Goal: Task Accomplishment & Management: Complete application form

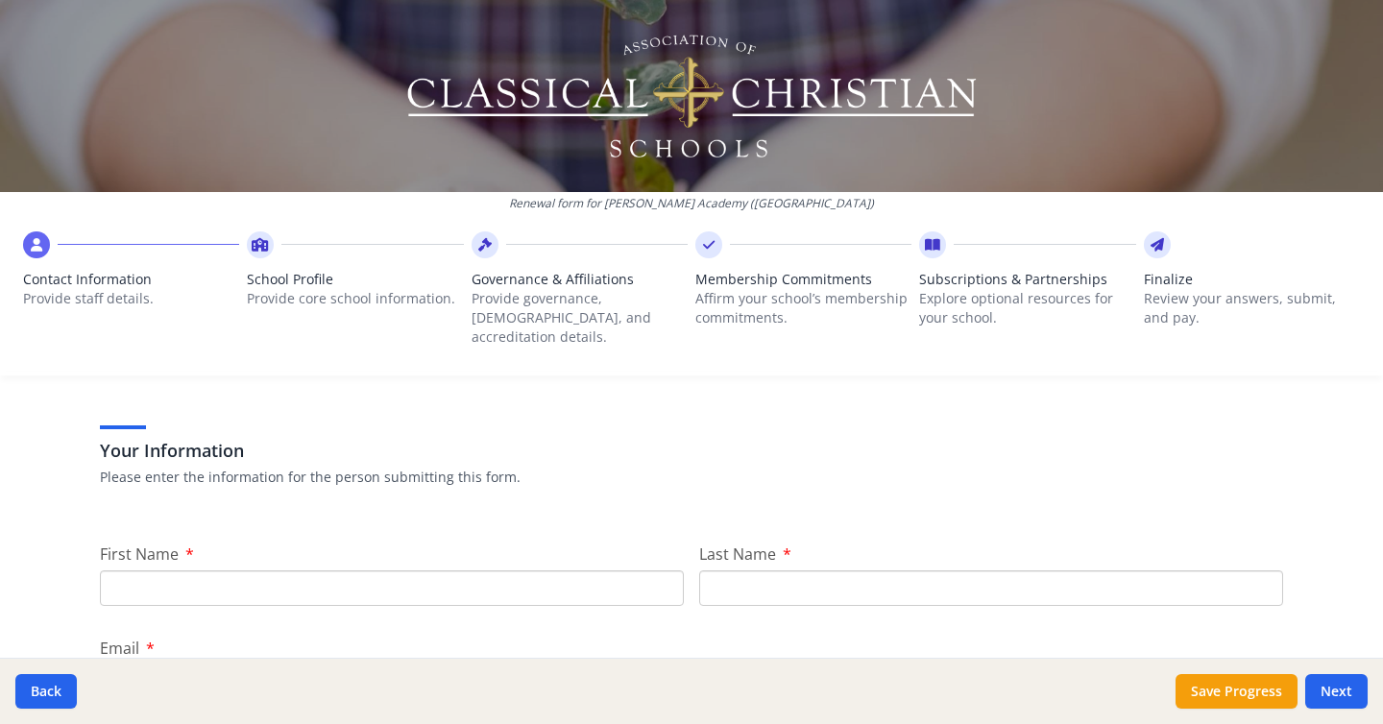
scroll to position [93, 0]
click at [499, 566] on input "First Name" at bounding box center [392, 584] width 584 height 36
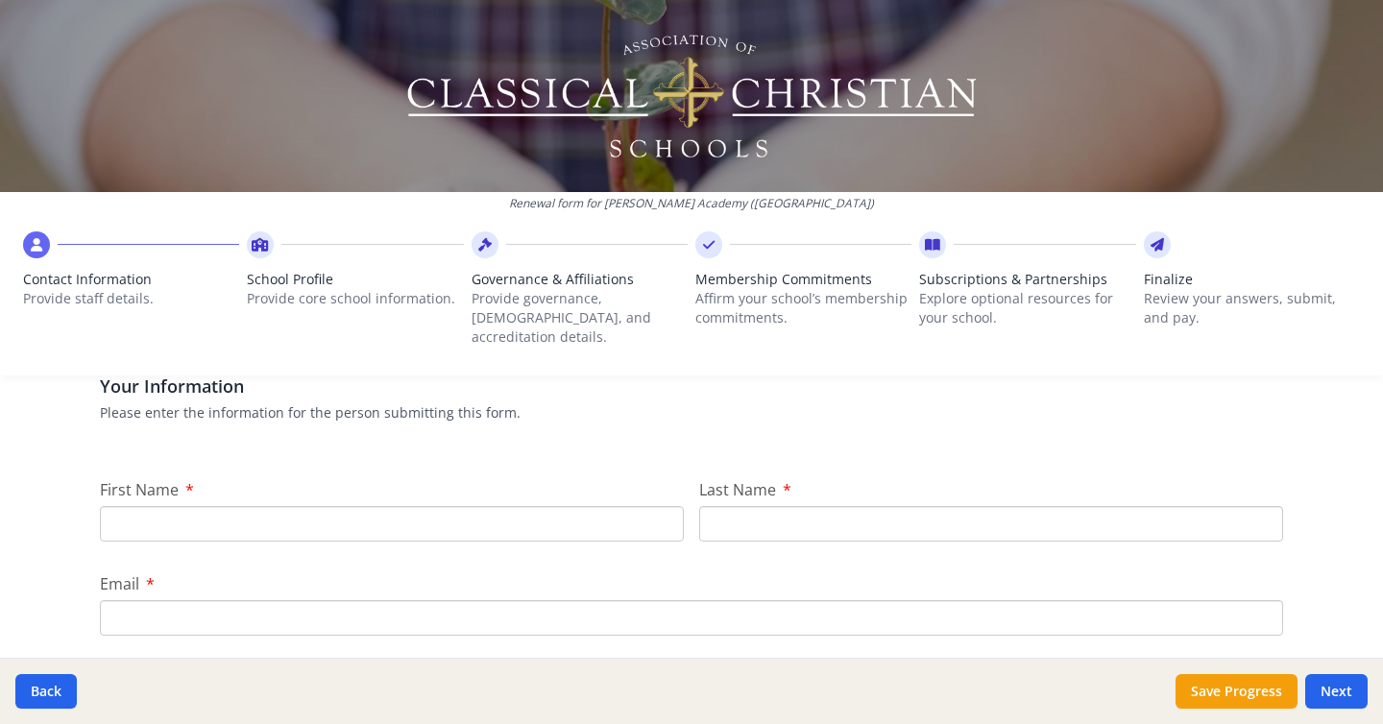
scroll to position [145, 0]
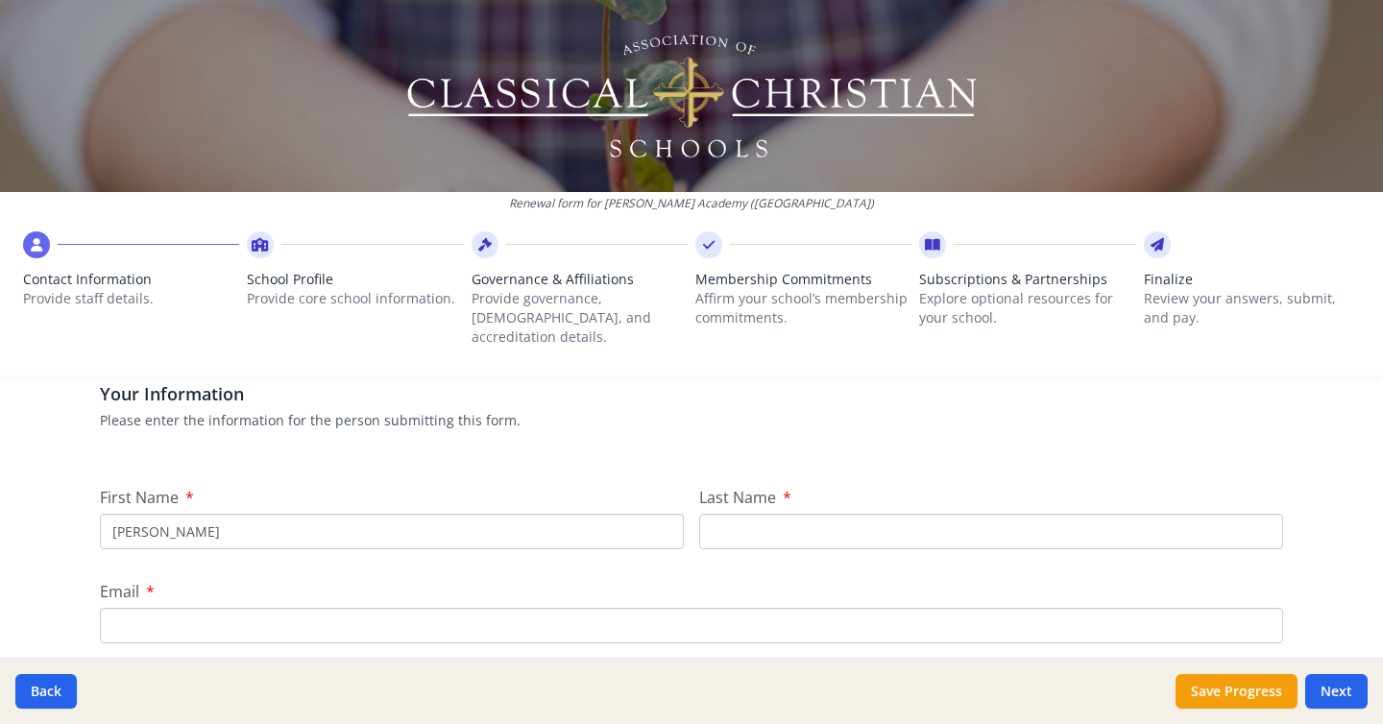
type input "[PERSON_NAME]"
type input "Tovar"
click at [267, 608] on input "Email" at bounding box center [691, 626] width 1183 height 36
type input "ftovar@gloriadeoacademy.net"
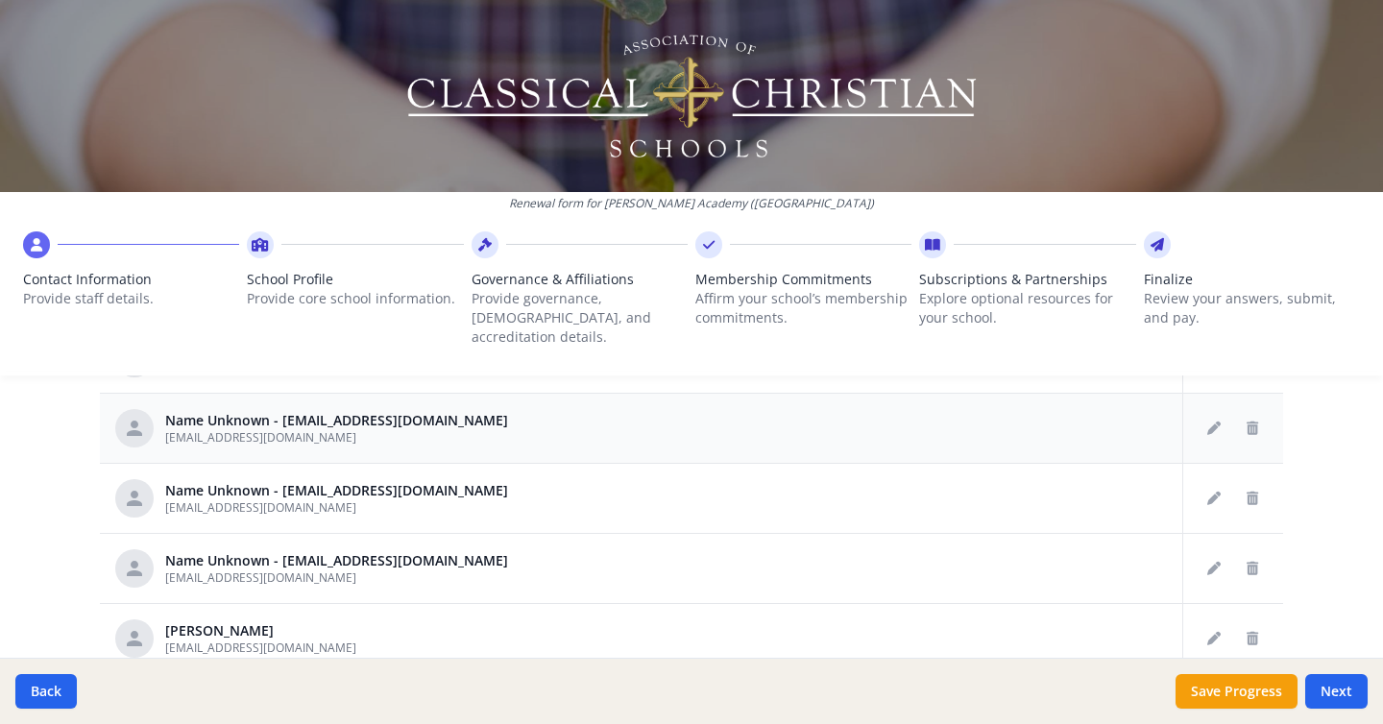
scroll to position [184, 0]
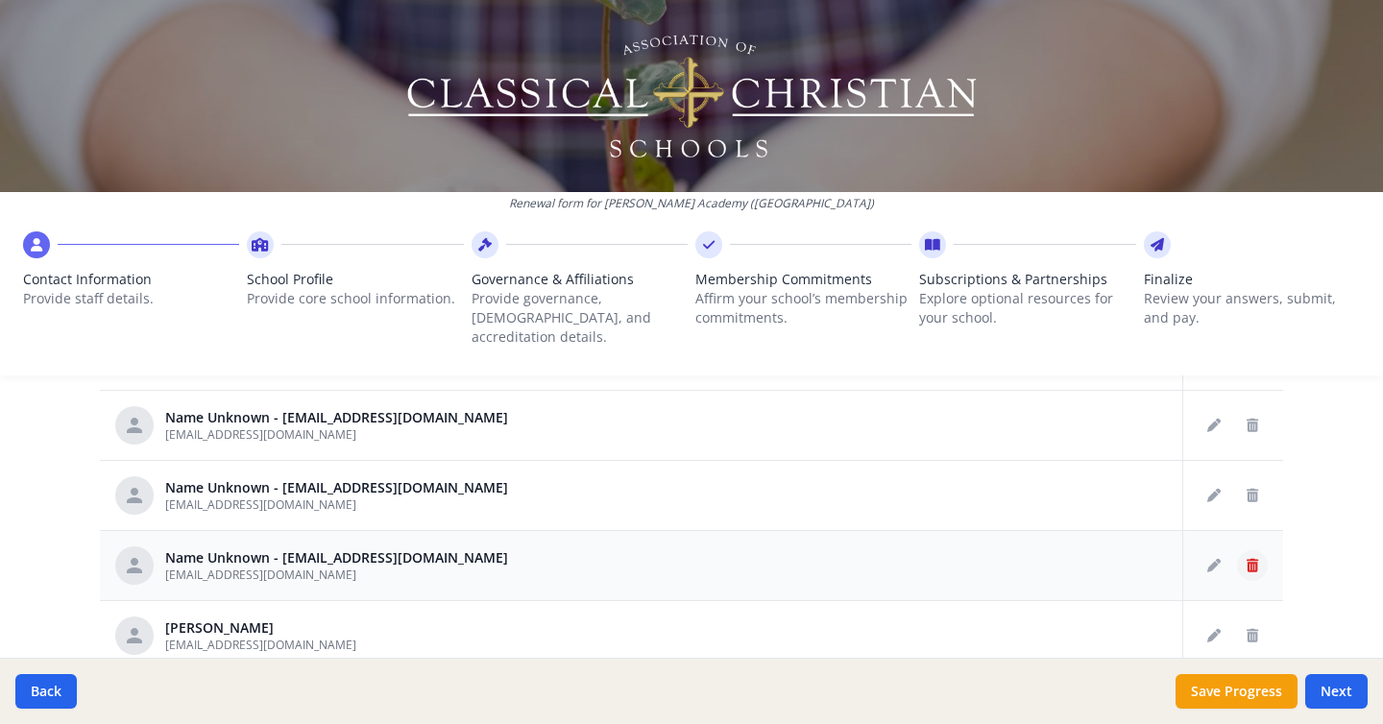
click at [1250, 559] on icon "Delete staff" at bounding box center [1253, 565] width 12 height 13
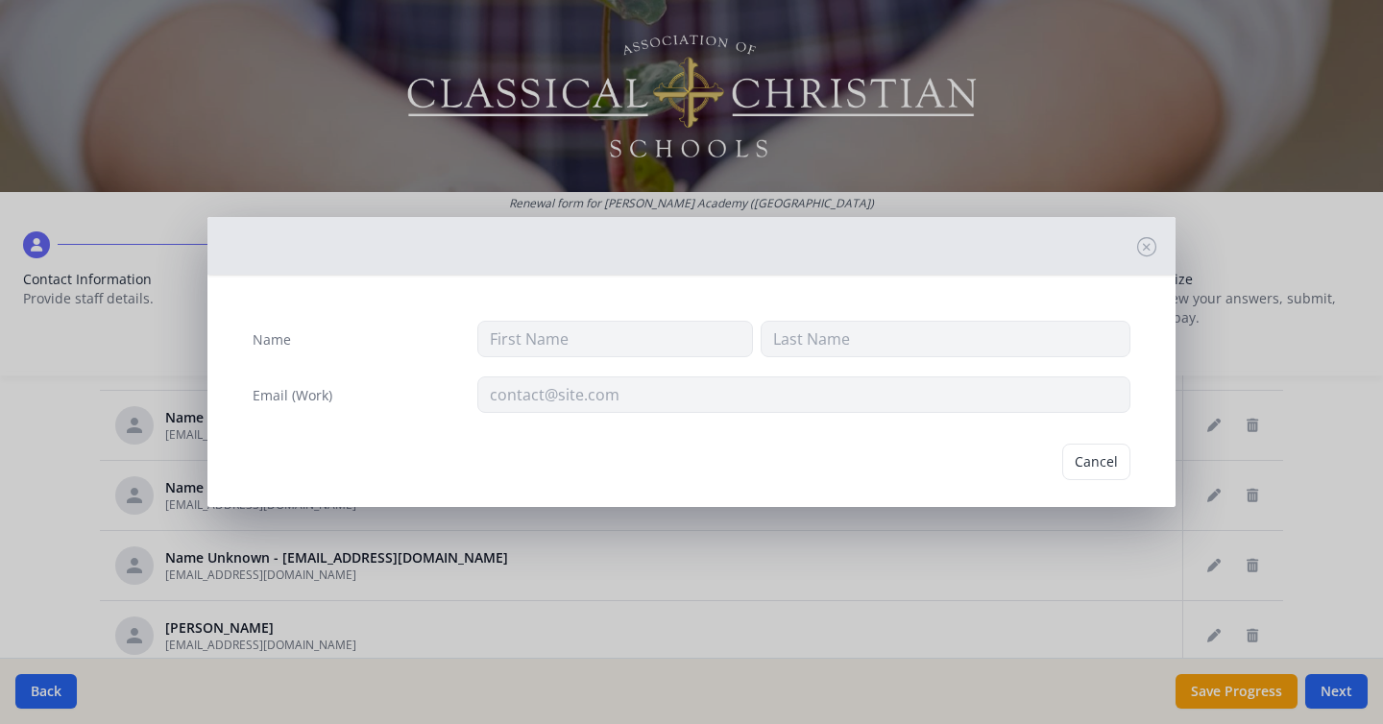
type input "imatson@gloriadeoacademy.net"
click at [1104, 465] on button "Delete" at bounding box center [1097, 462] width 66 height 36
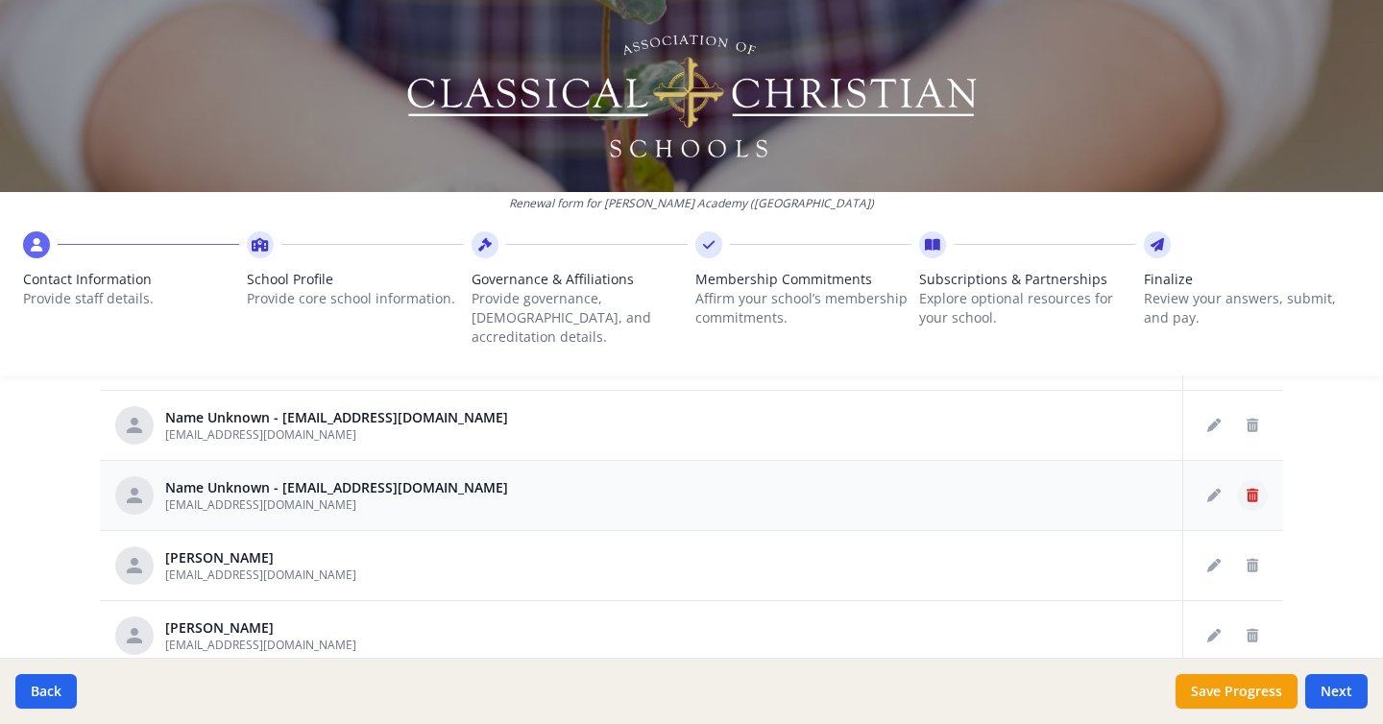
click at [1258, 480] on button "Delete staff" at bounding box center [1252, 495] width 31 height 31
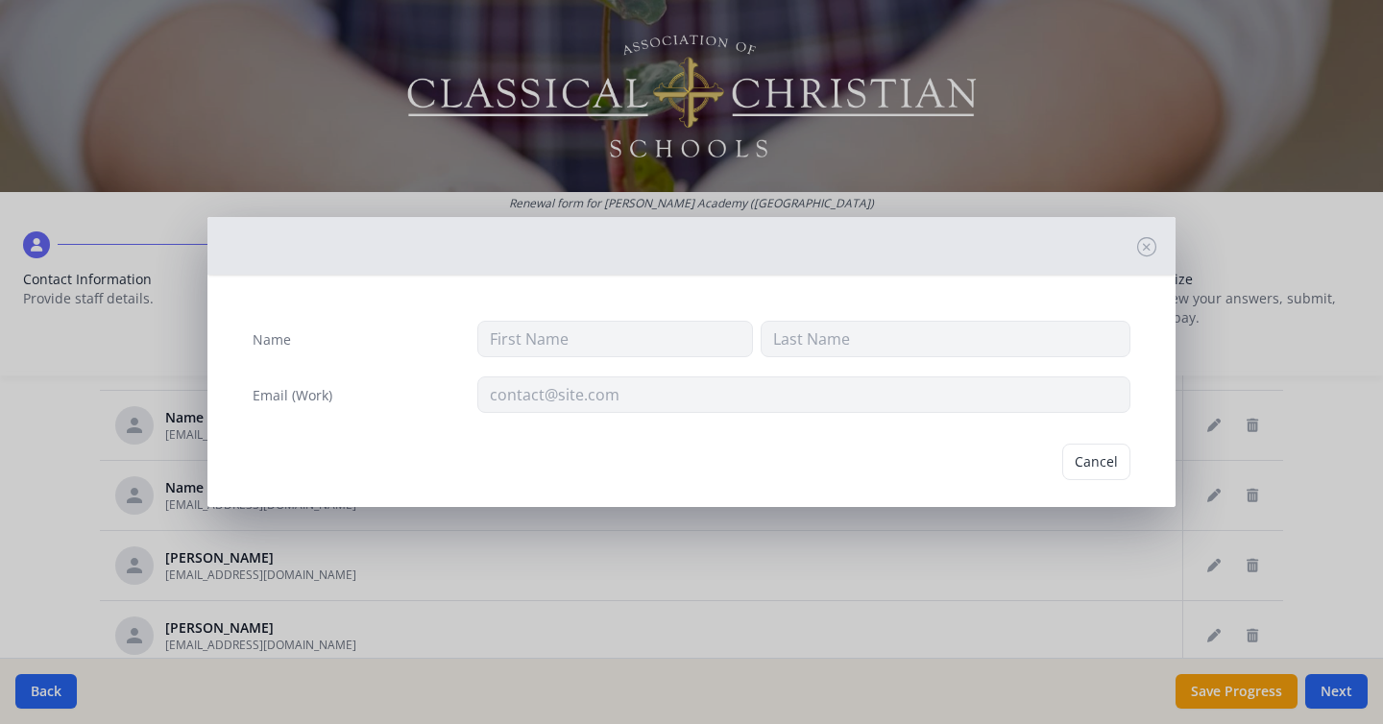
type input "mtrue@gloriadeoacademy.net"
click at [1092, 462] on button "Delete" at bounding box center [1097, 462] width 66 height 36
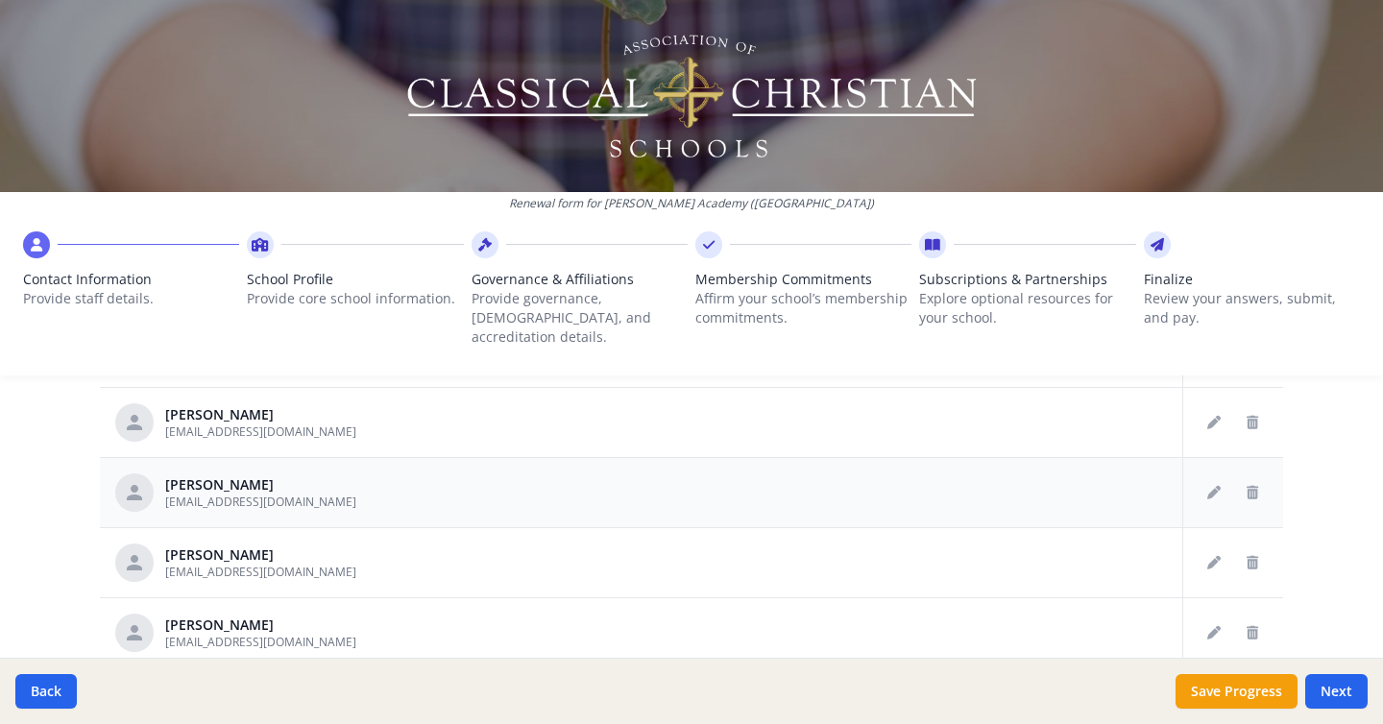
scroll to position [293, 0]
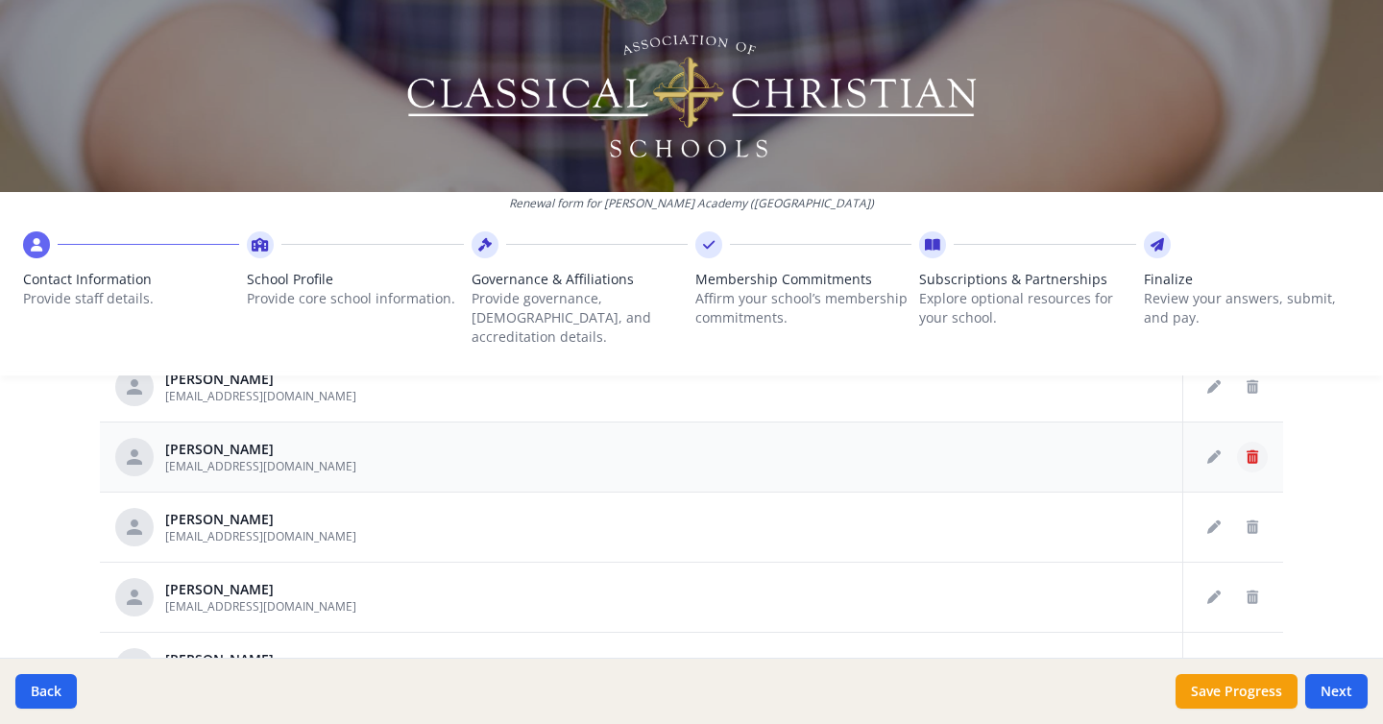
click at [1253, 450] on icon "Delete staff" at bounding box center [1253, 456] width 12 height 13
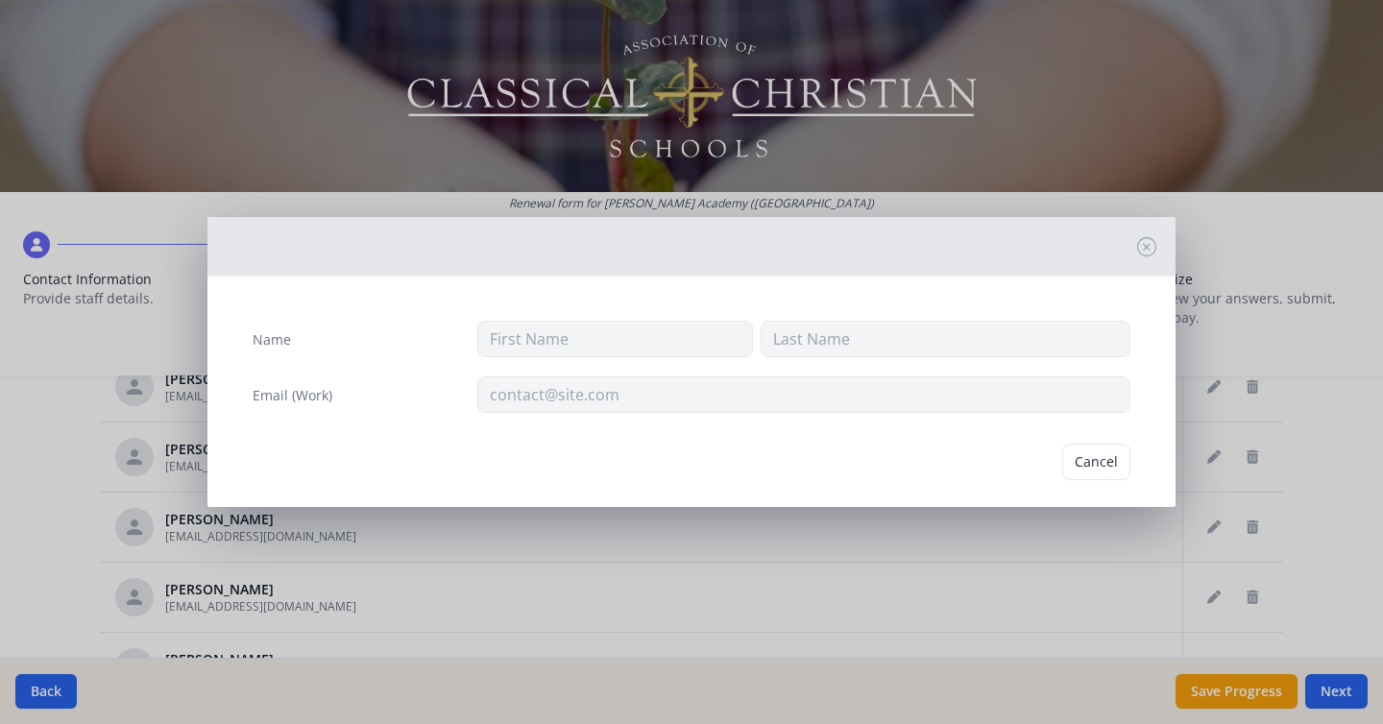
type input "Sindy"
type input "Beckerle"
type input "sbeckerle@gloriadeoacademy.net"
click at [1098, 470] on button "Delete" at bounding box center [1097, 462] width 66 height 36
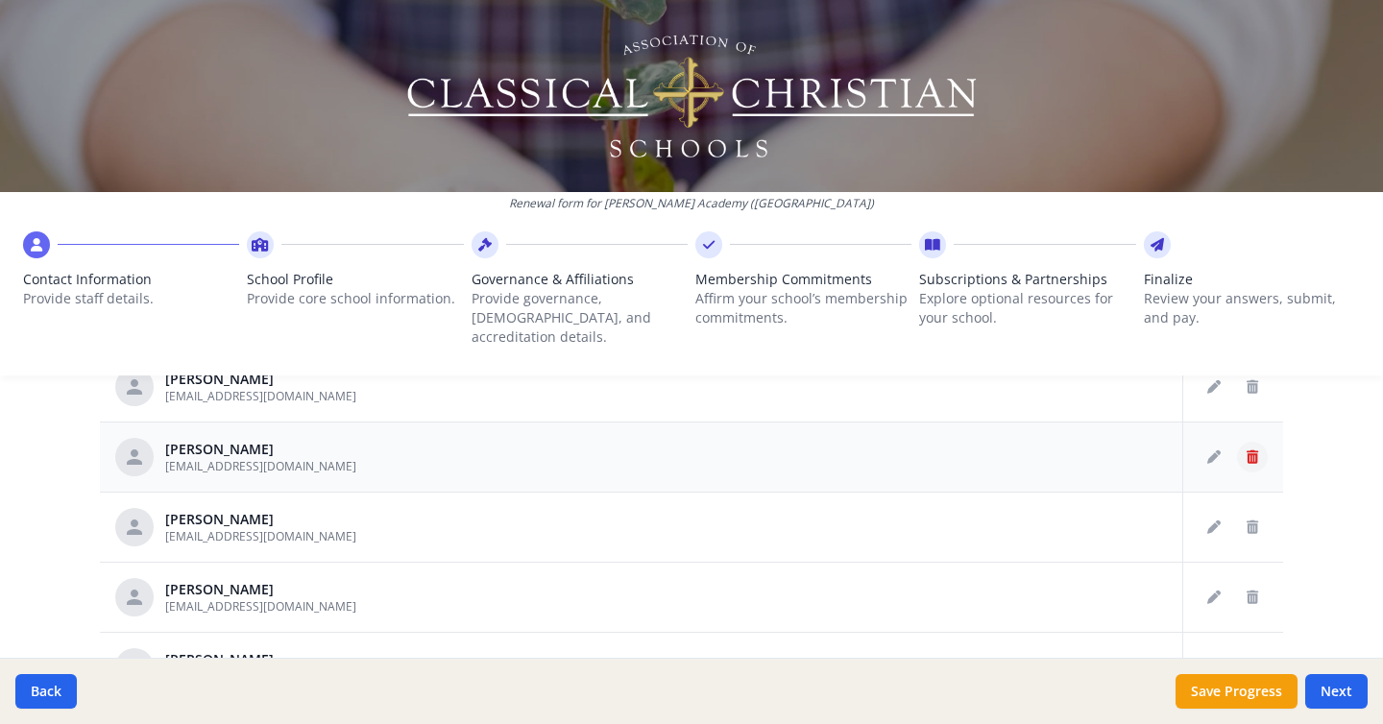
click at [1248, 450] on icon "Delete staff" at bounding box center [1253, 456] width 12 height 13
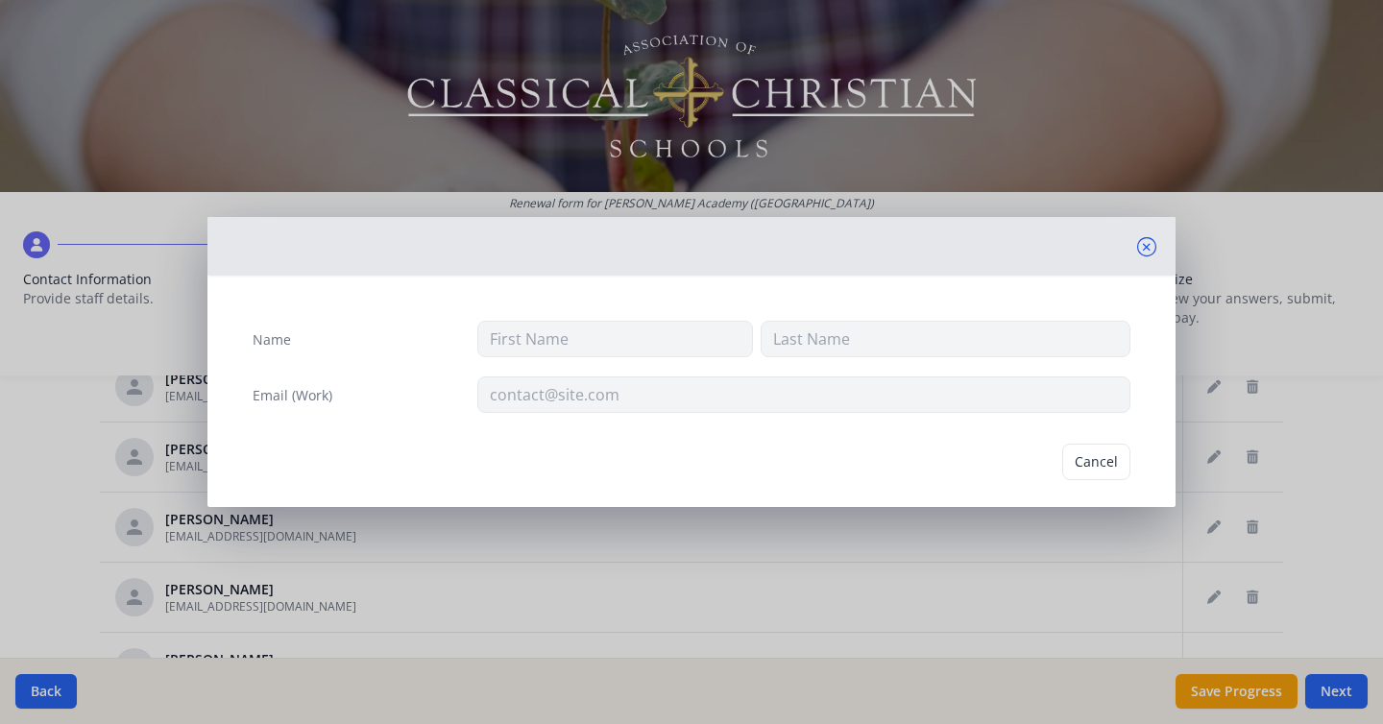
click at [1145, 247] on icon at bounding box center [1146, 246] width 19 height 19
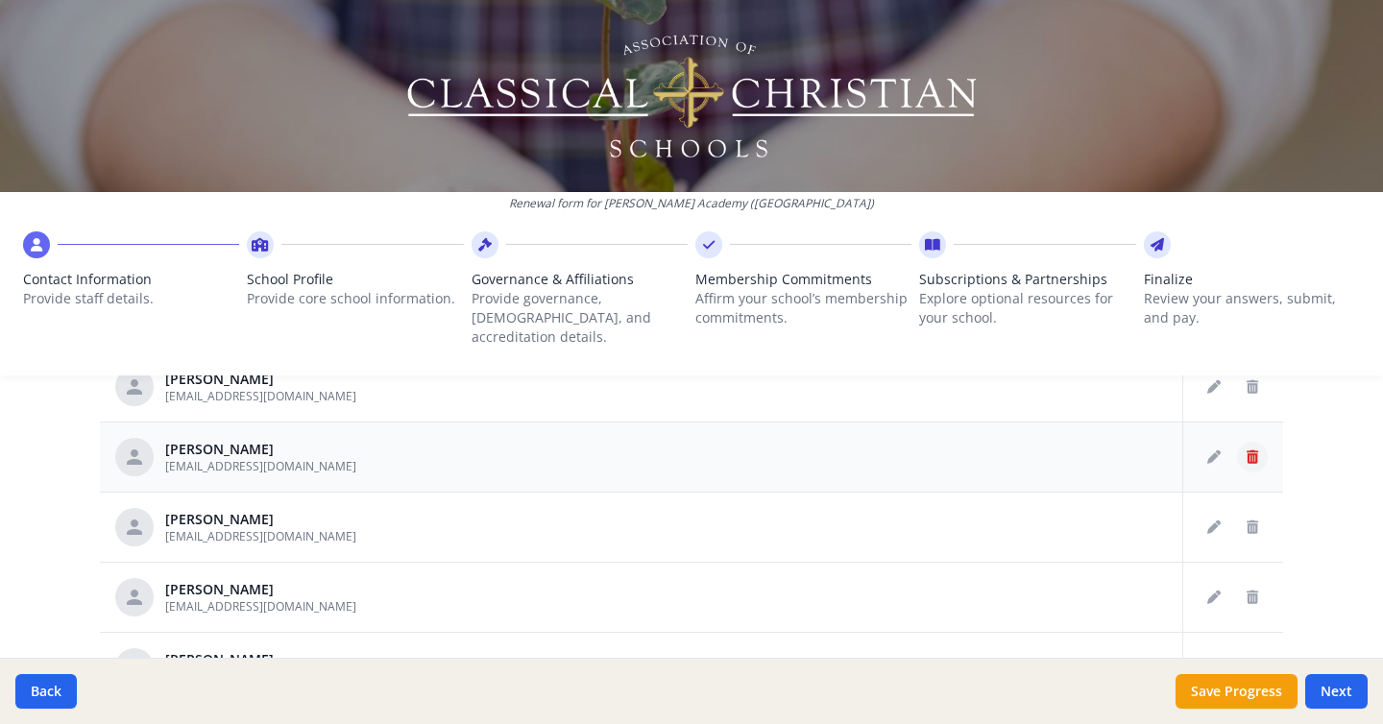
click at [1247, 450] on icon "Delete staff" at bounding box center [1253, 456] width 12 height 13
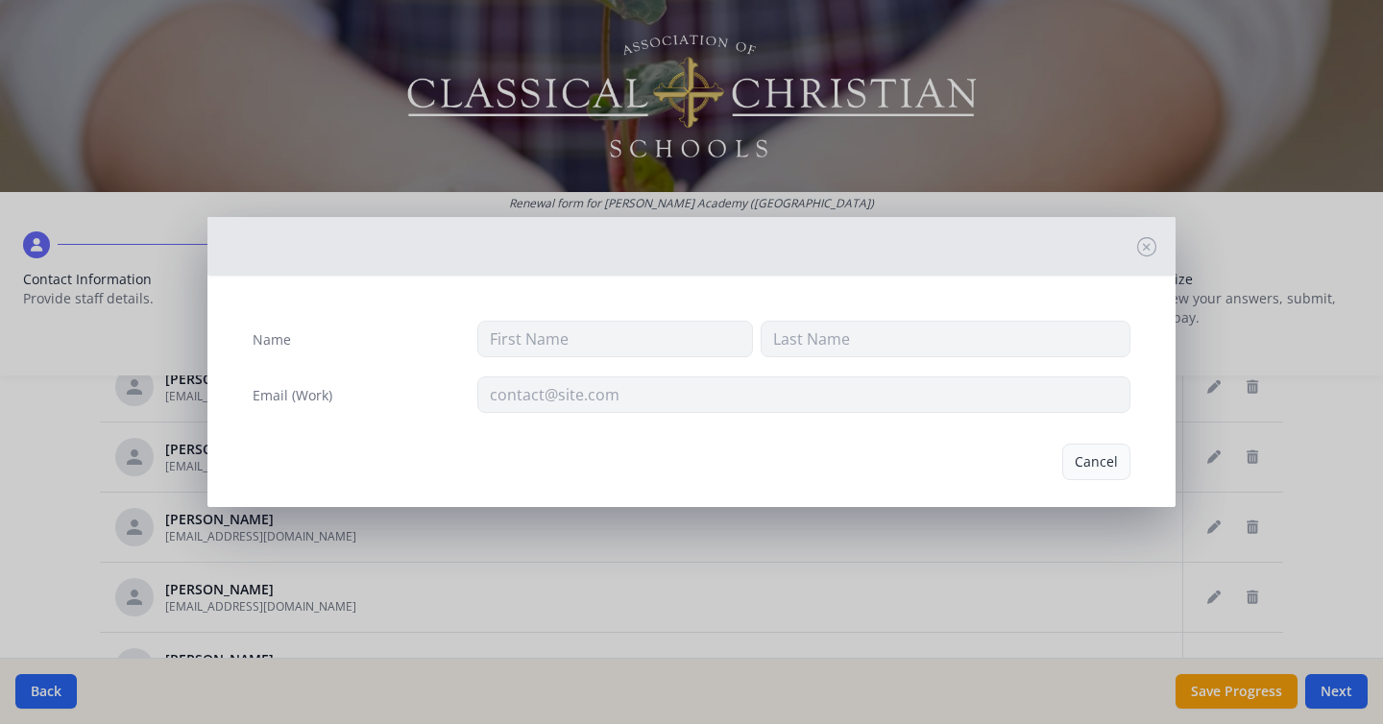
type input "Nicole"
type input "Garza"
type input "ngarza@gloriadeoacademy.net"
click at [1098, 465] on button "Delete" at bounding box center [1097, 462] width 66 height 36
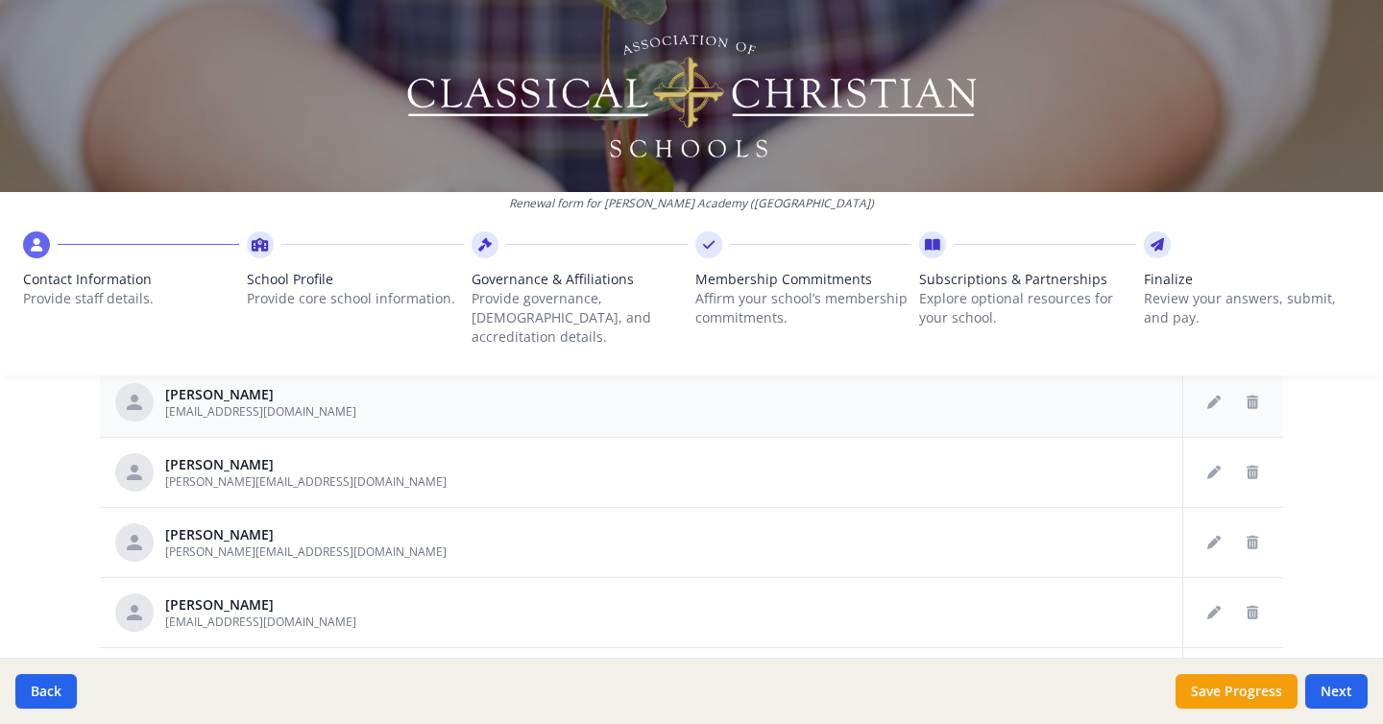
scroll to position [1036, 0]
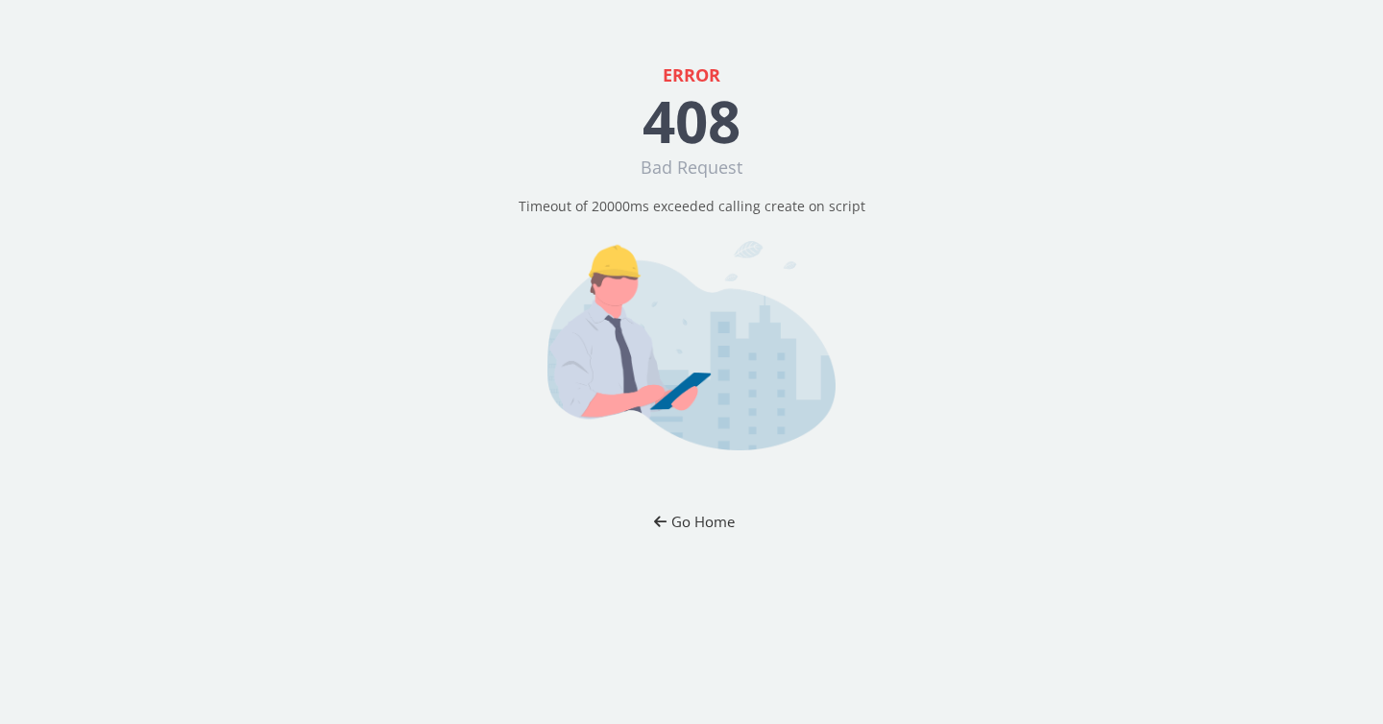
click at [713, 517] on button "Go Home" at bounding box center [692, 522] width 112 height 36
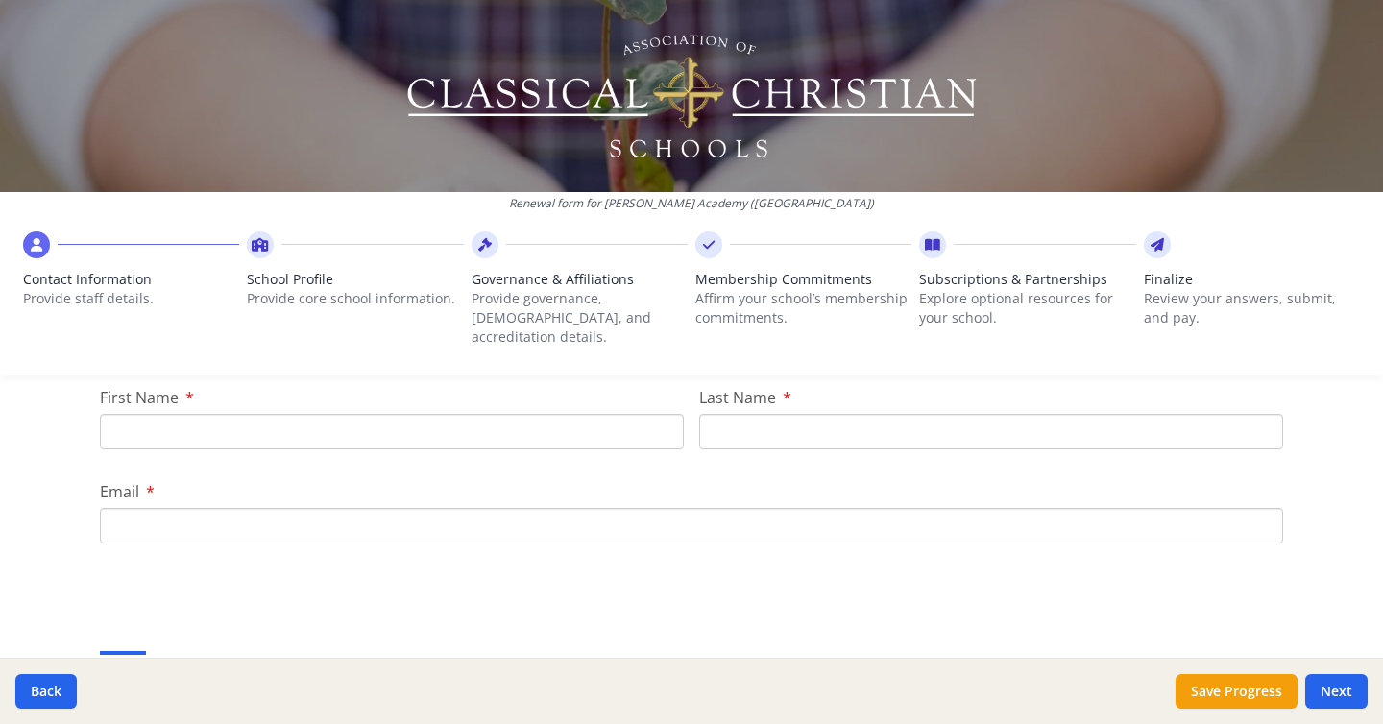
scroll to position [254, 0]
click at [278, 408] on input "First Name" at bounding box center [392, 423] width 584 height 36
type input "[PERSON_NAME]"
drag, startPoint x: 737, startPoint y: 390, endPoint x: 743, endPoint y: 408, distance: 19.4
click at [738, 405] on input "Last Name" at bounding box center [991, 423] width 584 height 36
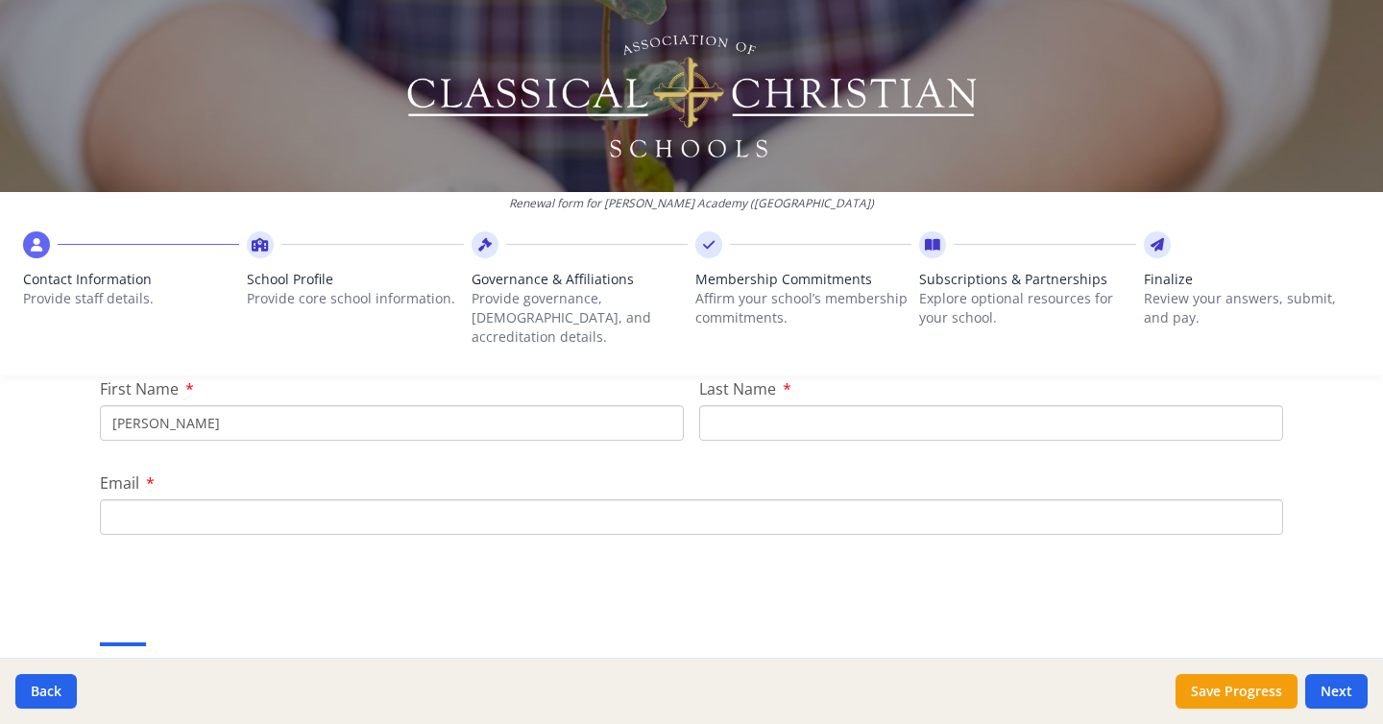
type input "[PERSON_NAME]"
click at [498, 503] on input "Email" at bounding box center [691, 517] width 1183 height 36
type input "[EMAIL_ADDRESS][DOMAIN_NAME]"
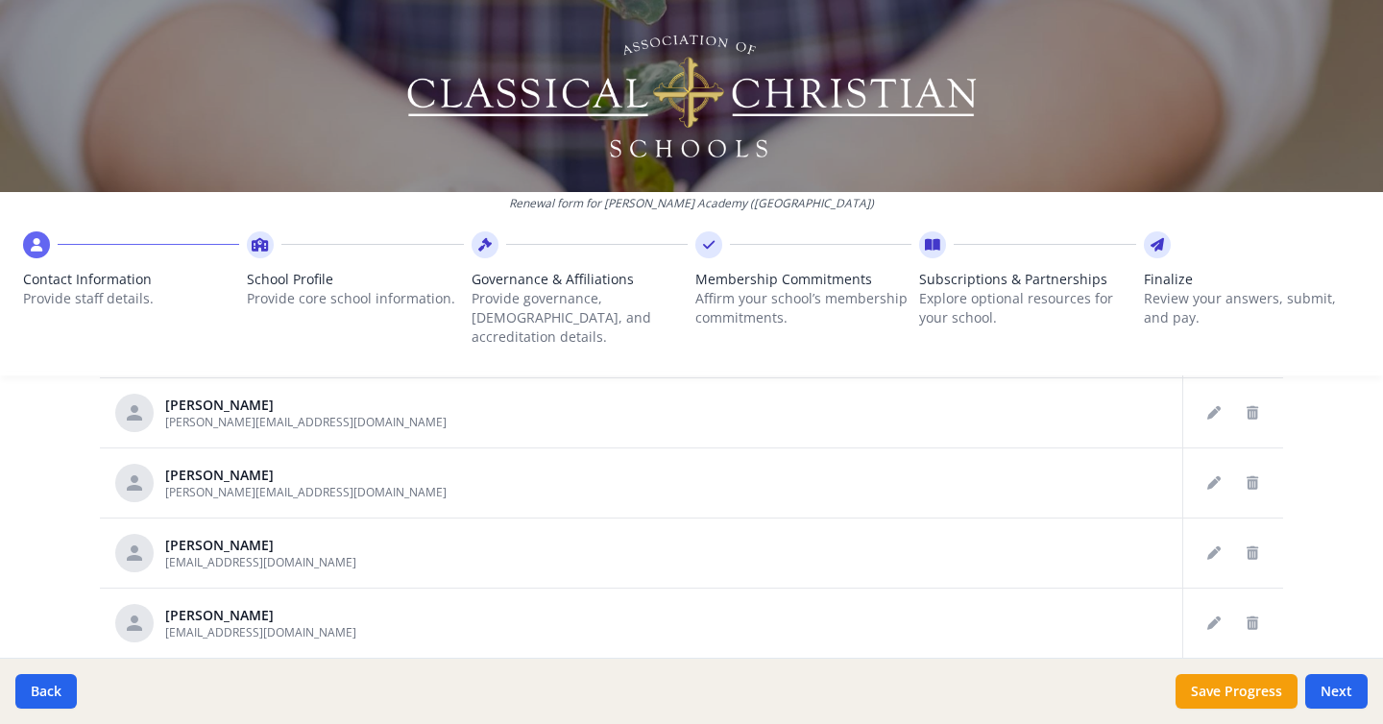
scroll to position [1097, 0]
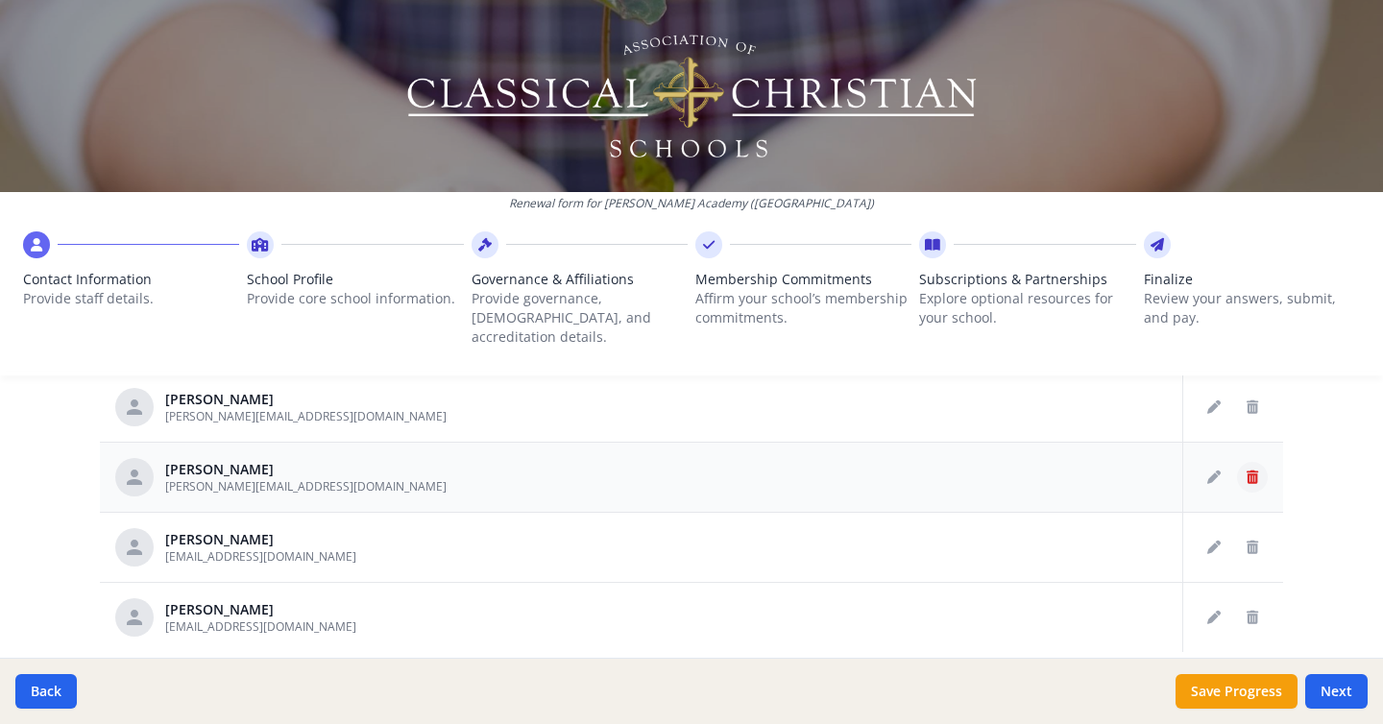
click at [1259, 462] on button "Delete staff" at bounding box center [1252, 477] width 31 height 31
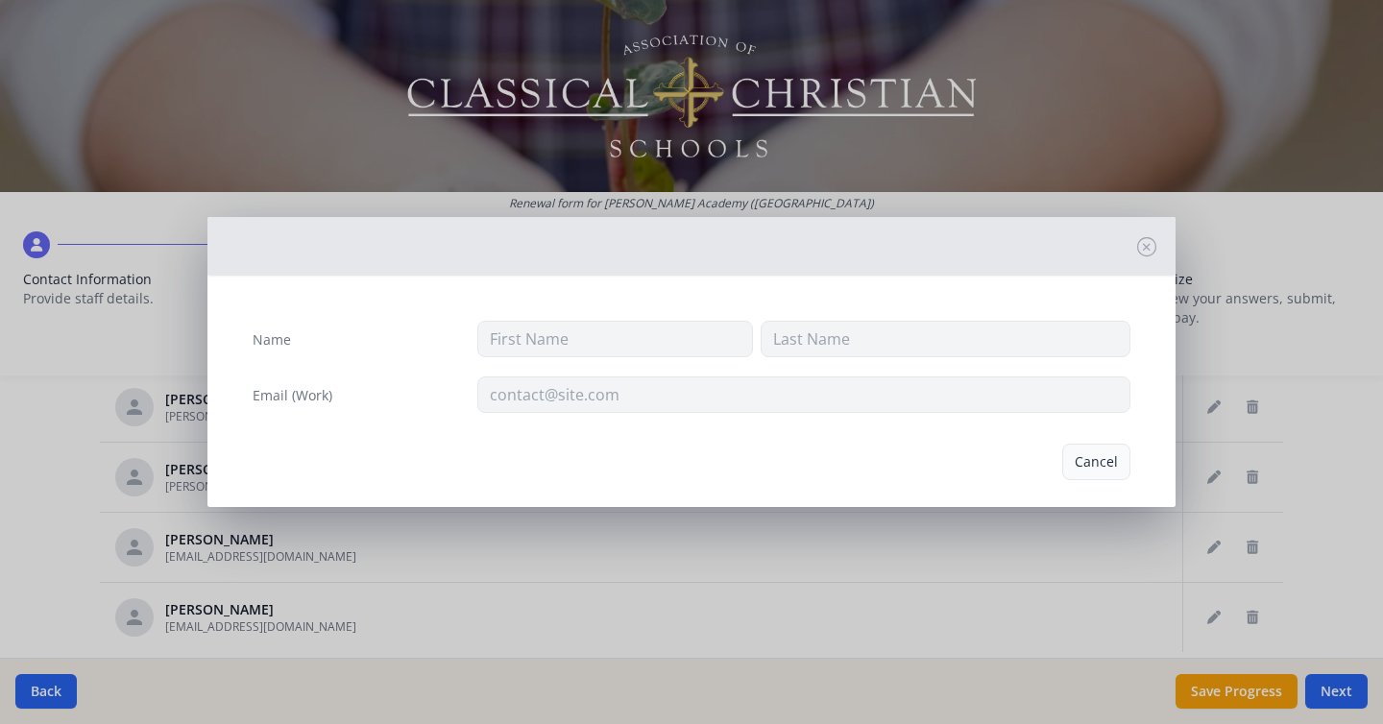
type input "[PERSON_NAME]"
type input "[PERSON_NAME][EMAIL_ADDRESS][DOMAIN_NAME]"
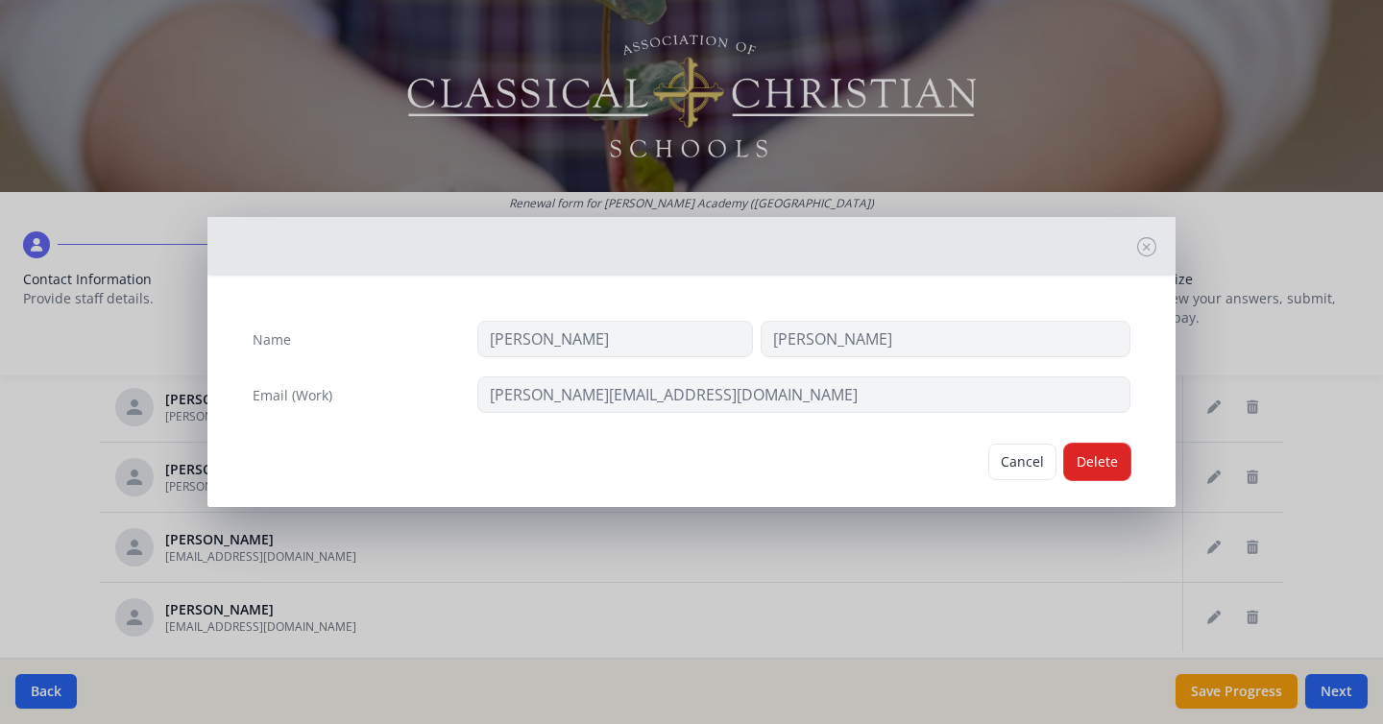
click at [1085, 457] on button "Delete" at bounding box center [1097, 462] width 66 height 36
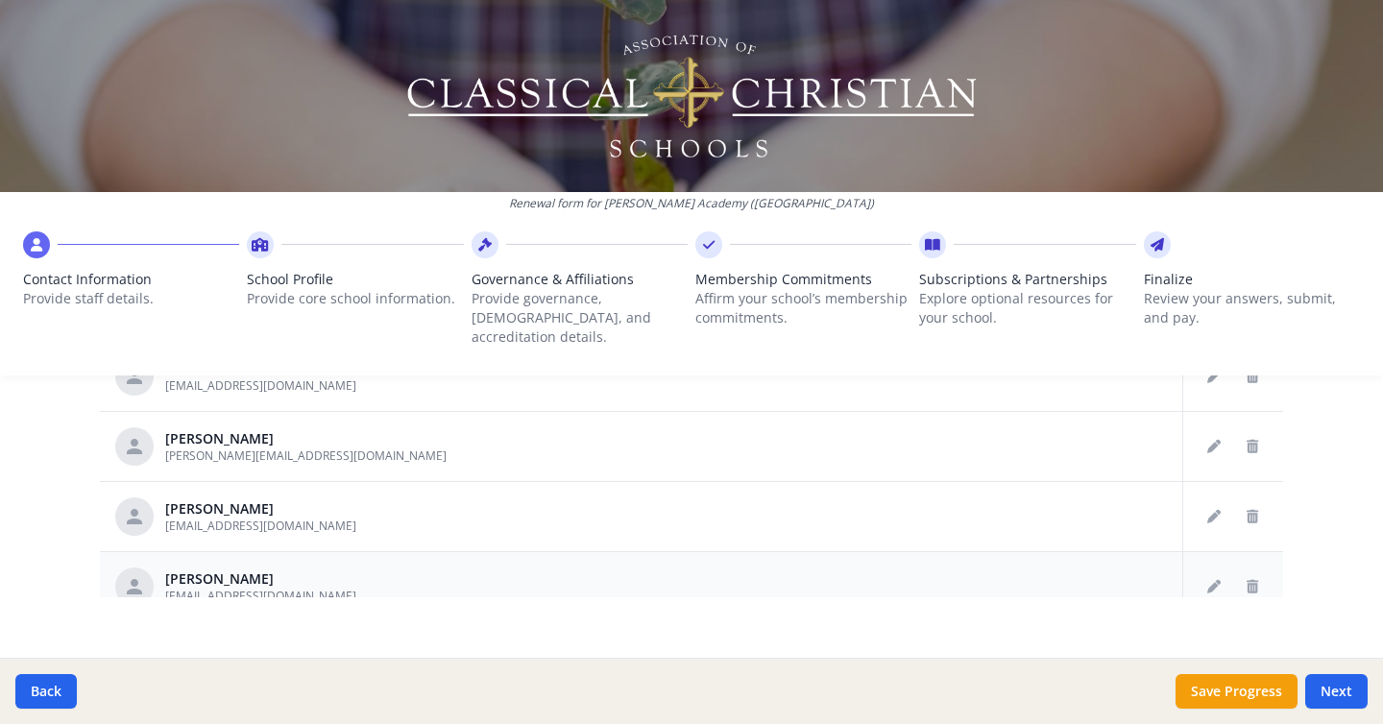
scroll to position [199, 0]
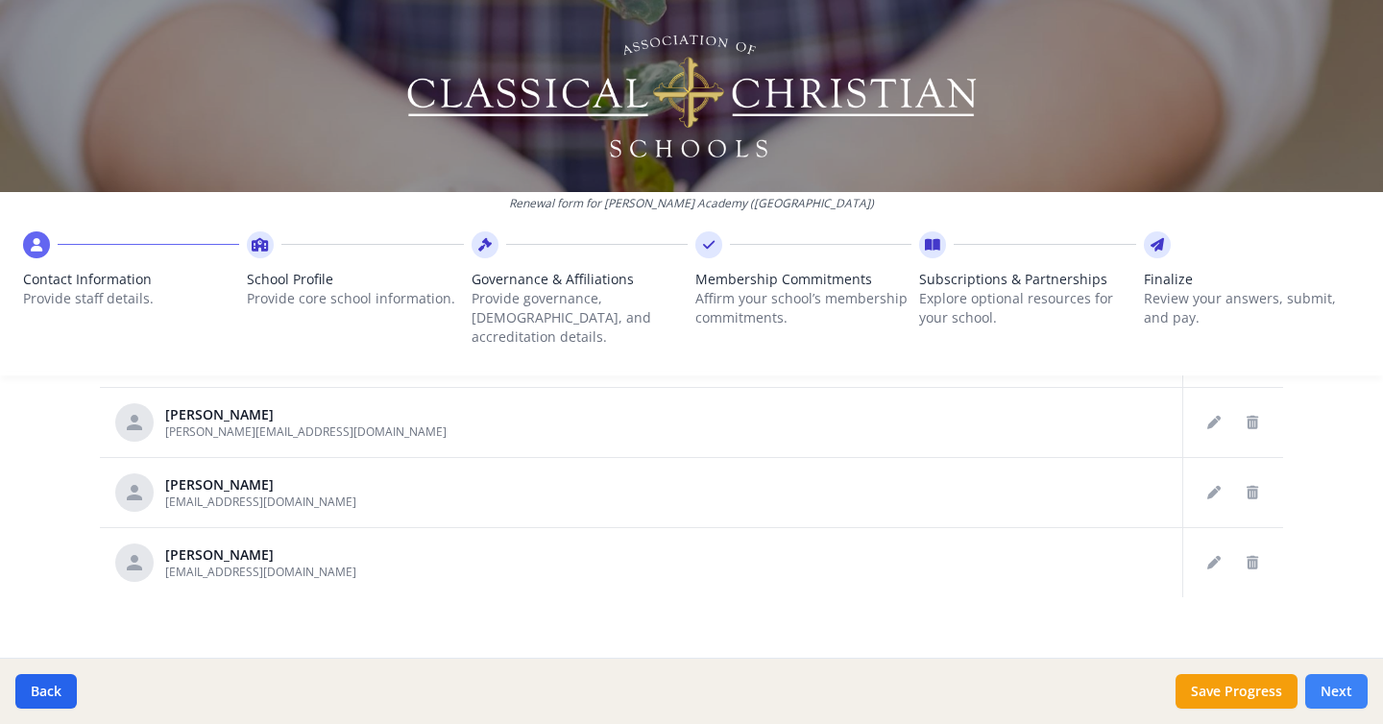
click at [1336, 692] on button "Next" at bounding box center [1336, 691] width 62 height 35
type input "[PHONE_NUMBER]"
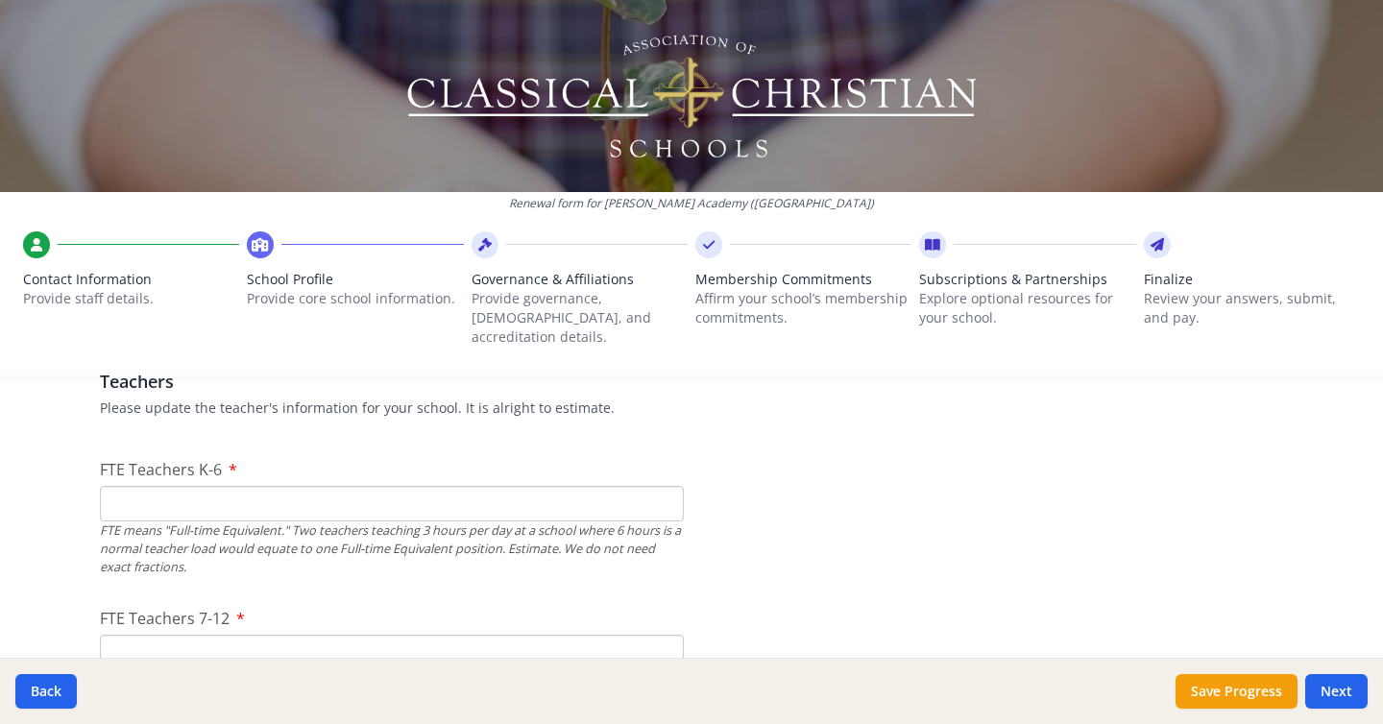
scroll to position [1137, 0]
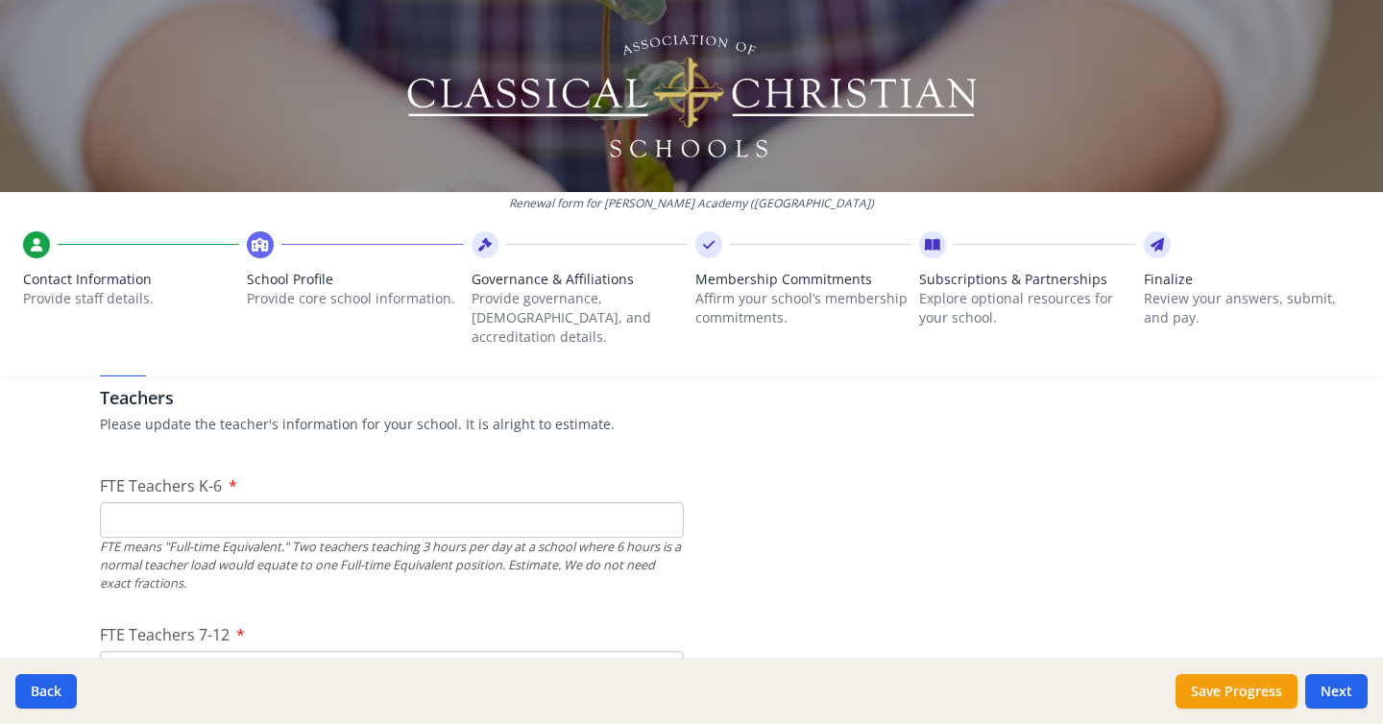
click at [364, 511] on input "FTE Teachers K-6" at bounding box center [392, 520] width 584 height 36
type input "4"
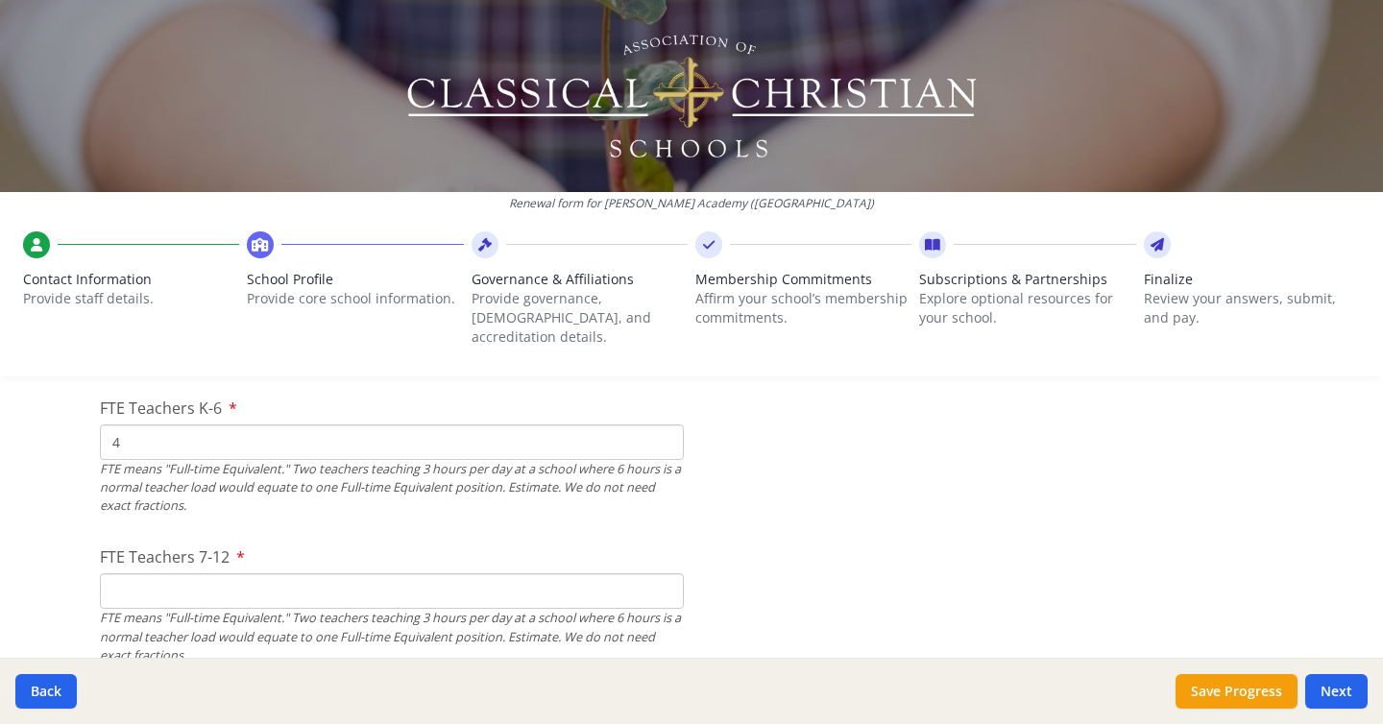
scroll to position [1211, 0]
click at [300, 429] on input "4" at bounding box center [392, 446] width 584 height 36
type input "5"
type input "4"
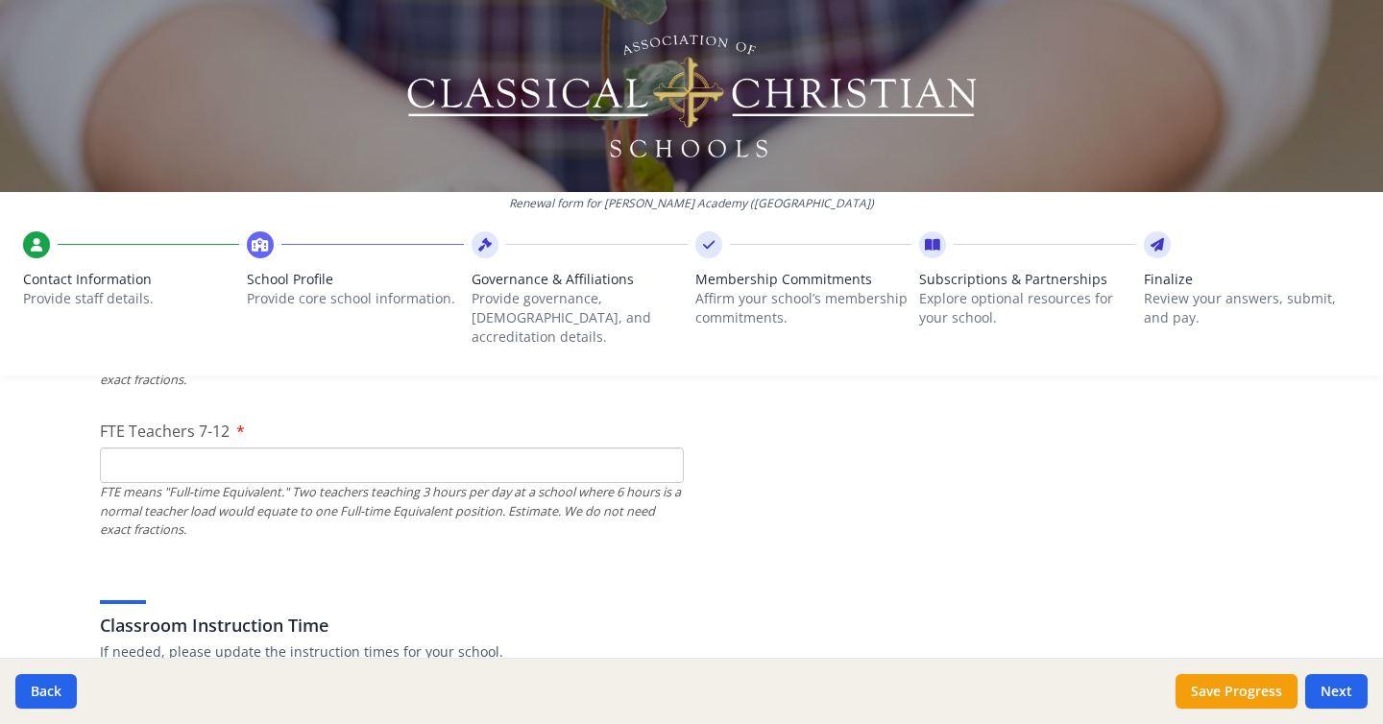
scroll to position [1344, 0]
click at [390, 449] on input "FTE Teachers 7-12" at bounding box center [392, 463] width 584 height 36
type input "12"
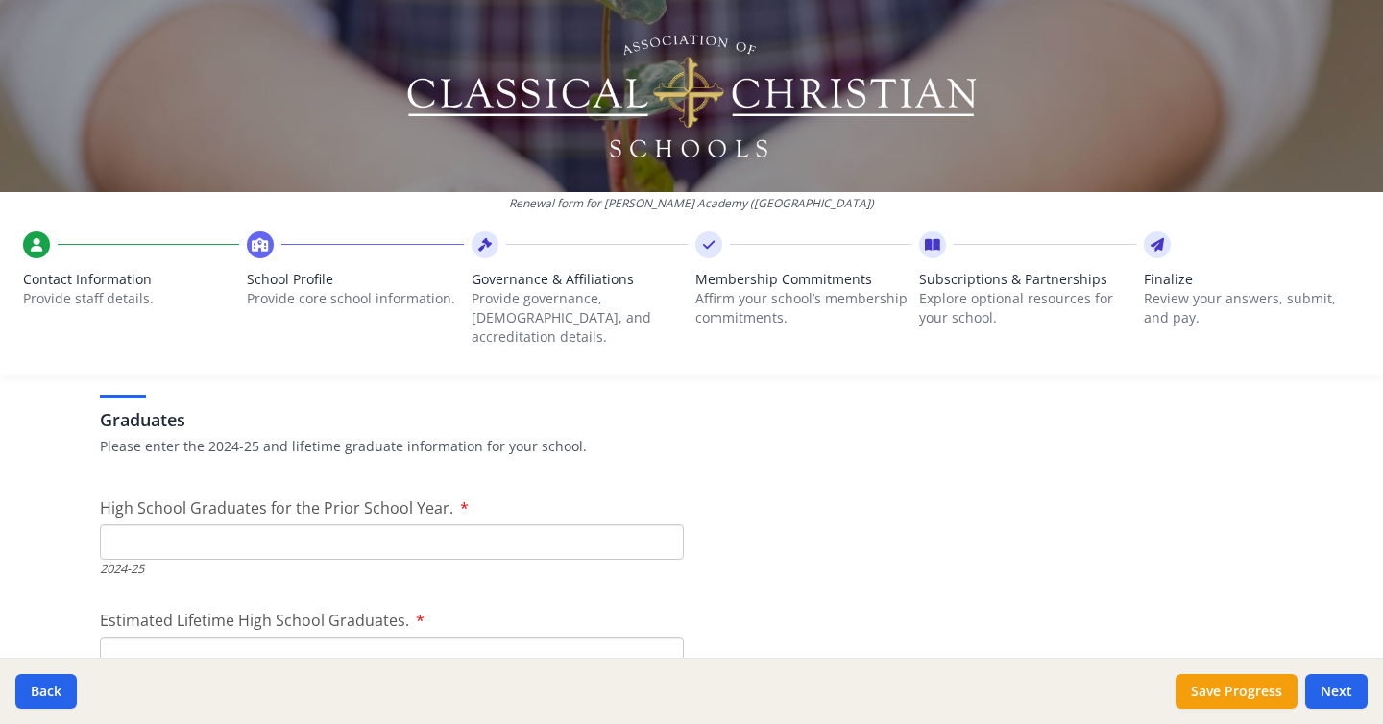
scroll to position [2710, 0]
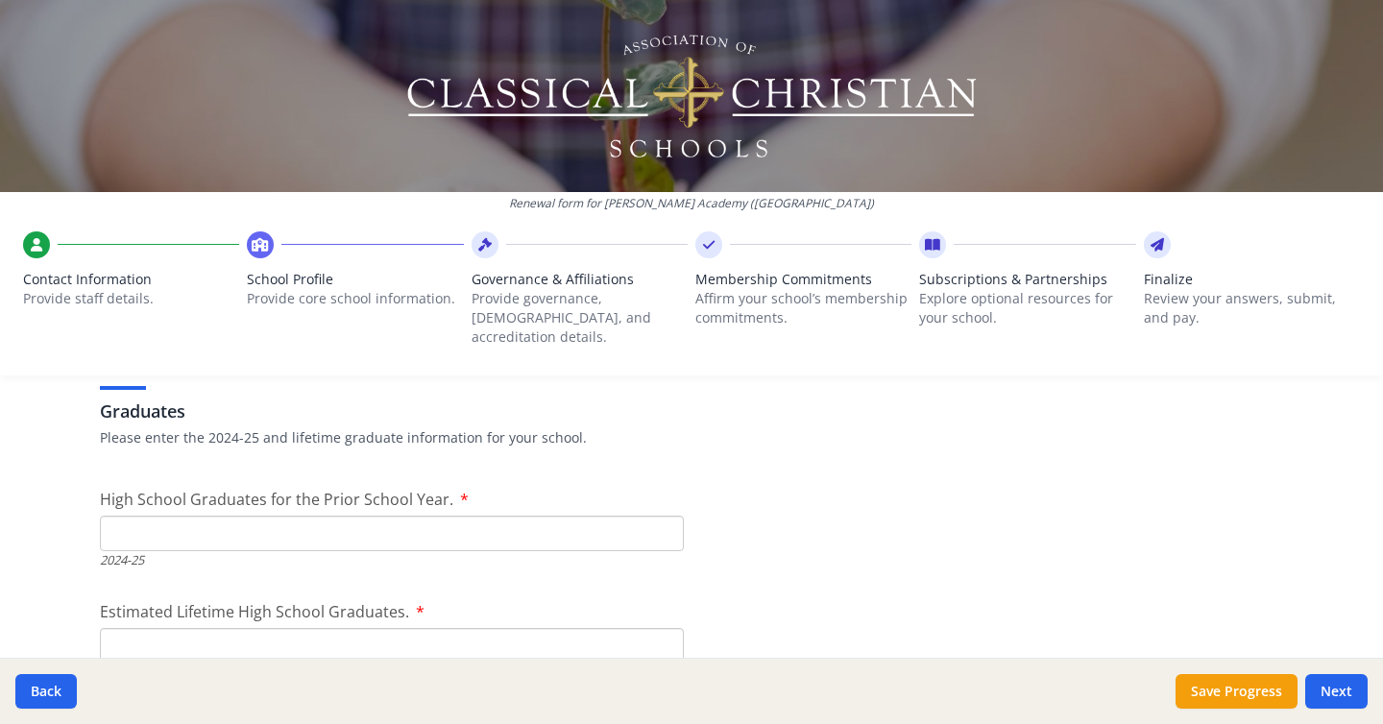
click at [300, 517] on input "High School Graduates for the Prior School Year." at bounding box center [392, 534] width 584 height 36
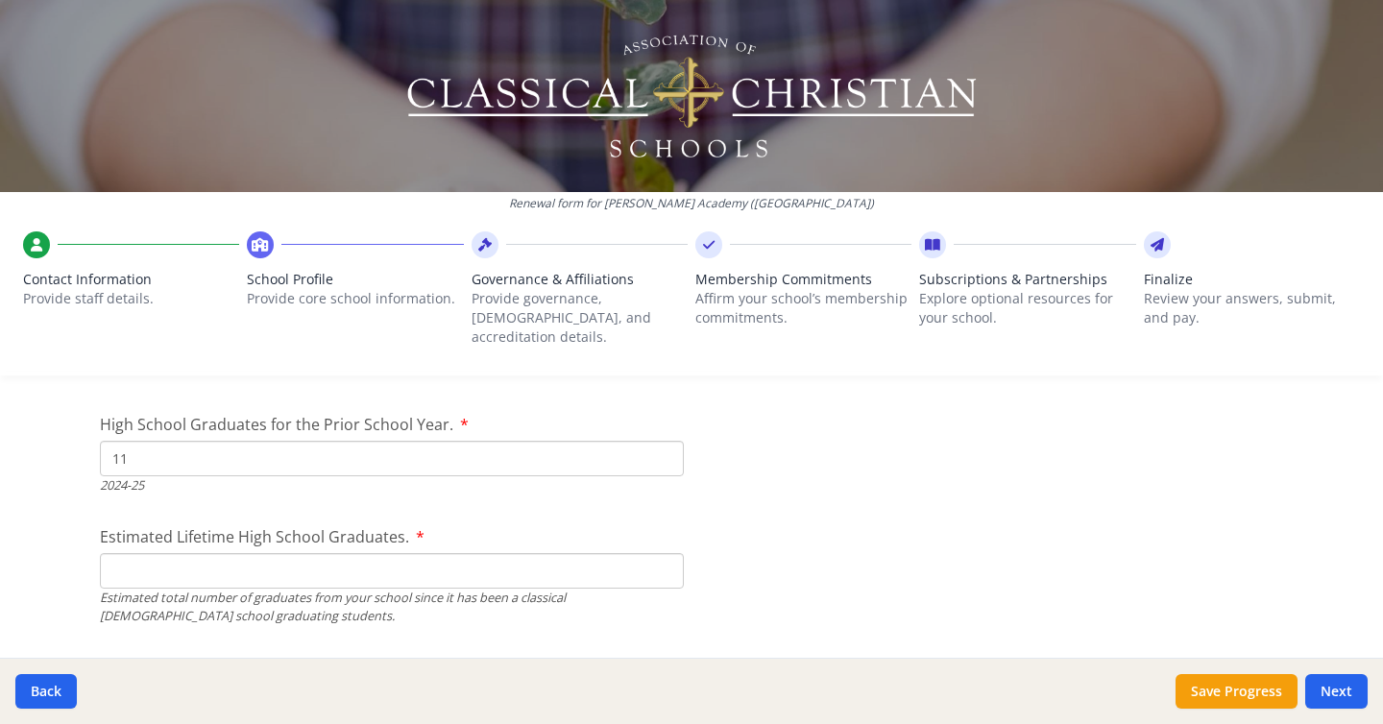
scroll to position [2843, 0]
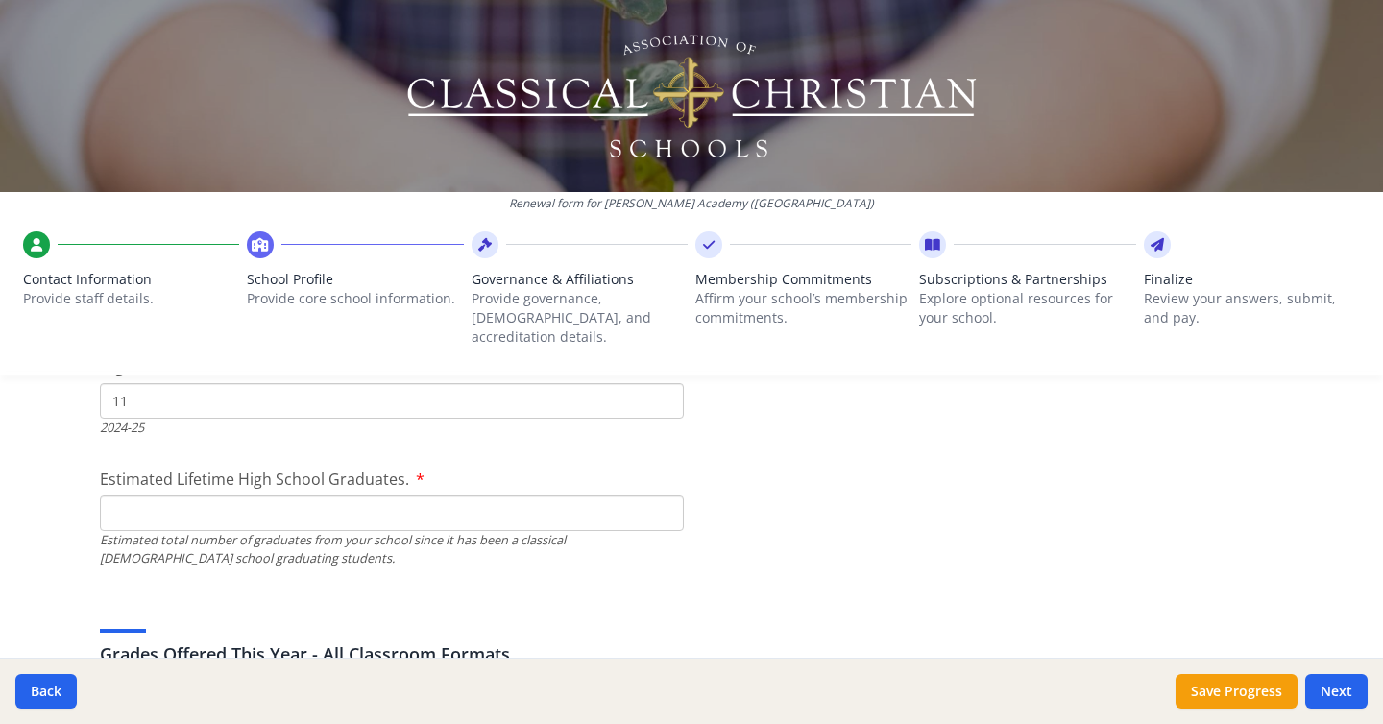
click at [335, 496] on input "Estimated Lifetime High School Graduates." at bounding box center [392, 514] width 584 height 36
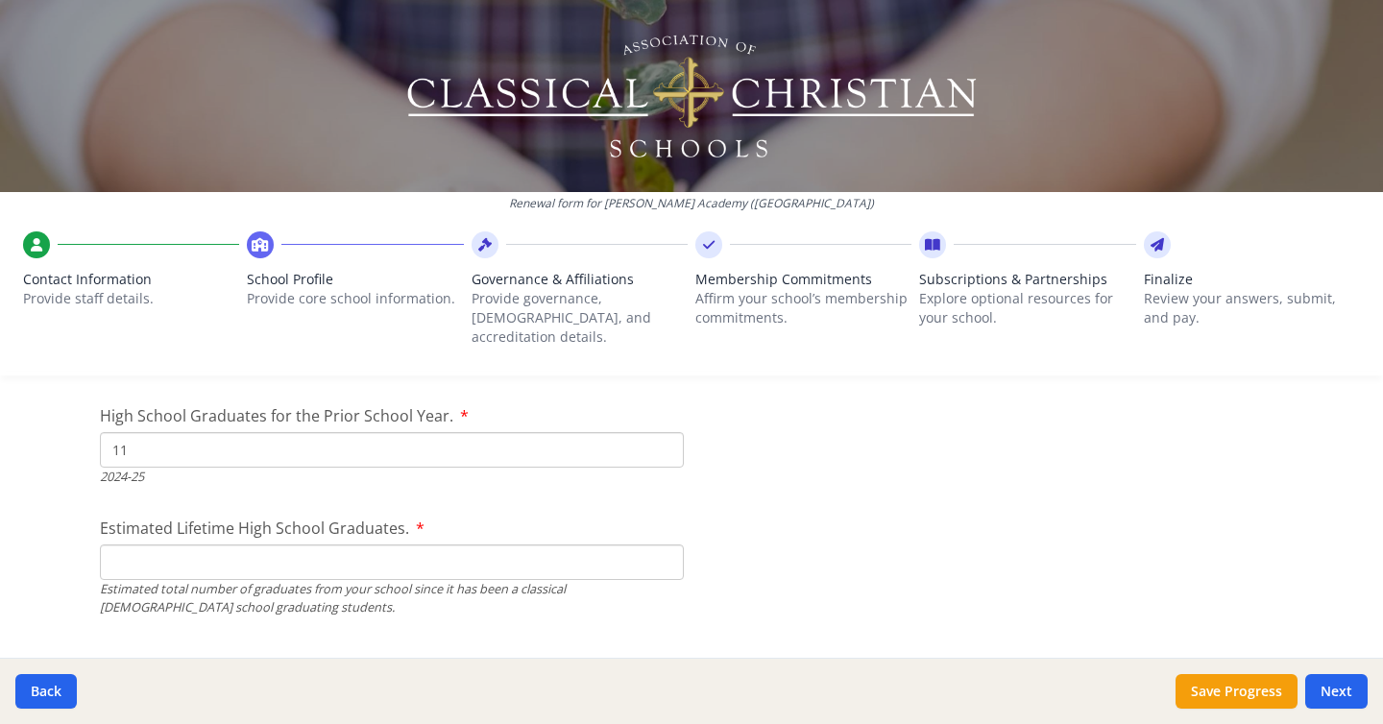
scroll to position [2784, 0]
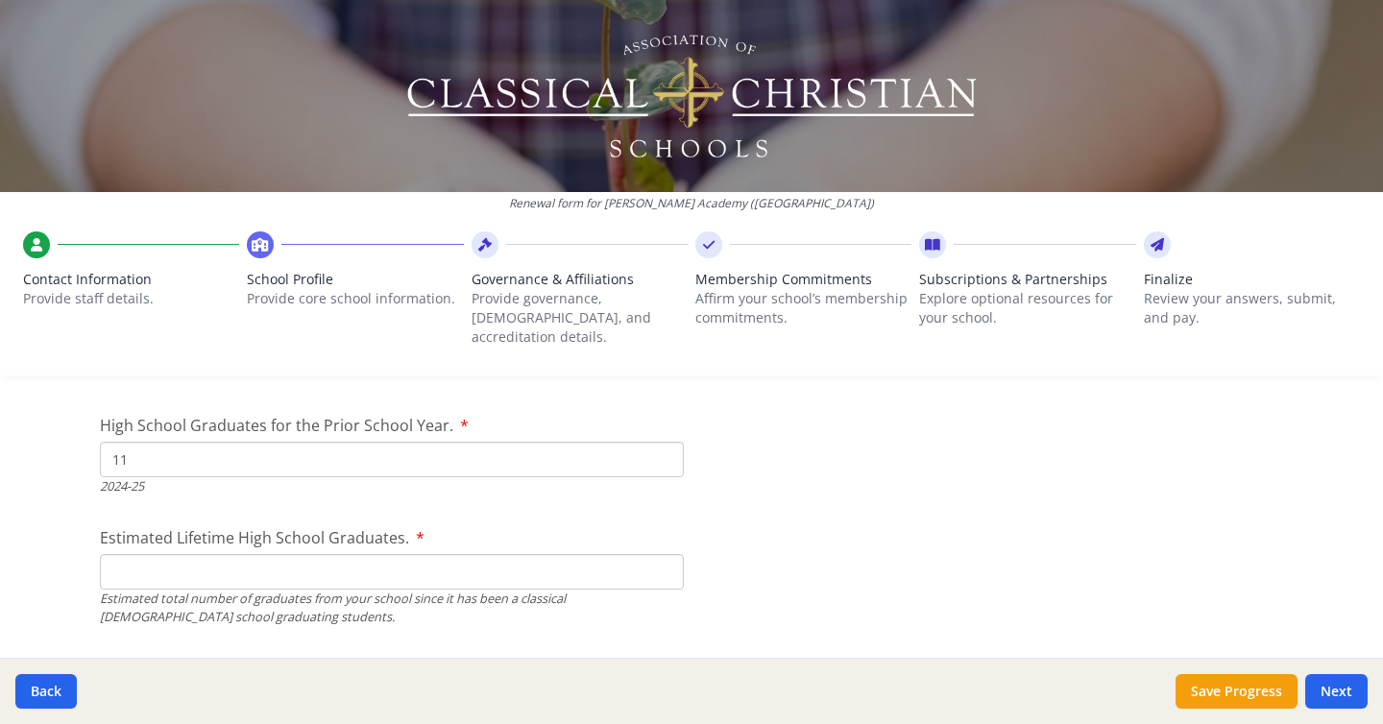
click at [257, 442] on input "11" at bounding box center [392, 460] width 584 height 36
type input "1"
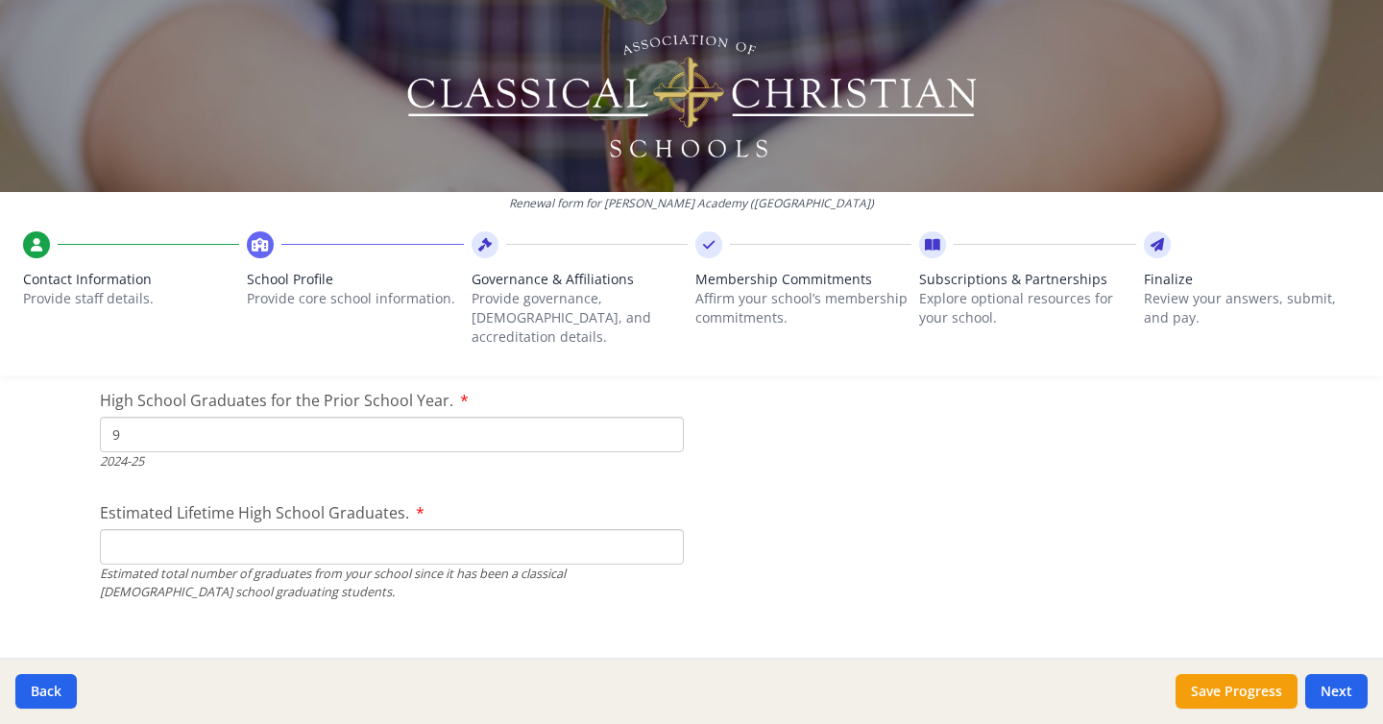
scroll to position [2822, 0]
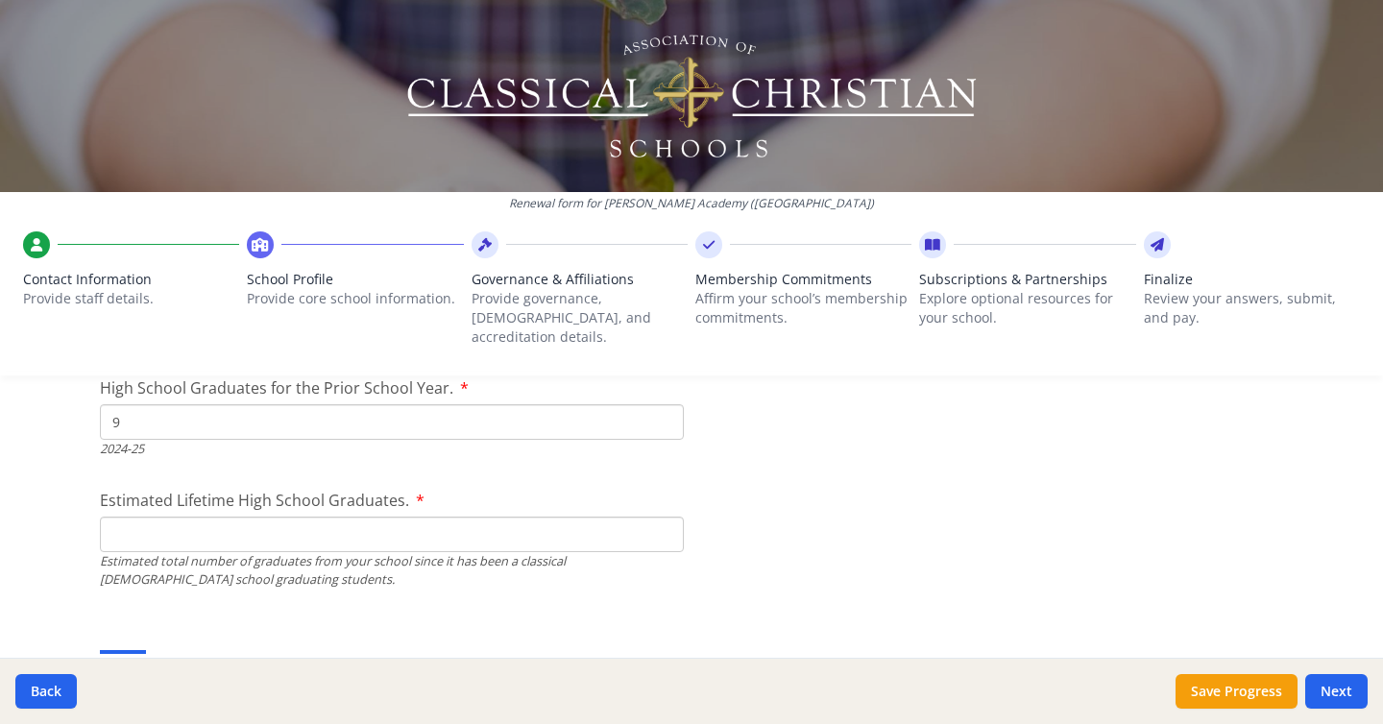
type input "9"
click at [215, 519] on input "Estimated Lifetime High School Graduates." at bounding box center [392, 535] width 584 height 36
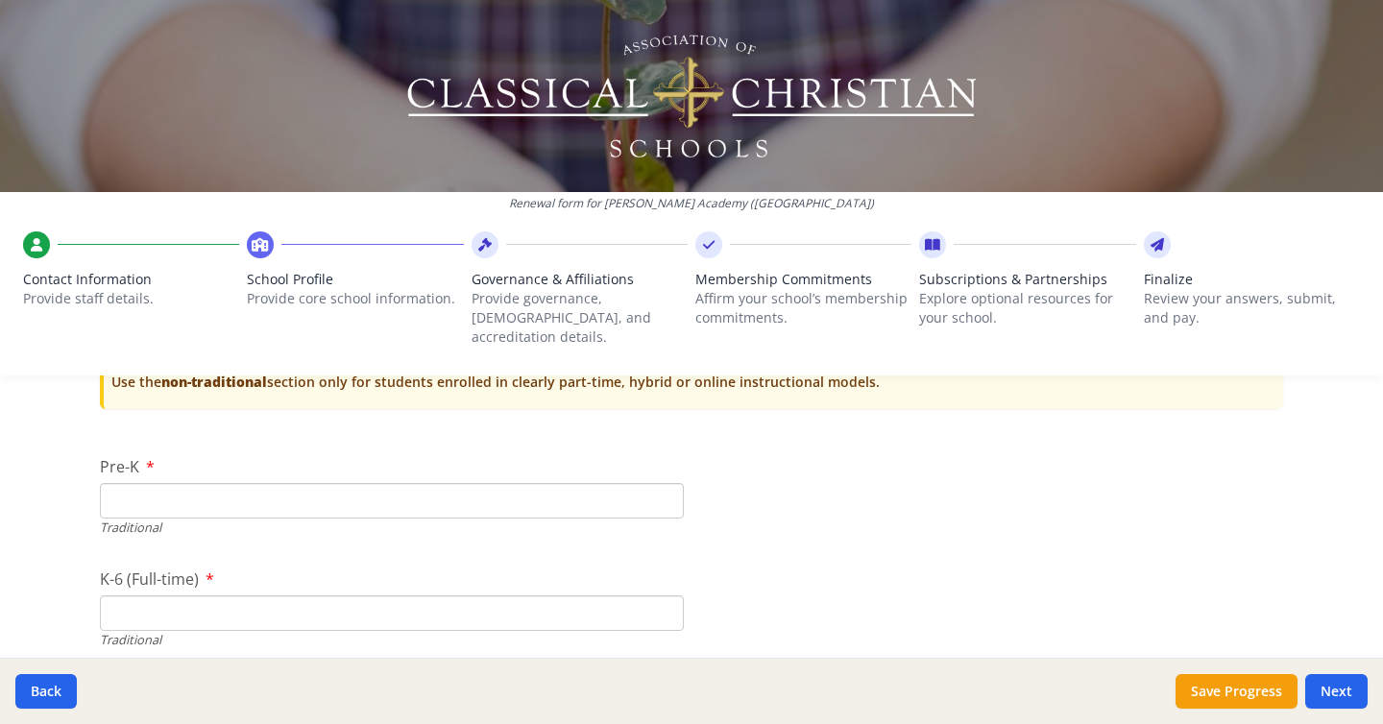
scroll to position [3962, 0]
type input "35"
click at [345, 488] on input "Pre-K" at bounding box center [392, 506] width 584 height 36
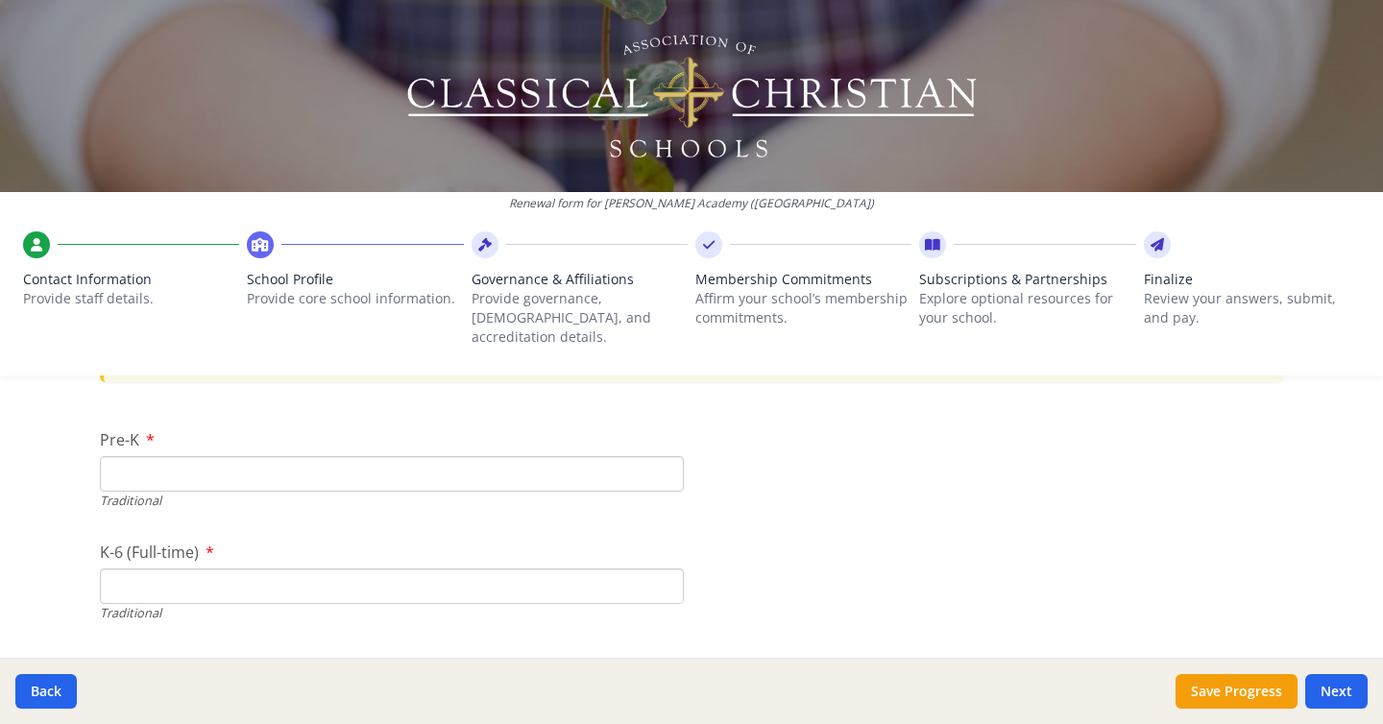
scroll to position [3996, 0]
type input "0"
click at [289, 566] on input "K-6 (Full-time)" at bounding box center [392, 584] width 584 height 36
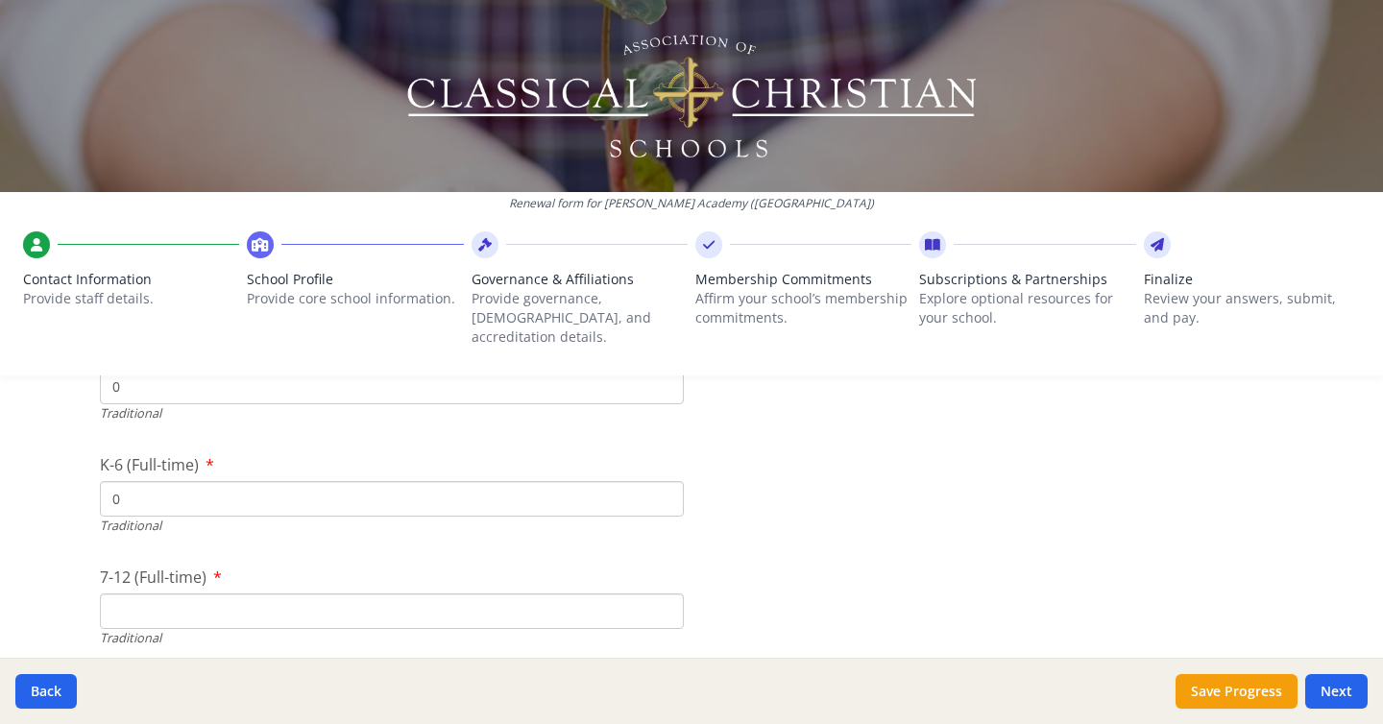
type input "0"
click at [233, 594] on input "7-12 (Full-time)" at bounding box center [392, 612] width 584 height 36
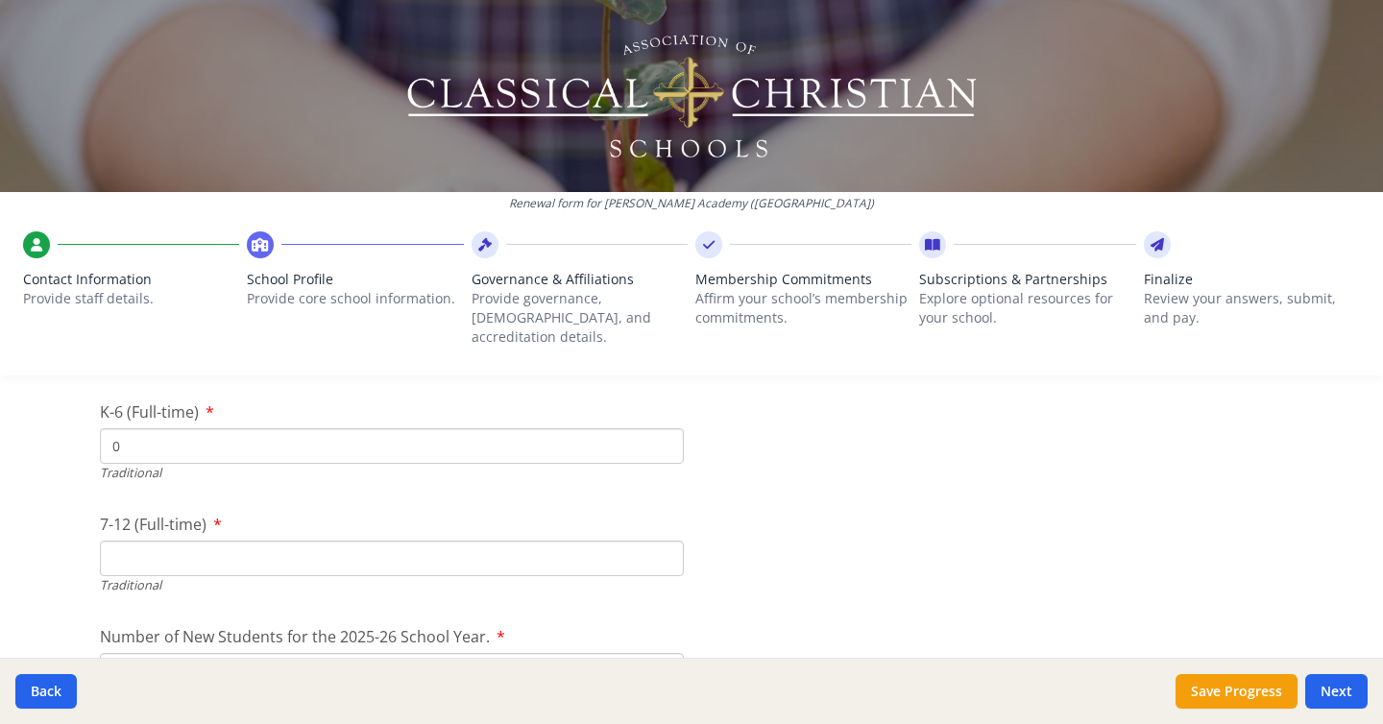
scroll to position [4137, 0]
type input "85"
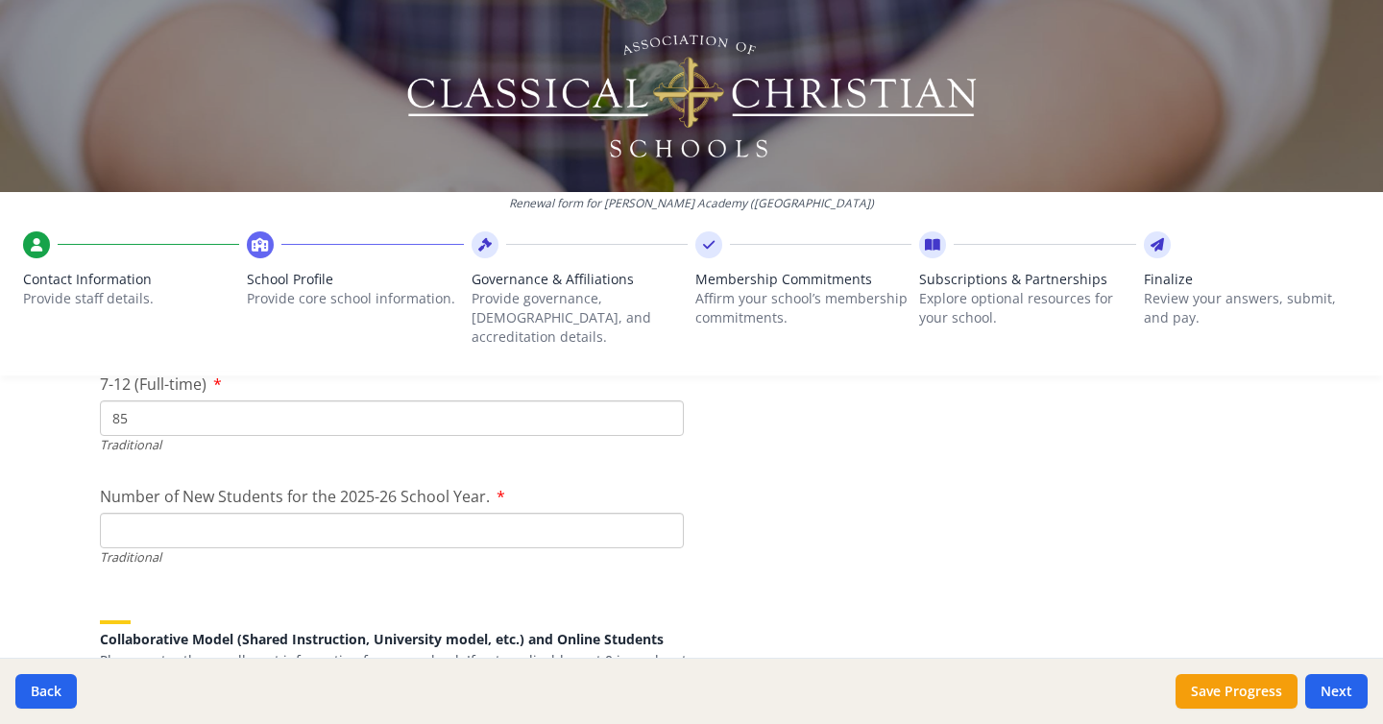
scroll to position [4276, 0]
click at [660, 511] on input "1" at bounding box center [392, 529] width 584 height 36
click at [662, 511] on input "0" at bounding box center [392, 529] width 584 height 36
click at [303, 511] on input "0" at bounding box center [392, 529] width 584 height 36
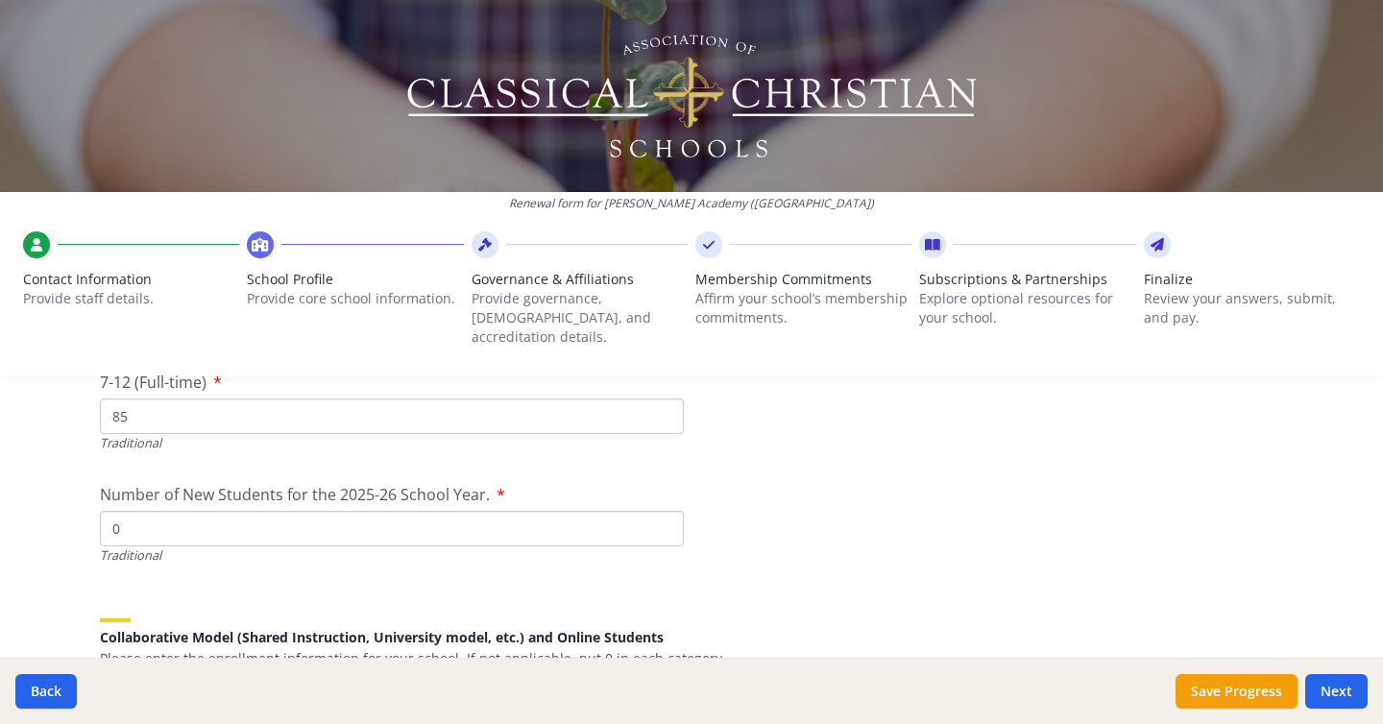
click at [303, 511] on input "0" at bounding box center [392, 529] width 584 height 36
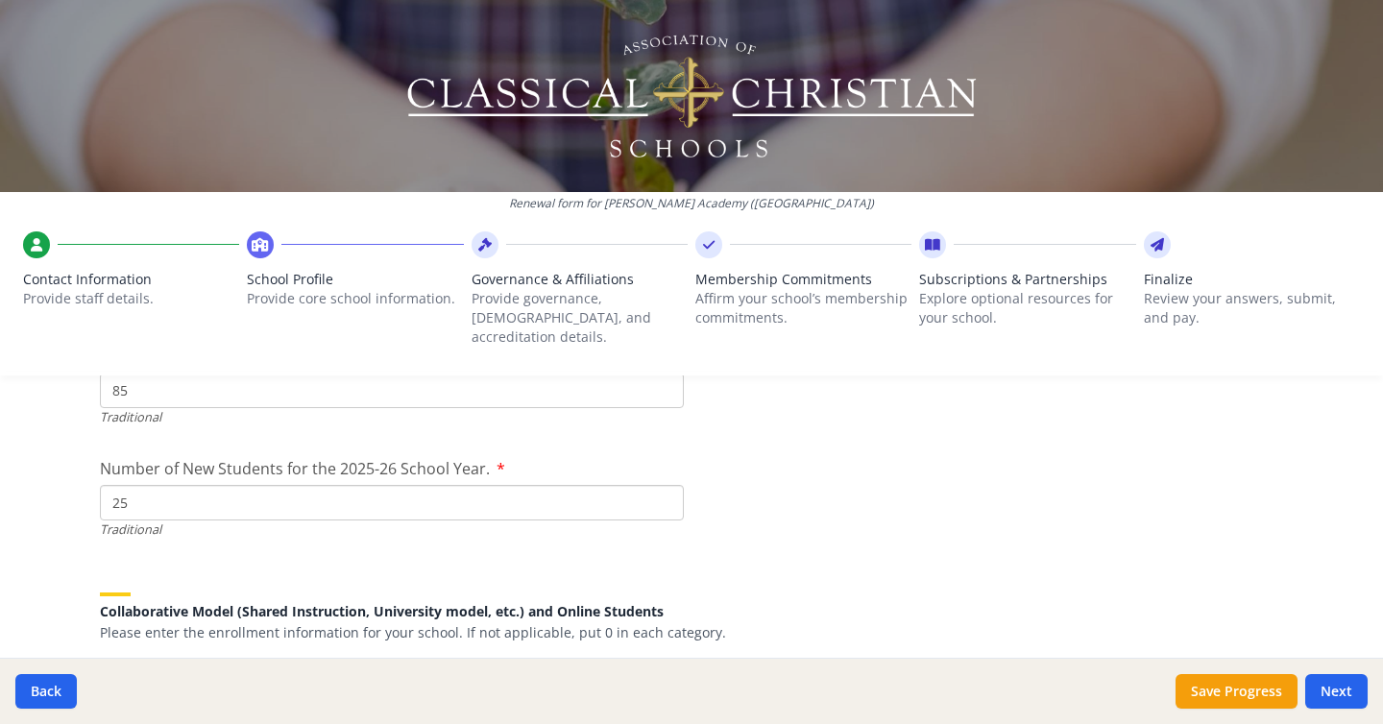
scroll to position [4287, 0]
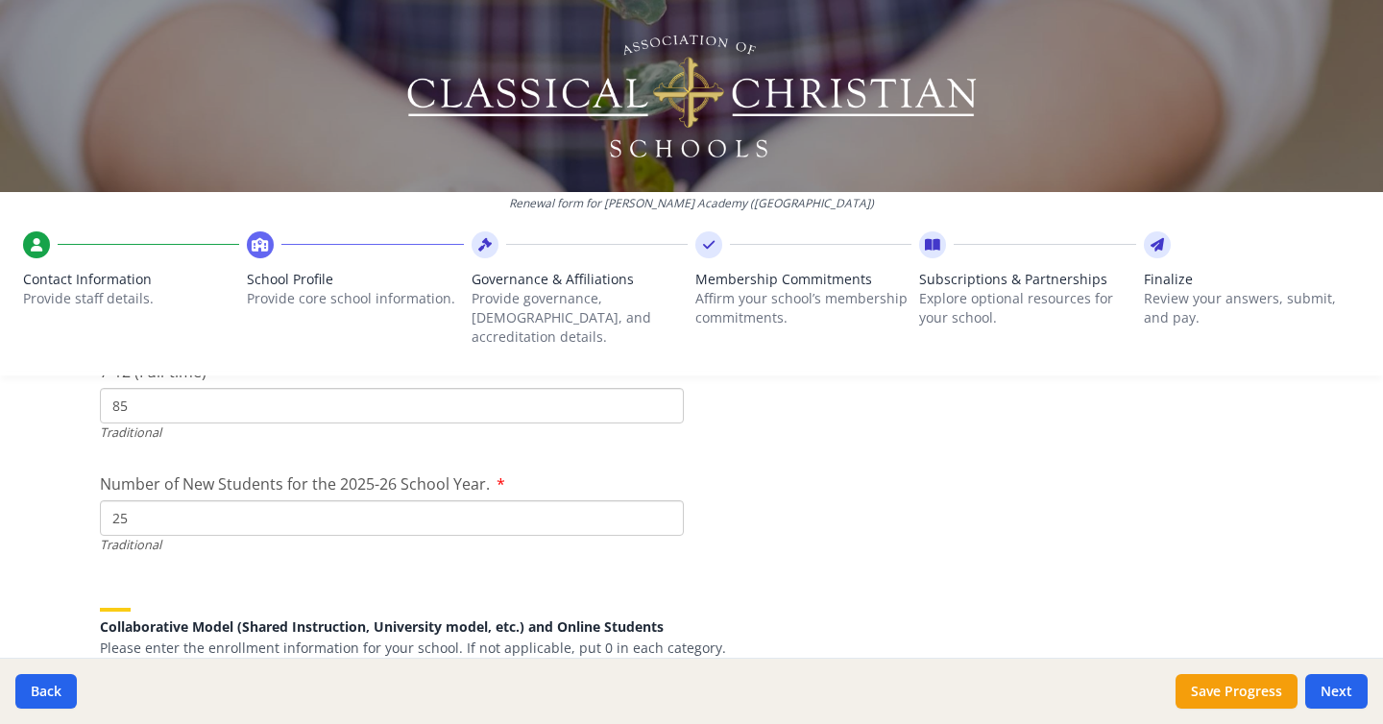
click at [243, 503] on input "25" at bounding box center [392, 518] width 584 height 36
type input "27"
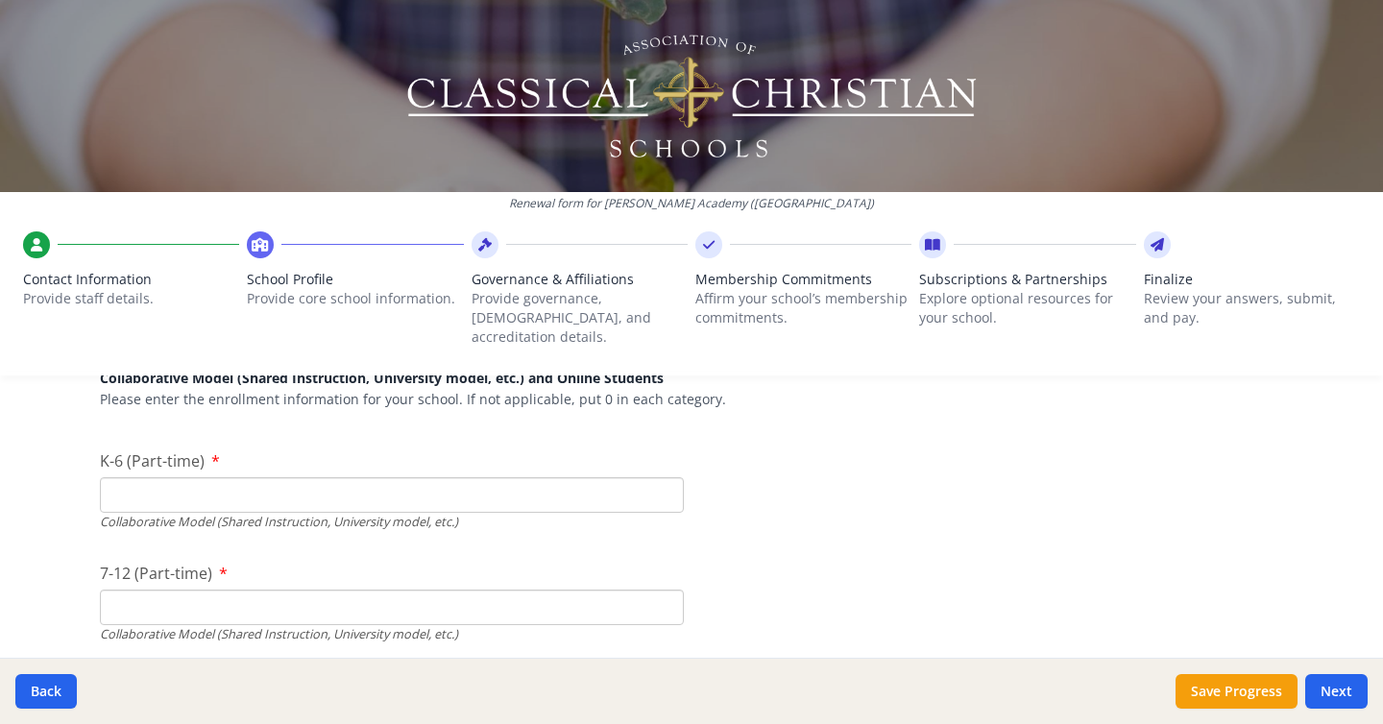
scroll to position [4561, 0]
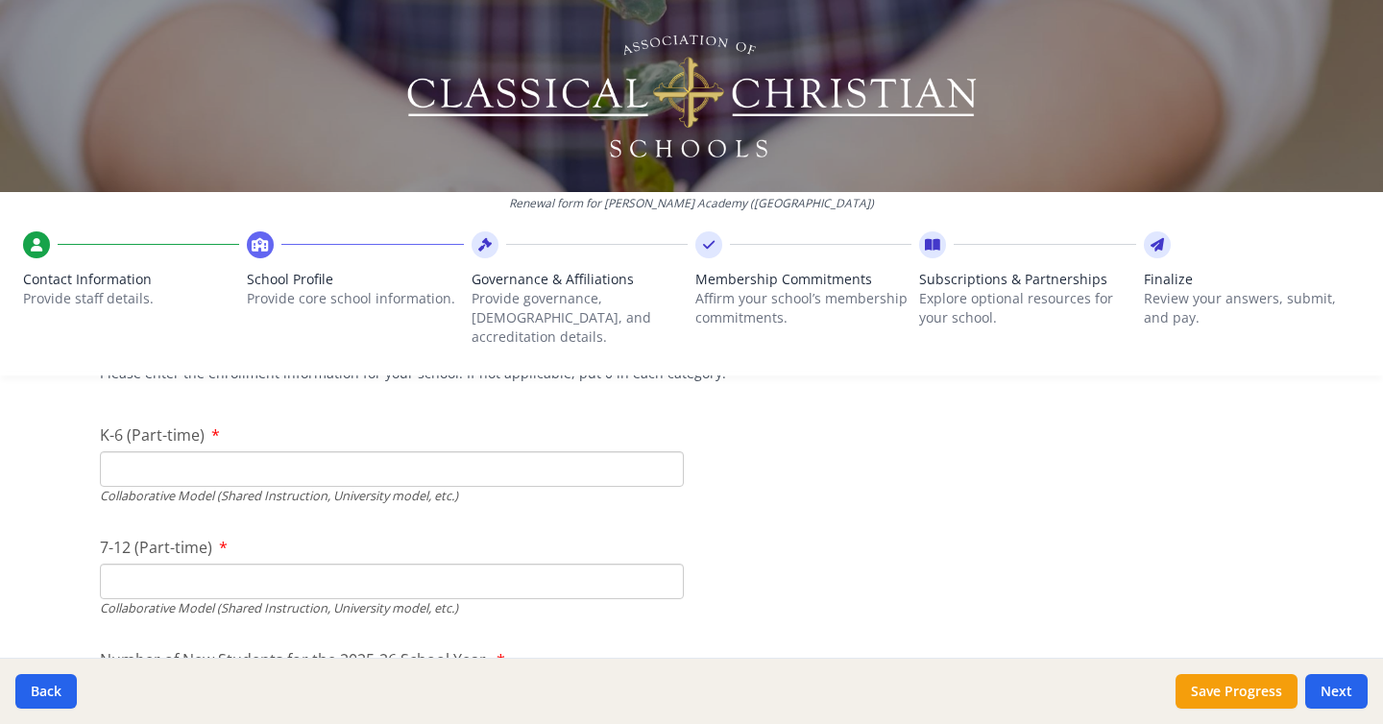
click at [295, 451] on input "K-6 (Part-time)" at bounding box center [392, 469] width 584 height 36
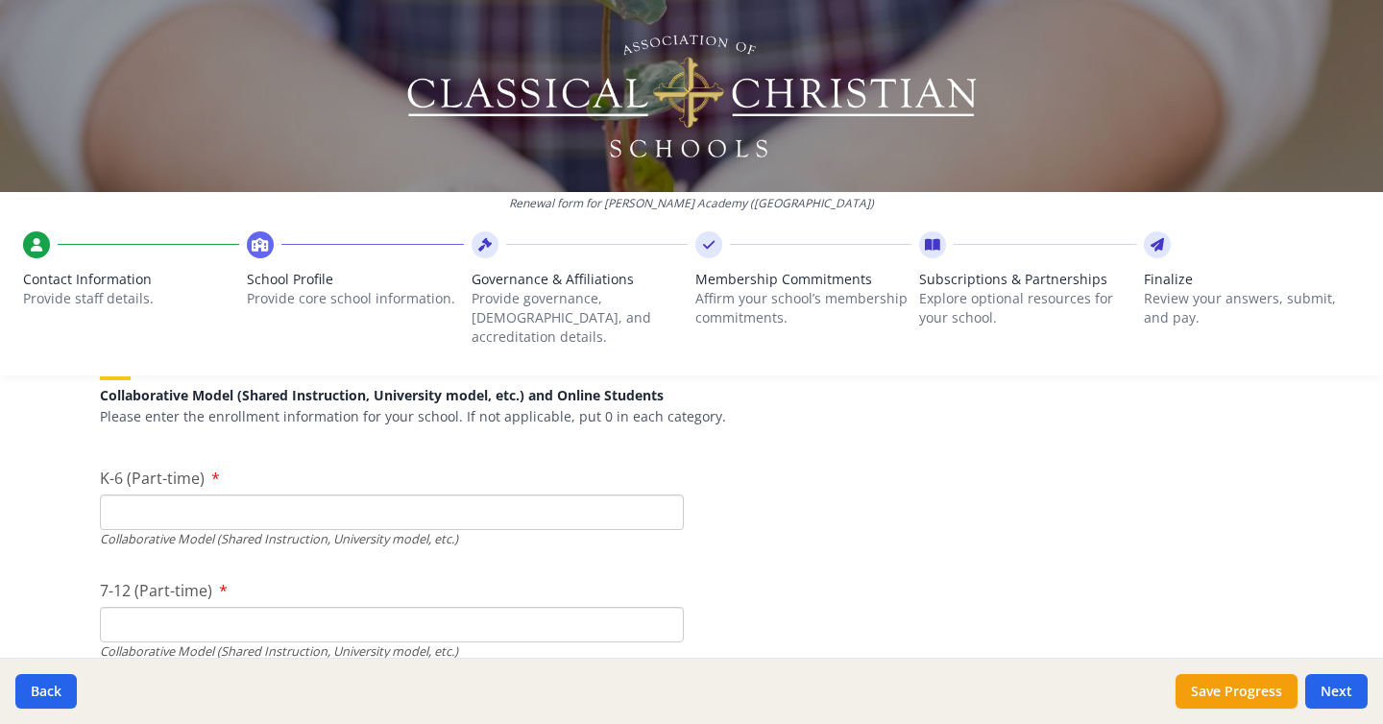
scroll to position [4511, 0]
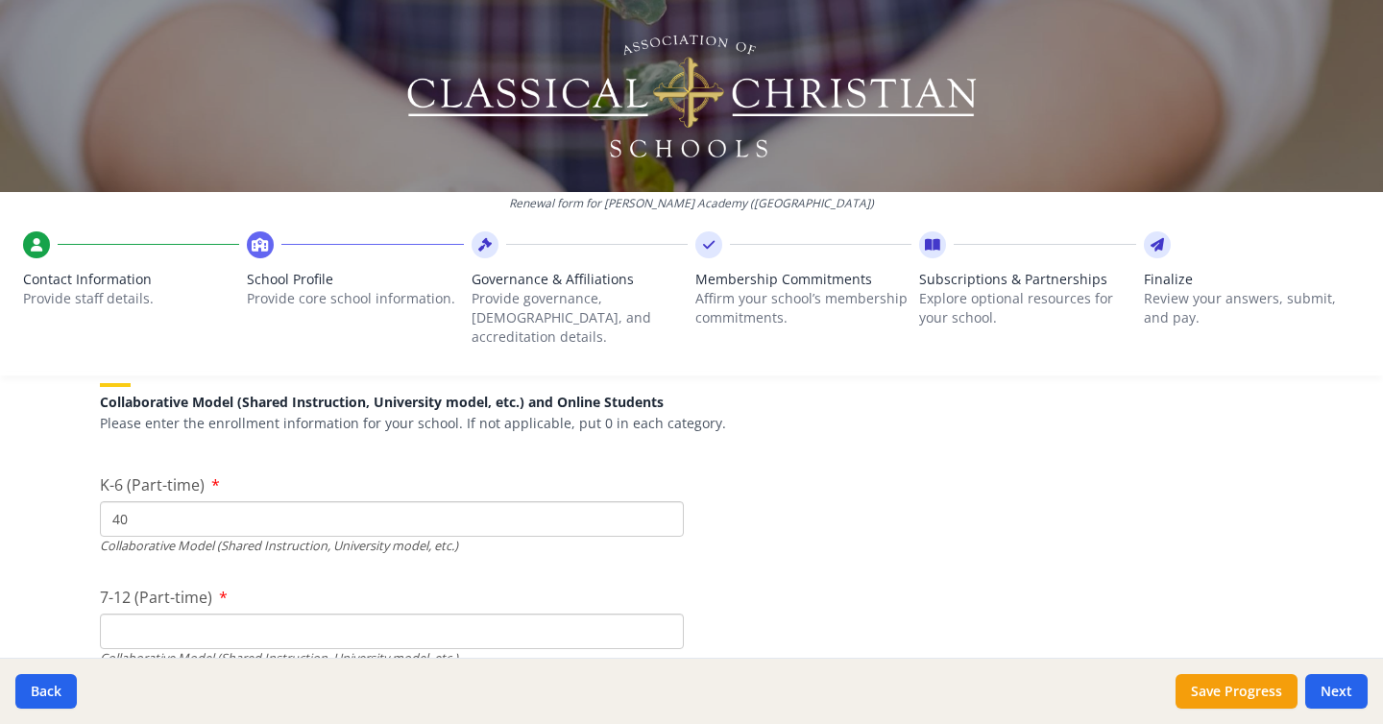
type input "40"
click at [146, 614] on input "7-12 (Part-time)" at bounding box center [392, 632] width 584 height 36
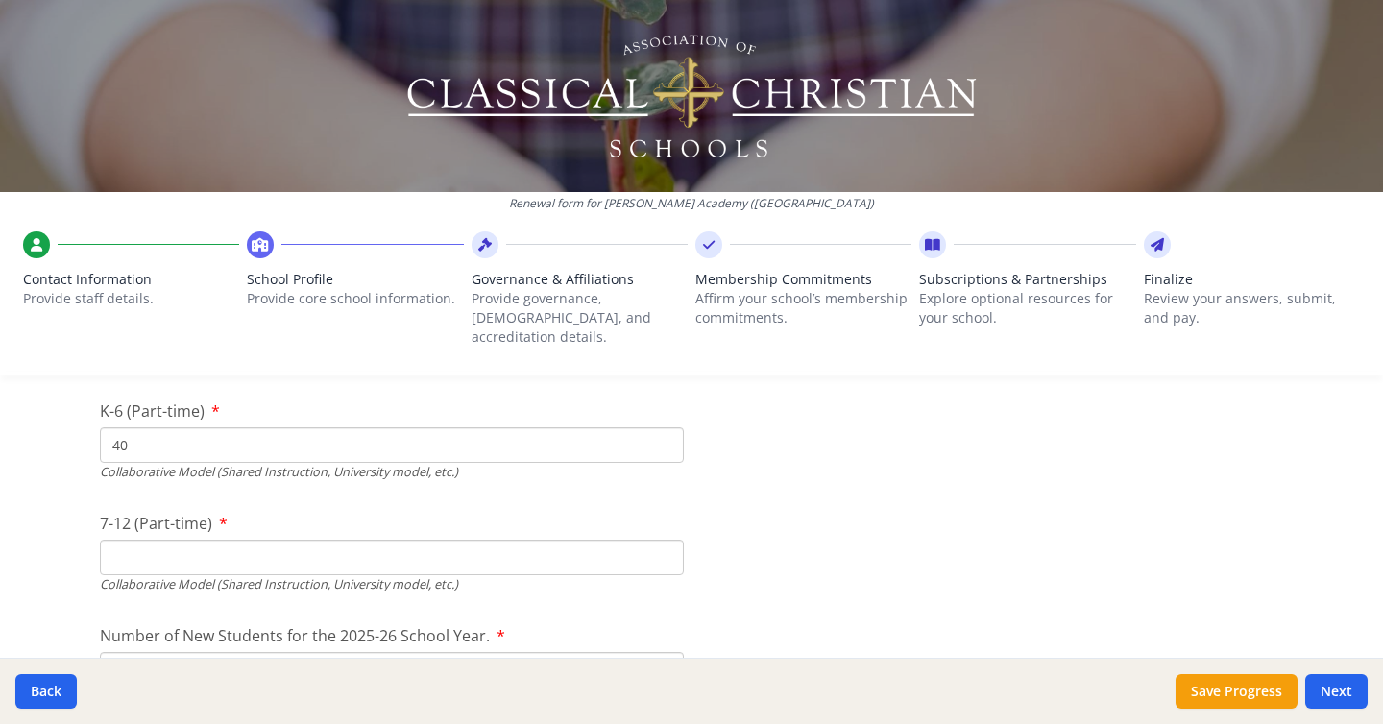
scroll to position [4586, 0]
type input "0"
drag, startPoint x: 142, startPoint y: 423, endPoint x: 97, endPoint y: 422, distance: 45.2
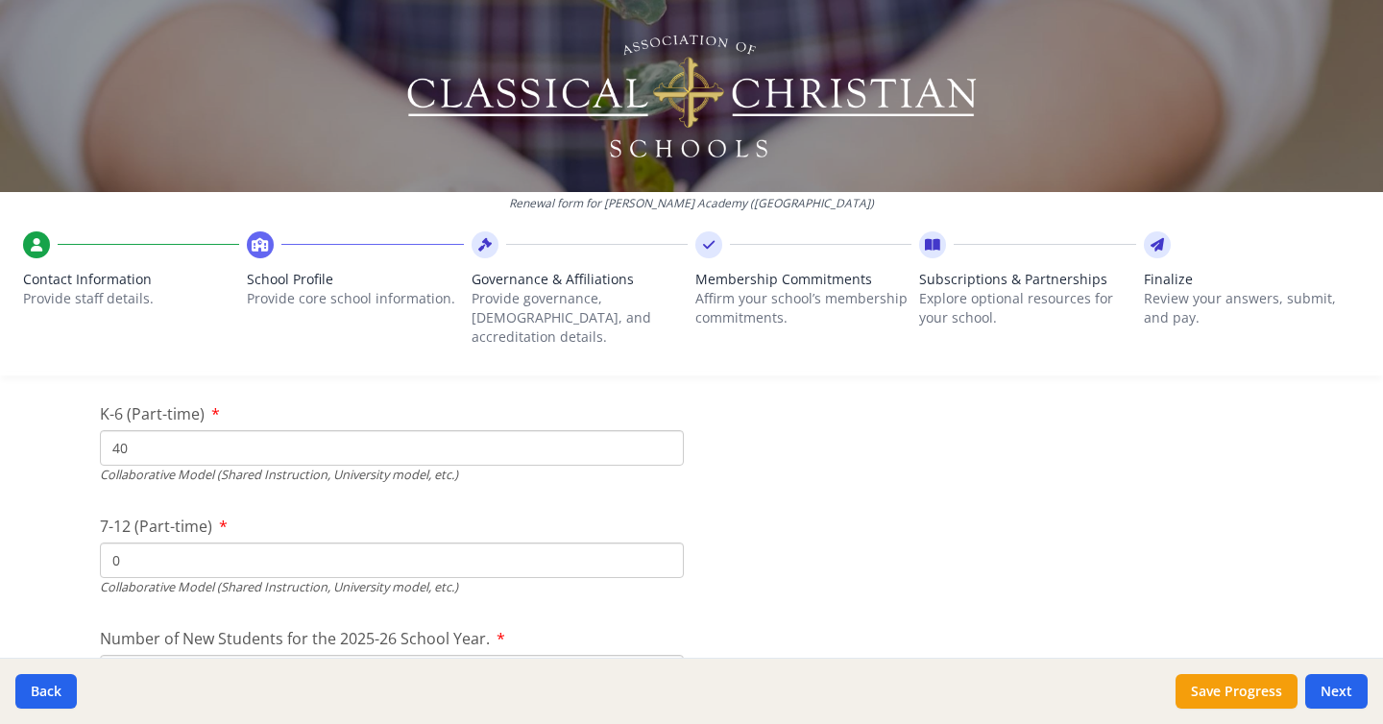
type input "93"
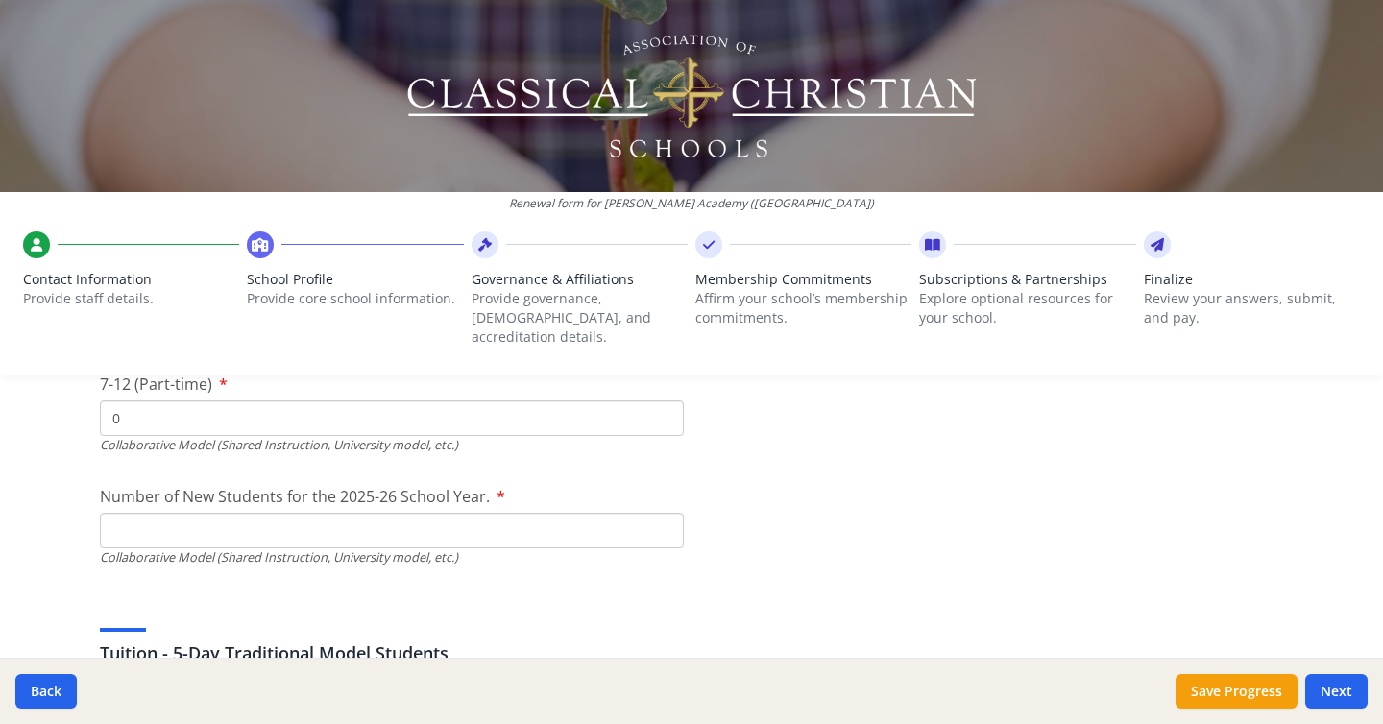
scroll to position [4744, 0]
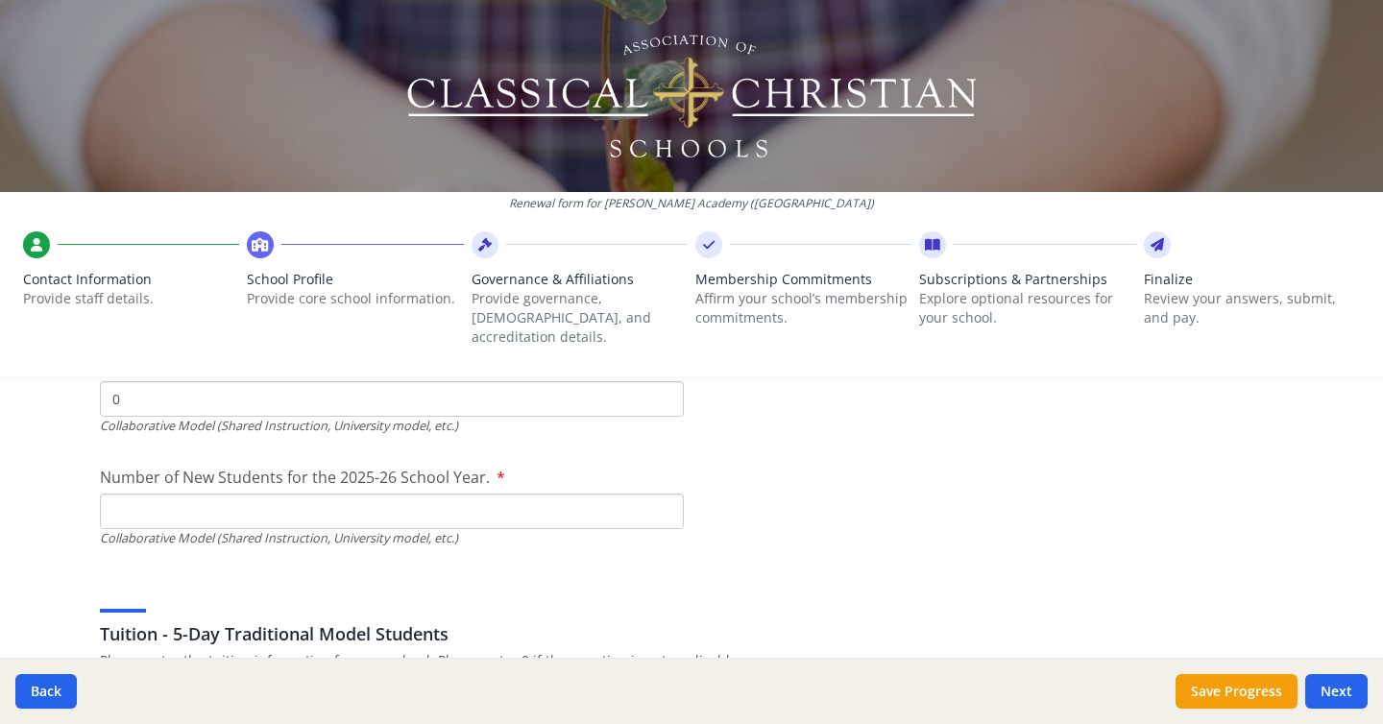
click at [487, 498] on input "Number of New Students for the 2025-26 School Year." at bounding box center [392, 512] width 584 height 36
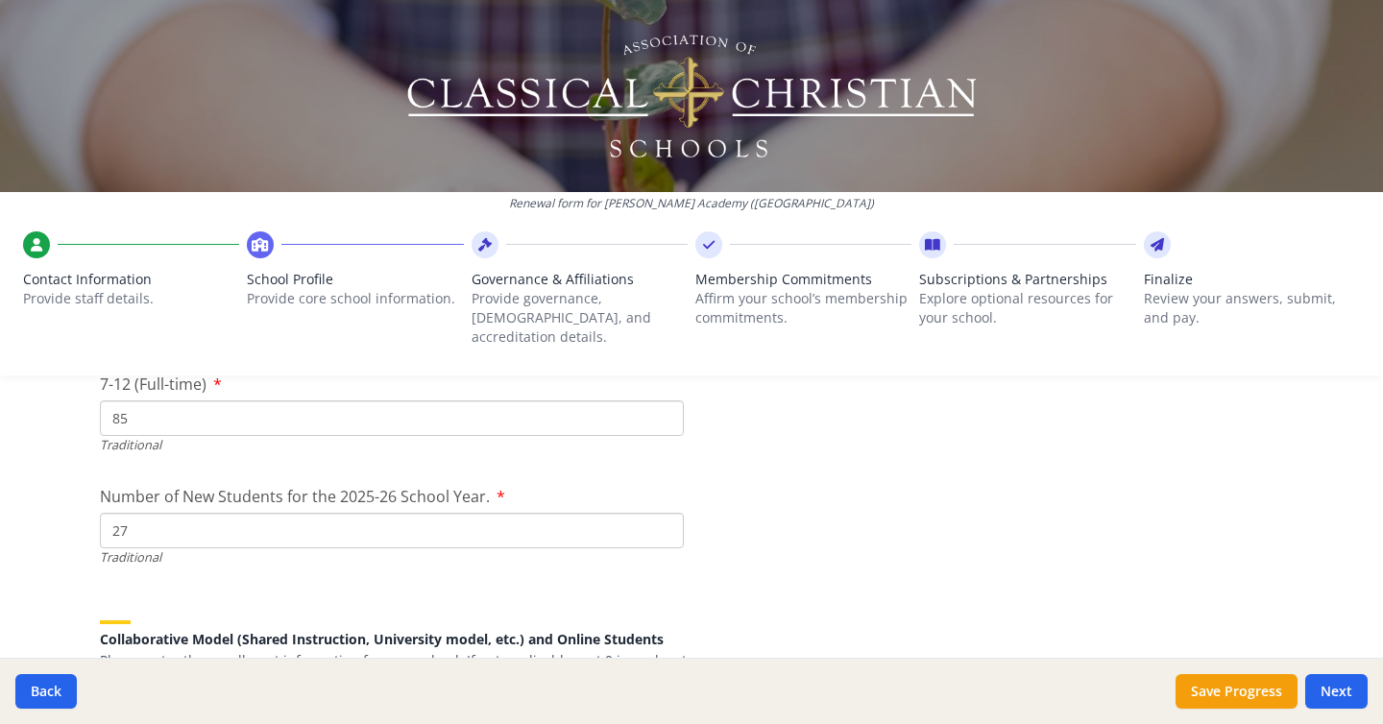
scroll to position [4279, 0]
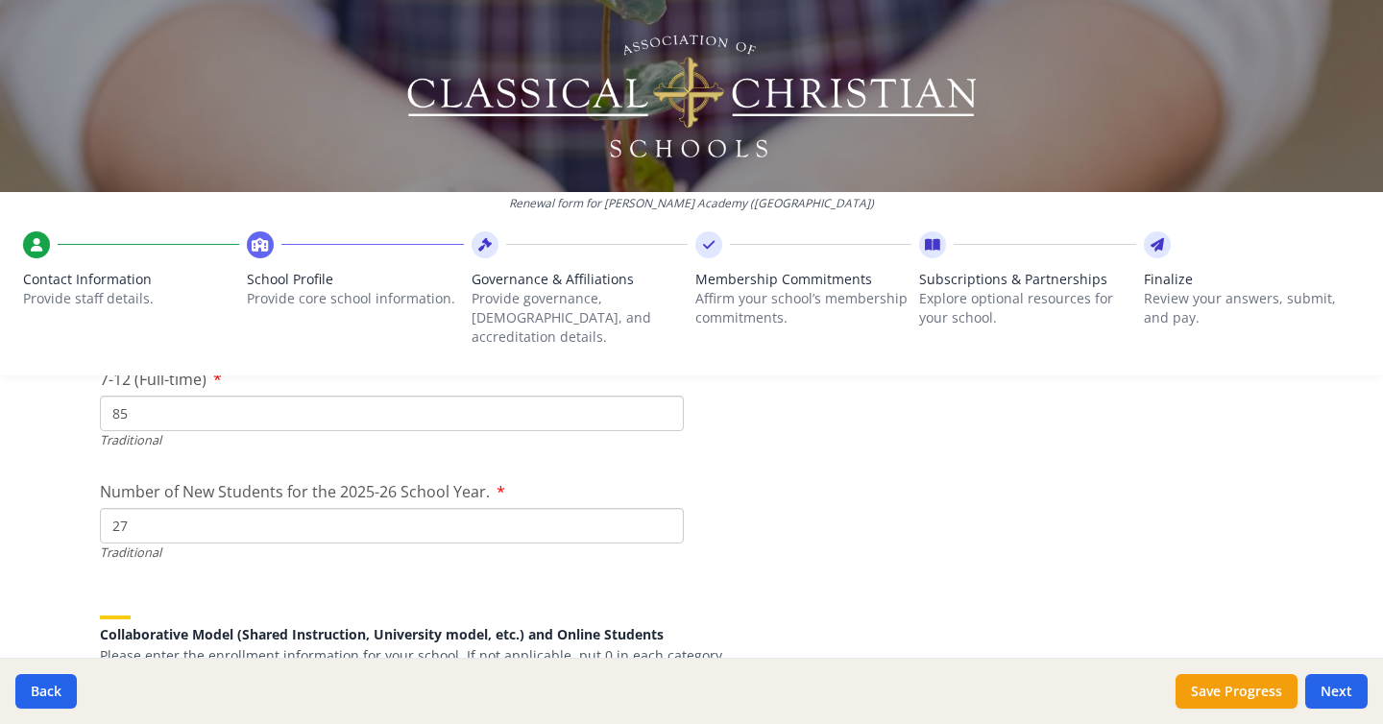
drag, startPoint x: 279, startPoint y: 511, endPoint x: 43, endPoint y: 498, distance: 236.6
click at [43, 498] on div "Renewal form for Gloria Deo Academy (TX) Contact Information Provide staff deta…" at bounding box center [691, 362] width 1383 height 724
type input "10"
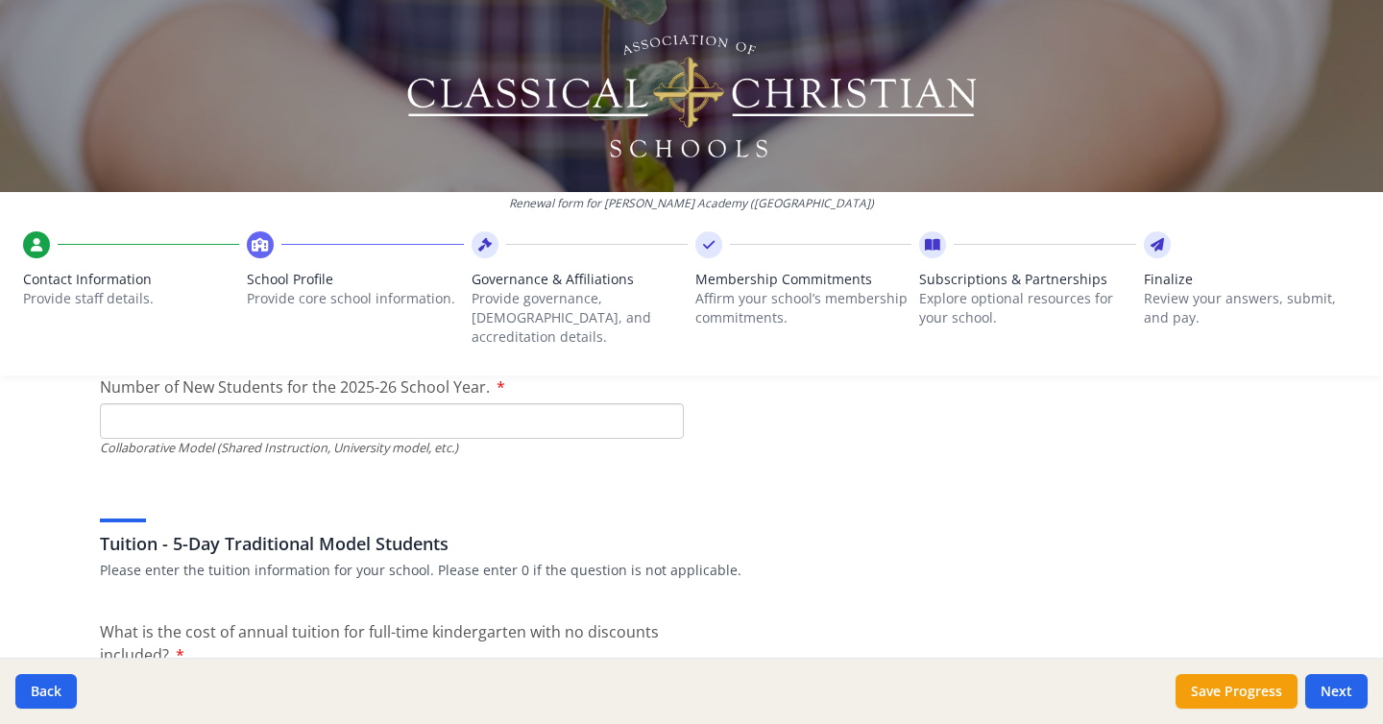
scroll to position [4835, 0]
click at [231, 408] on input "Number of New Students for the 2025-26 School Year." at bounding box center [392, 420] width 584 height 36
type input "17"
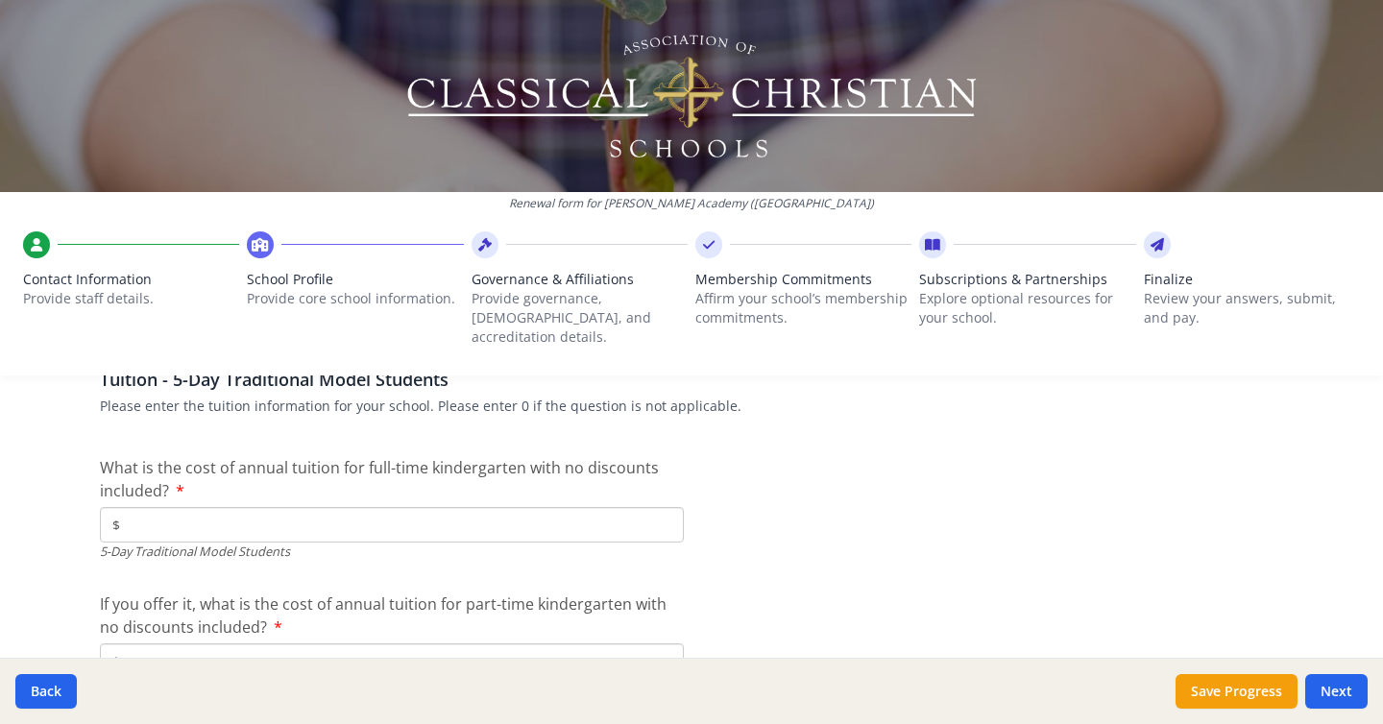
scroll to position [4999, 0]
click at [421, 506] on input "$" at bounding box center [392, 524] width 584 height 36
type input "$0"
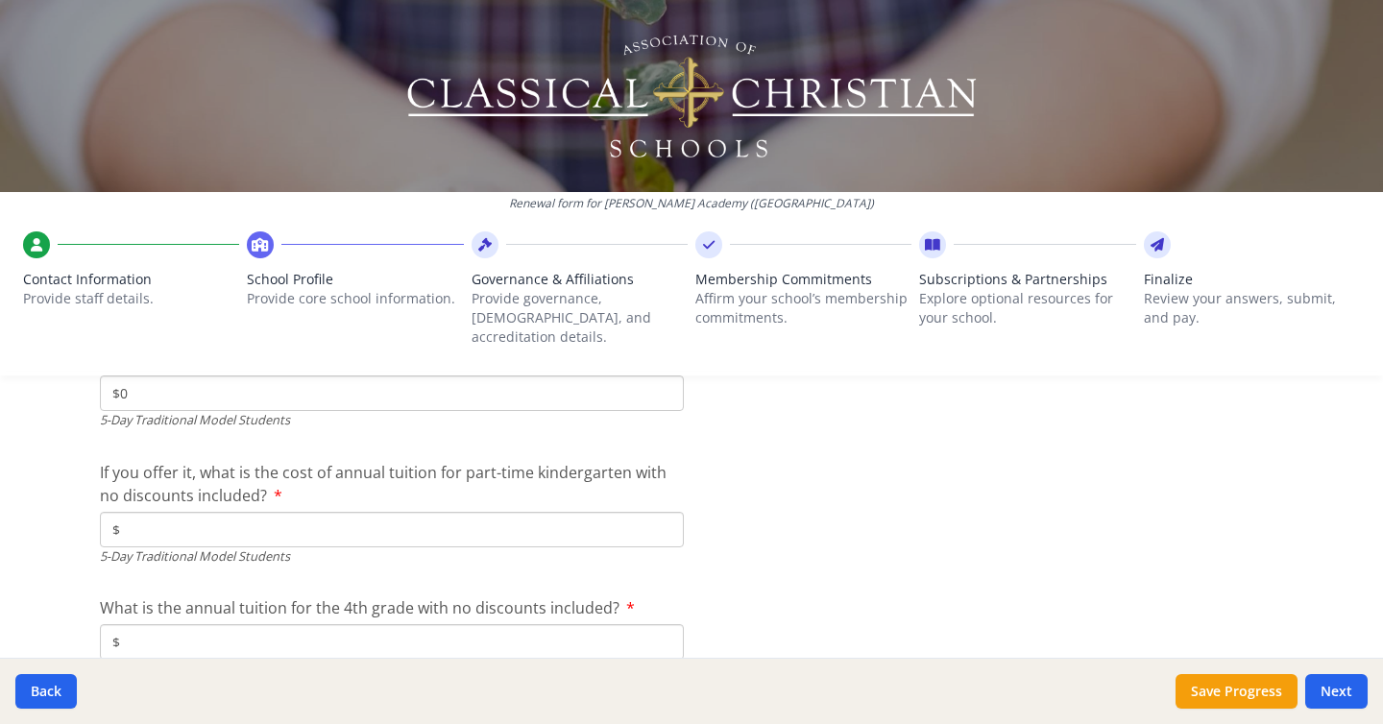
scroll to position [5147, 0]
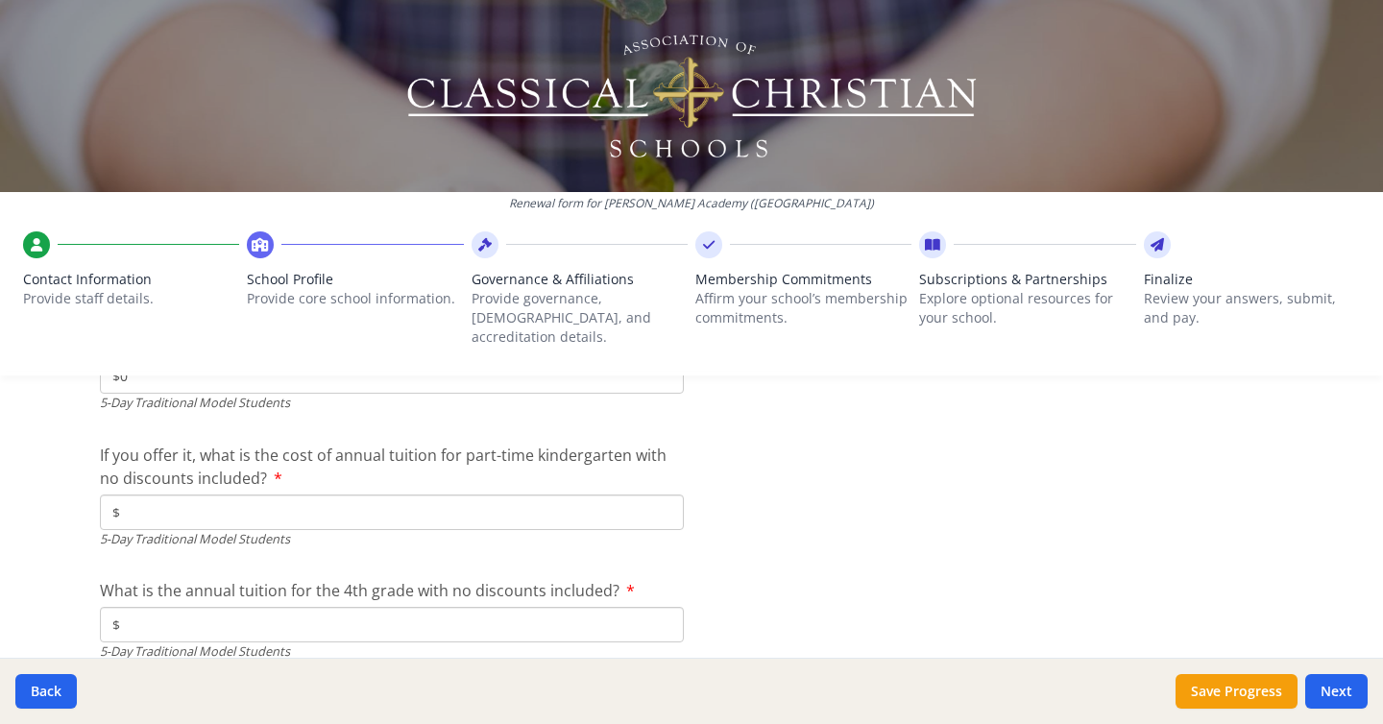
click at [496, 498] on input "$" at bounding box center [392, 513] width 584 height 36
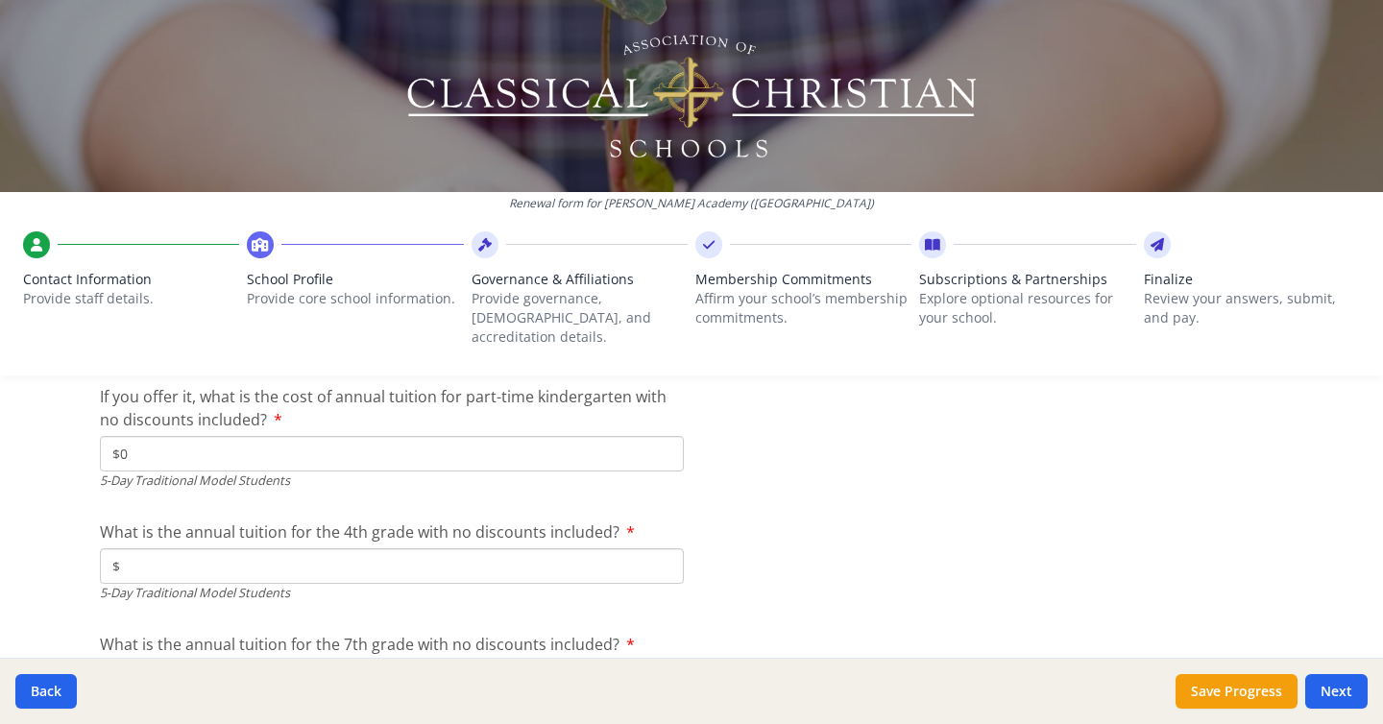
scroll to position [5223, 0]
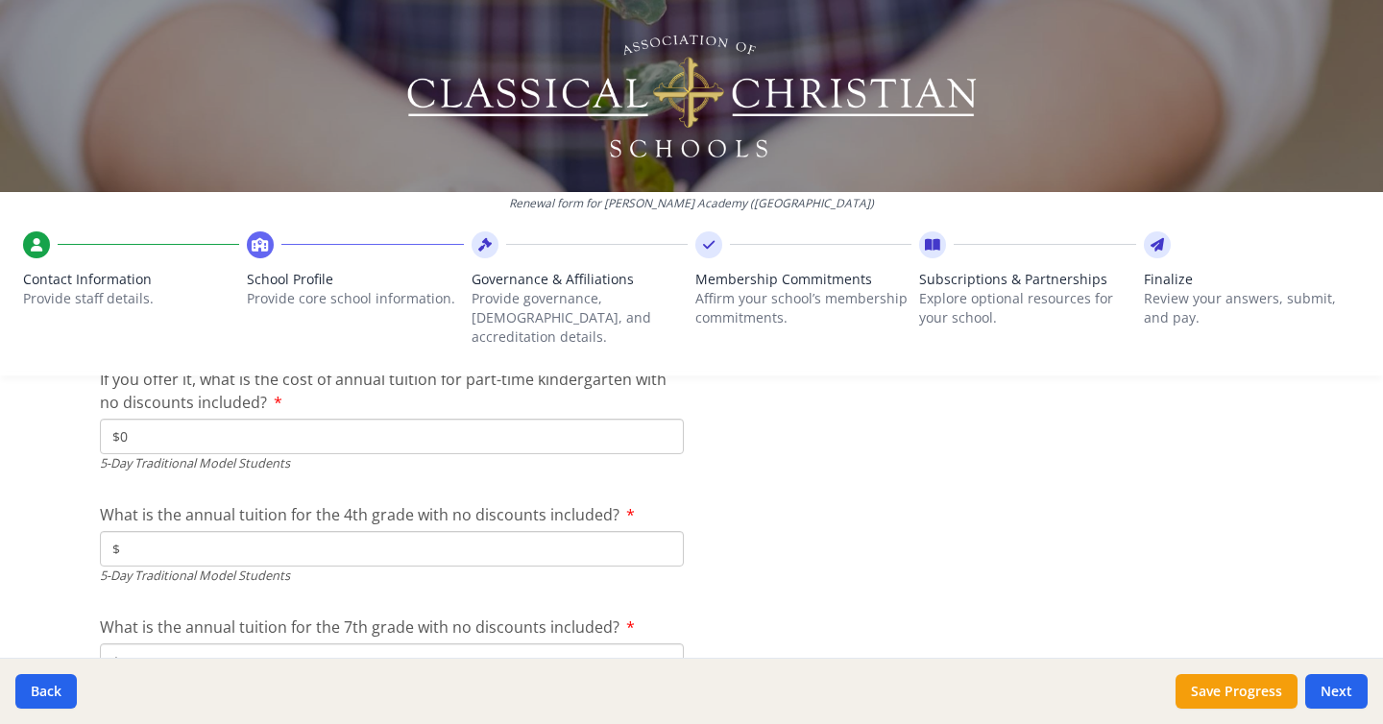
type input "$0"
click at [431, 531] on input "$" at bounding box center [392, 549] width 584 height 36
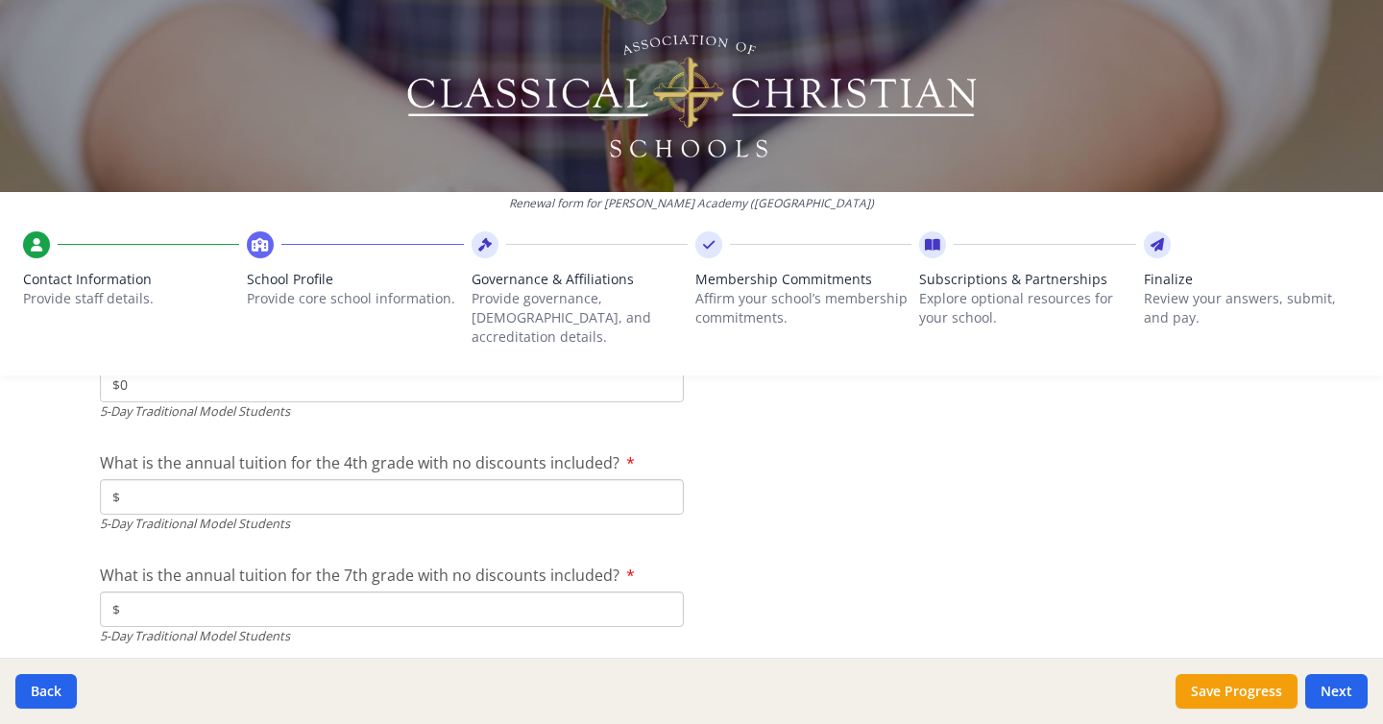
scroll to position [5276, 0]
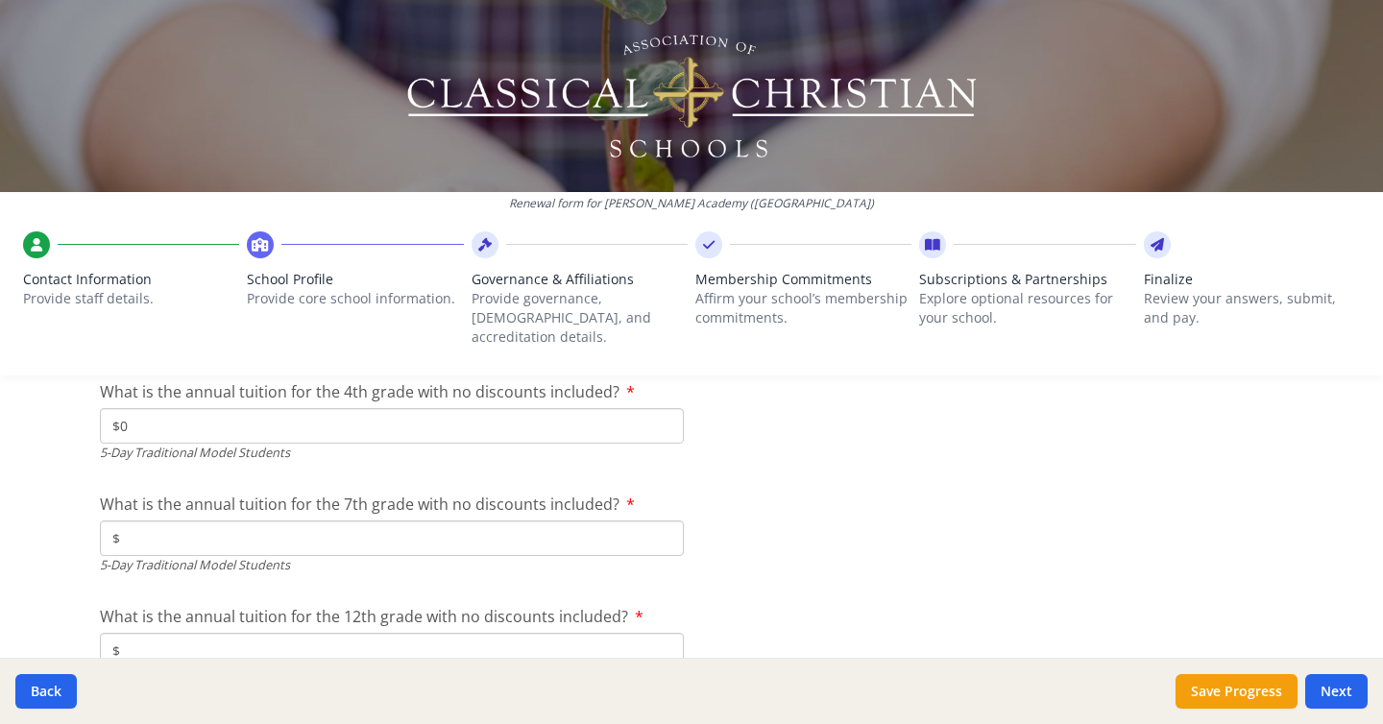
type input "$0"
click at [436, 525] on input "$" at bounding box center [392, 539] width 584 height 36
type input "$8 275"
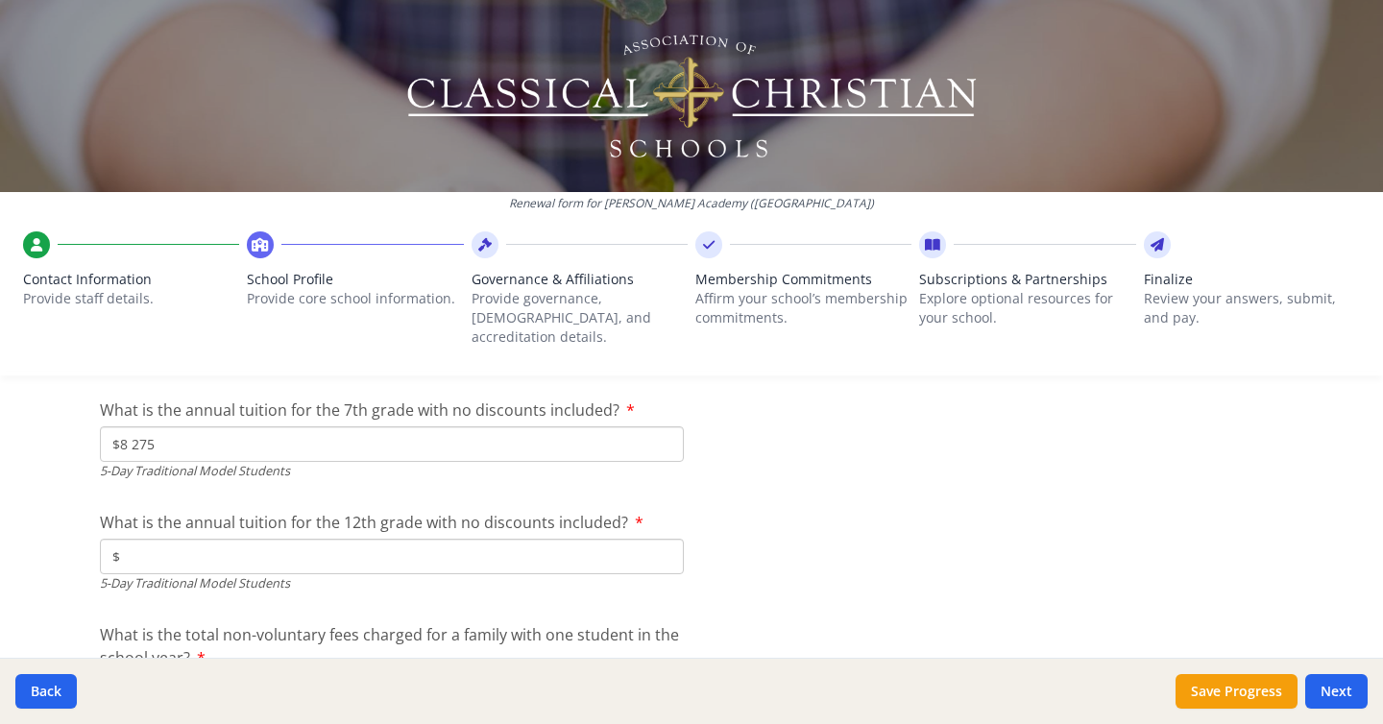
scroll to position [5442, 0]
click at [415, 542] on input "$" at bounding box center [392, 555] width 584 height 36
type input "$10 100"
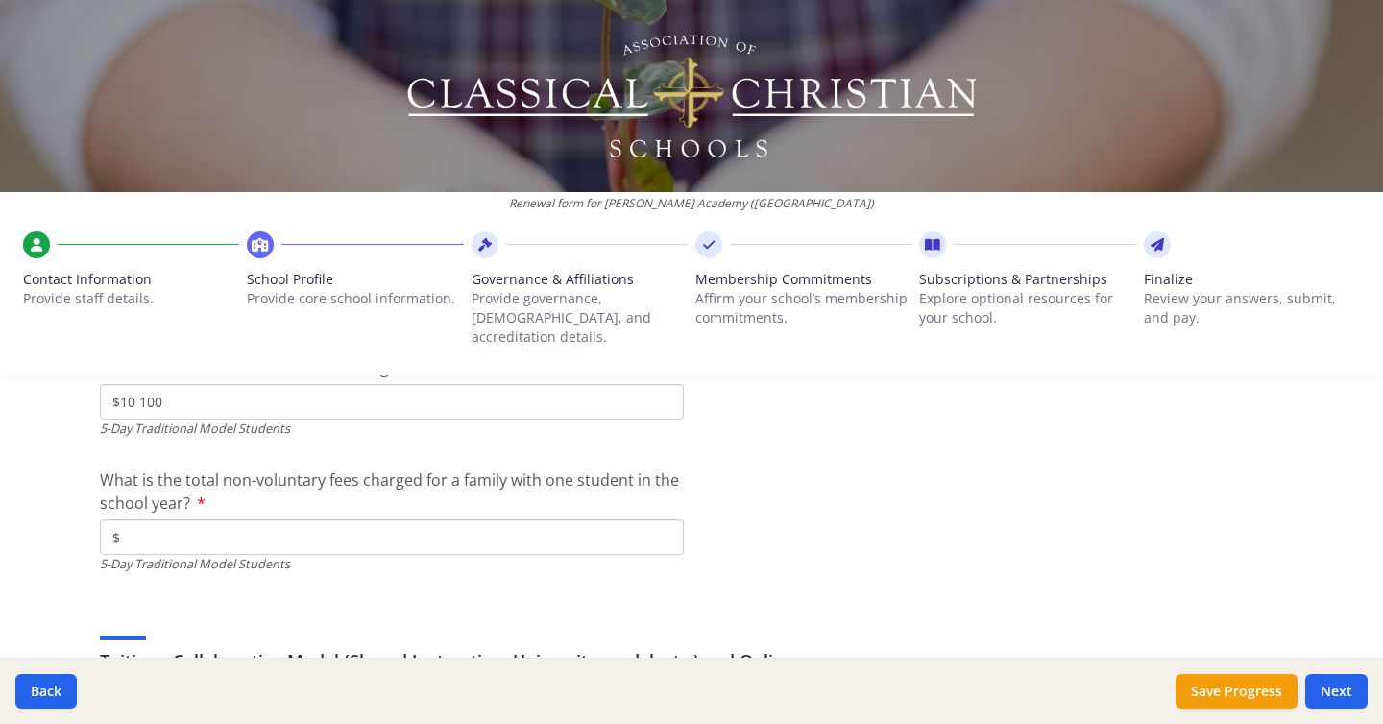
scroll to position [5608, 0]
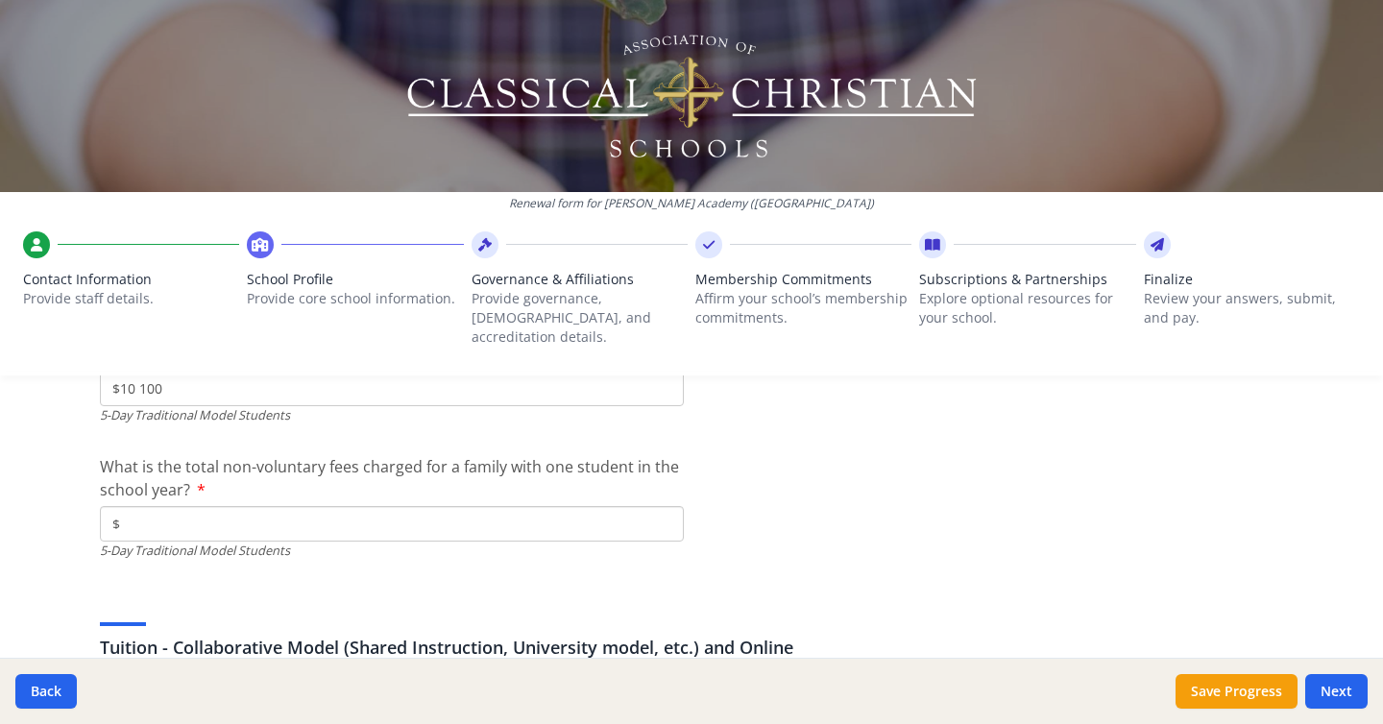
click at [291, 506] on input "$" at bounding box center [392, 524] width 584 height 36
type input "$450"
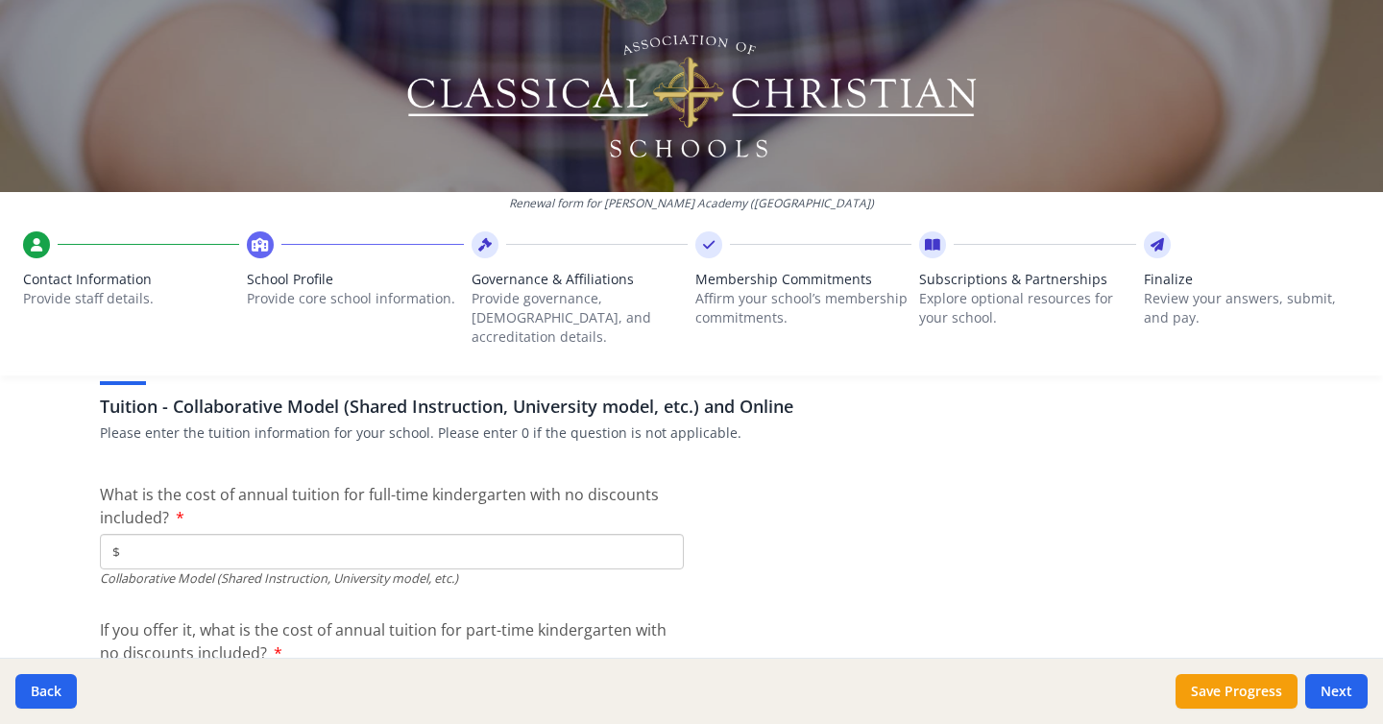
scroll to position [5851, 0]
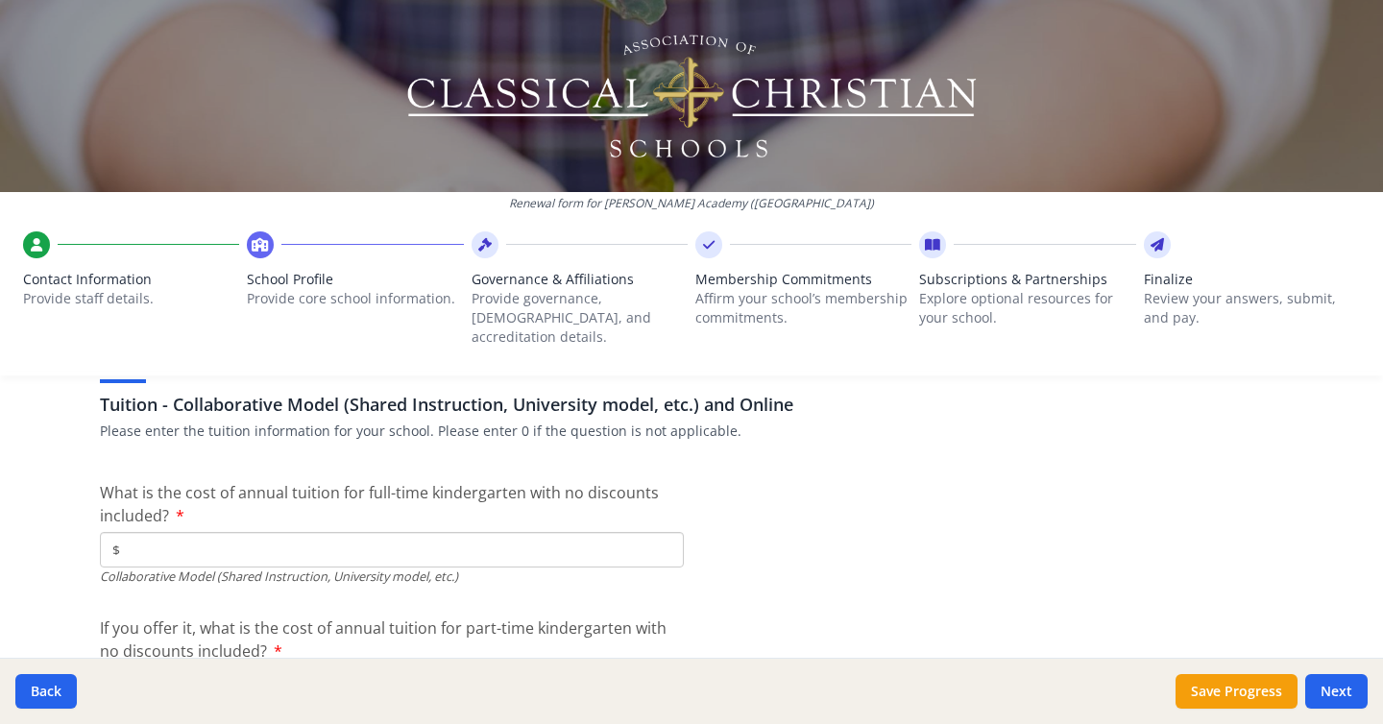
click at [635, 532] on input "$" at bounding box center [392, 550] width 584 height 36
drag, startPoint x: 493, startPoint y: 535, endPoint x: 93, endPoint y: 516, distance: 400.0
type input "$6 875"
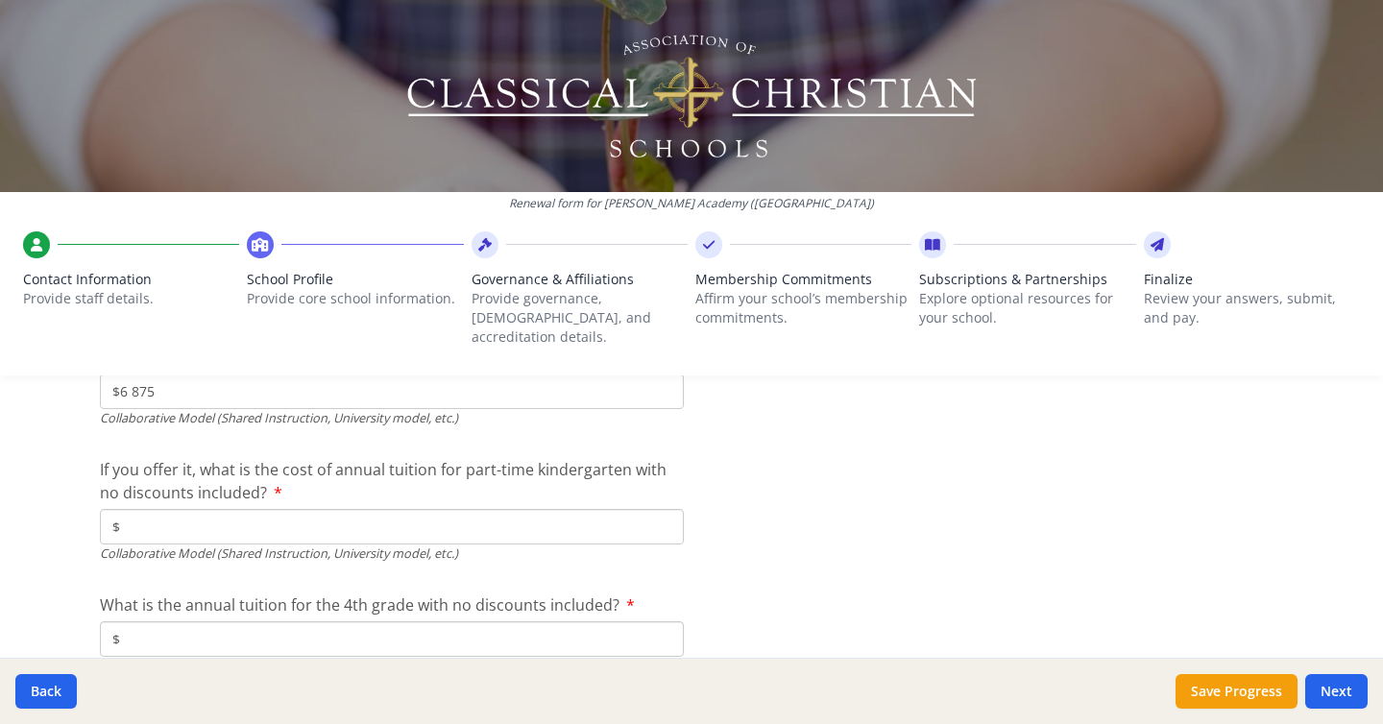
scroll to position [6018, 0]
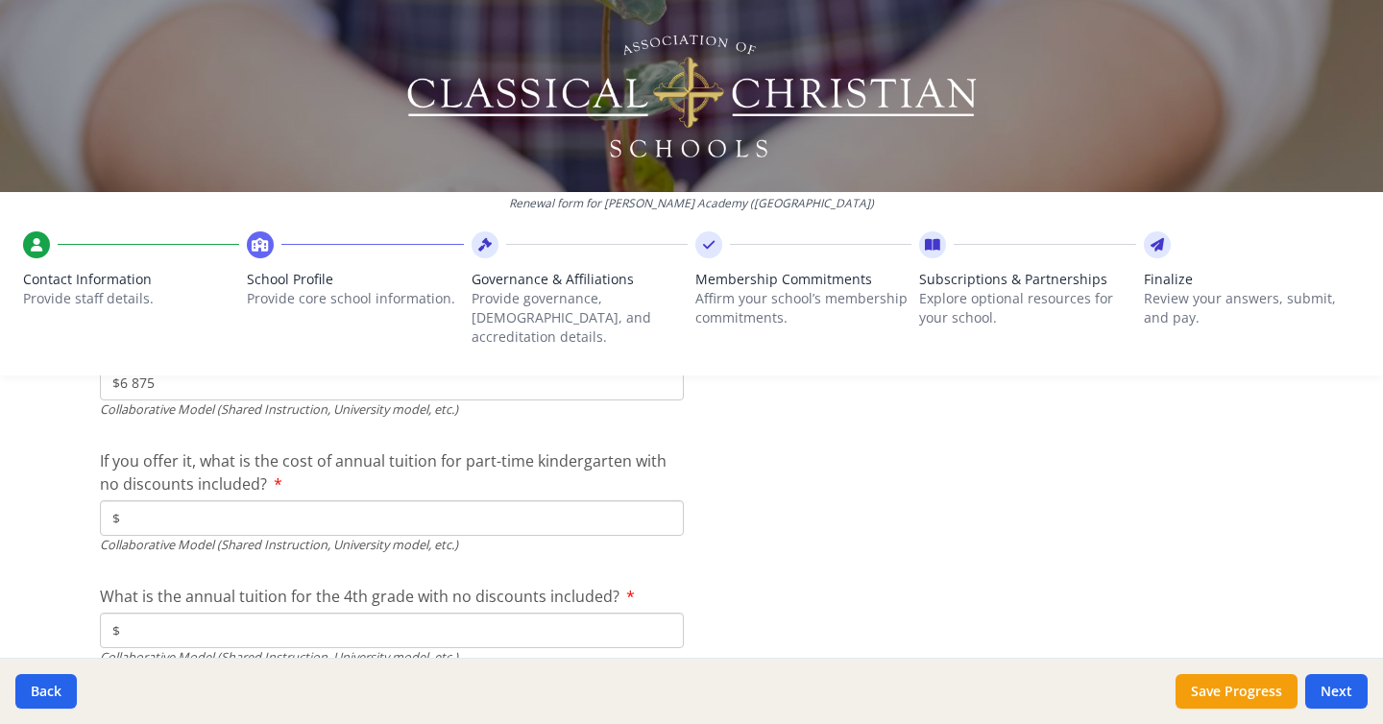
click at [459, 504] on input "$" at bounding box center [392, 518] width 584 height 36
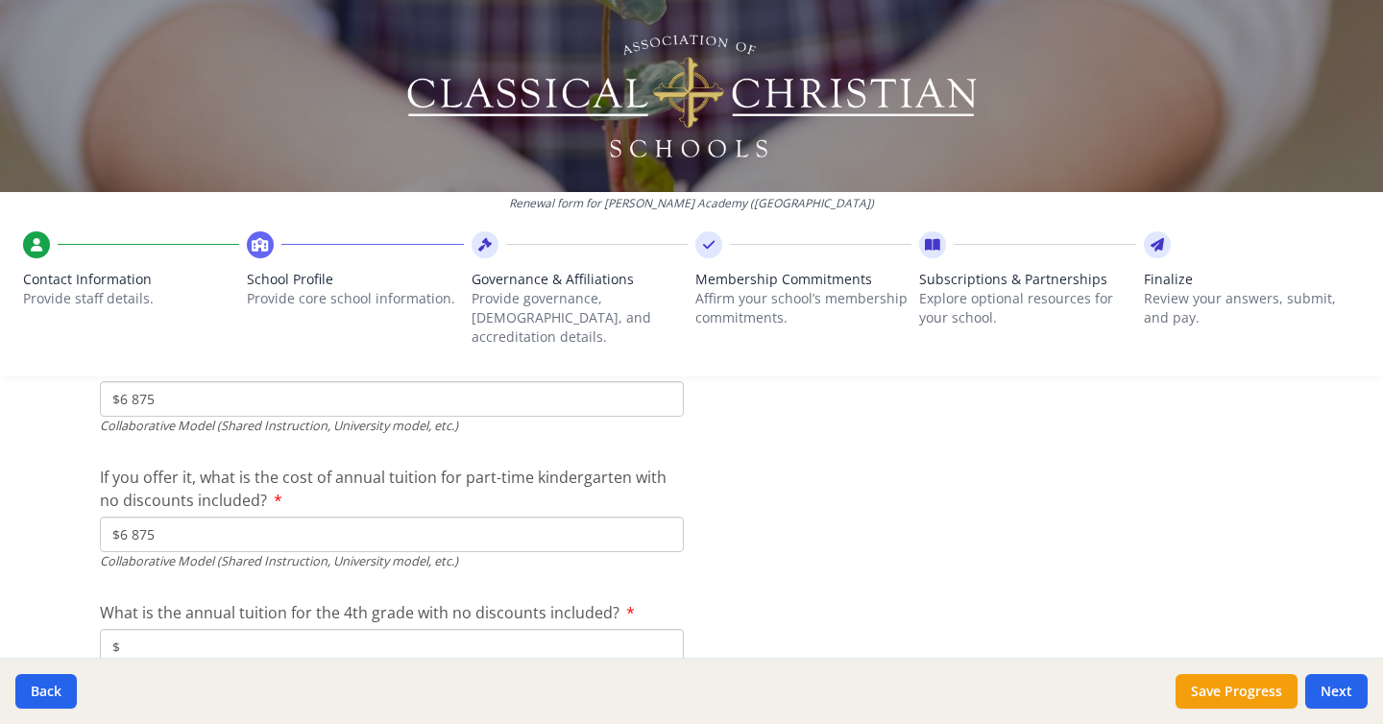
type input "$6 875"
drag, startPoint x: 158, startPoint y: 381, endPoint x: 74, endPoint y: 377, distance: 84.6
click at [74, 377] on div "Renewal form for Gloria Deo Academy (TX) Contact Information Provide staff deta…" at bounding box center [691, 362] width 1383 height 724
type input "$0"
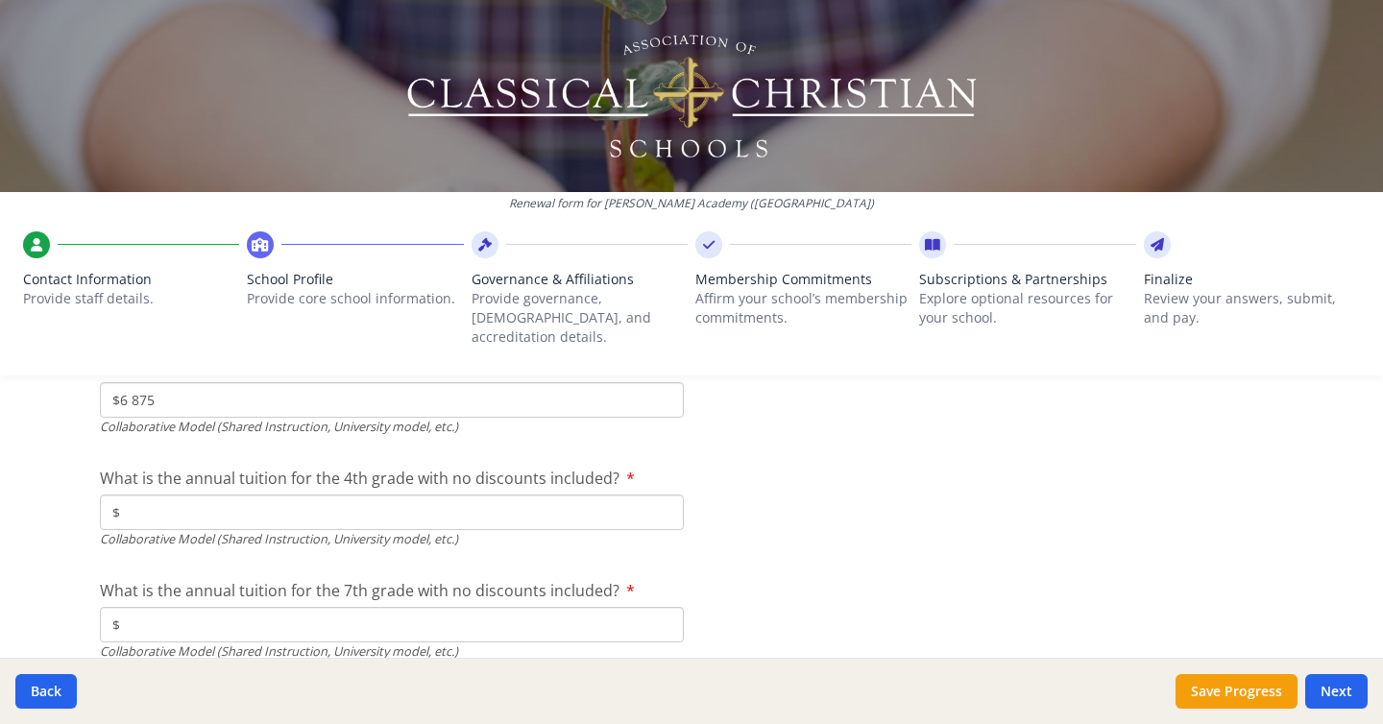
scroll to position [6141, 0]
click at [373, 491] on input "$" at bounding box center [392, 508] width 584 height 36
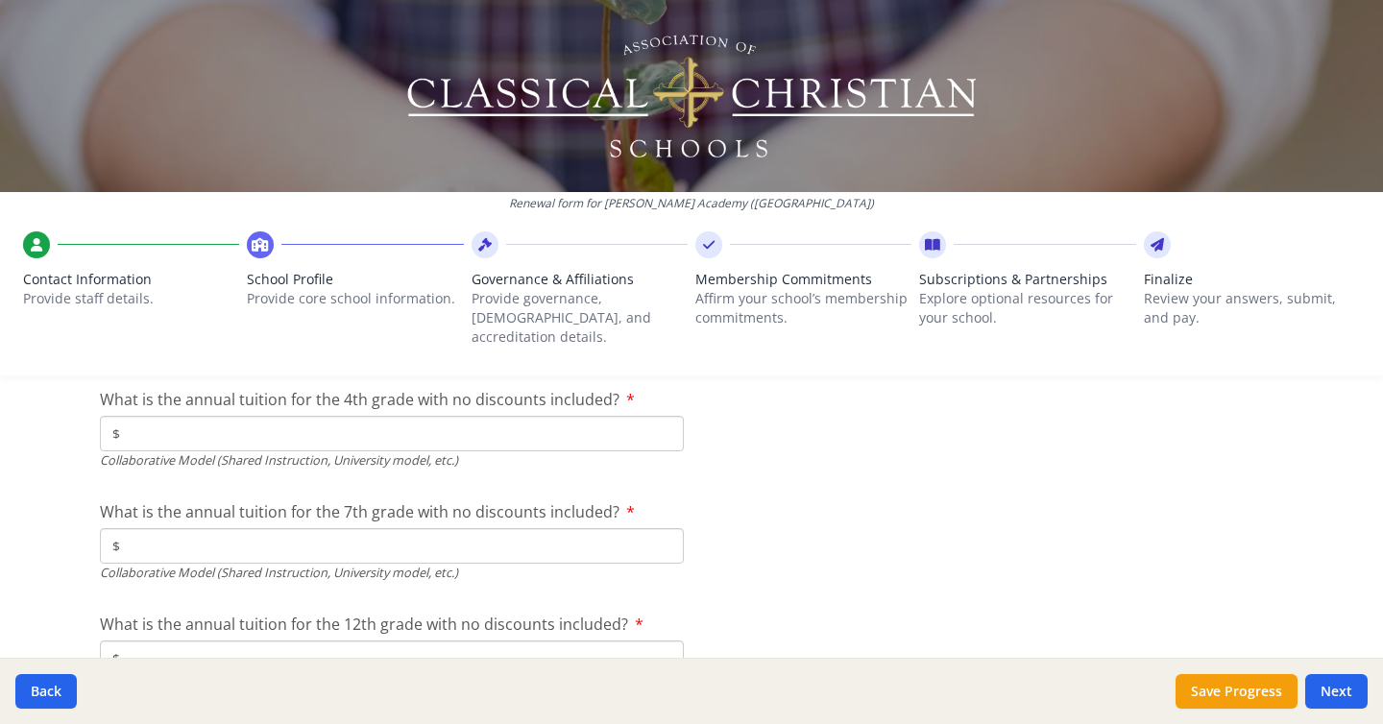
scroll to position [6193, 0]
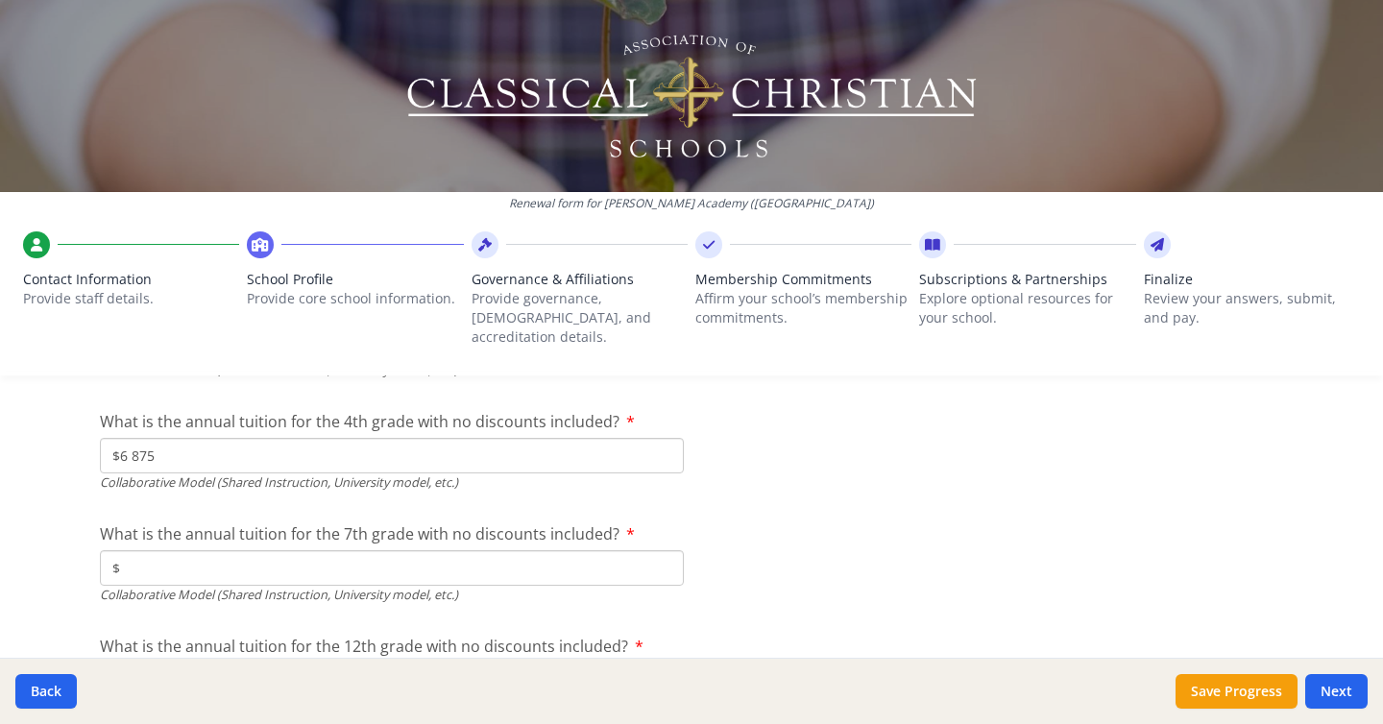
type input "$6 875"
click at [425, 560] on input "$" at bounding box center [392, 568] width 584 height 36
type input "$0"
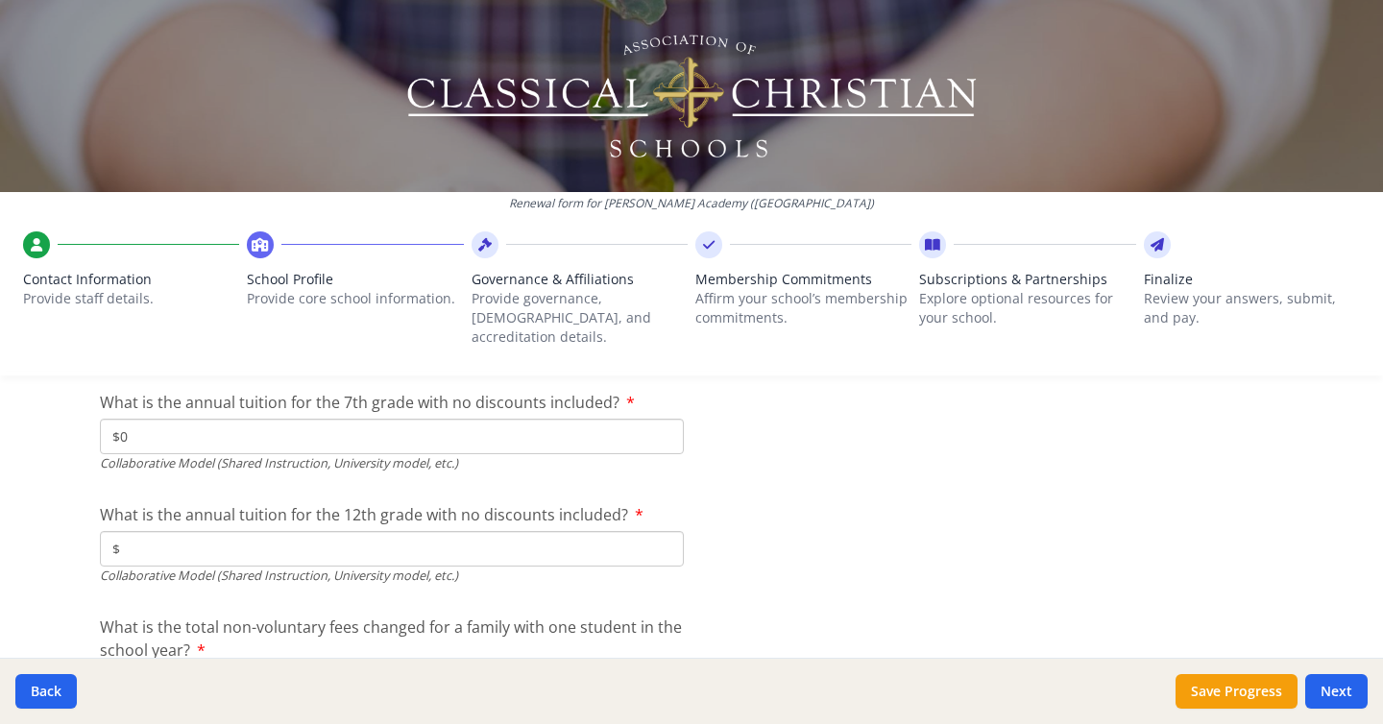
scroll to position [6328, 0]
click at [441, 527] on input "$" at bounding box center [392, 545] width 584 height 36
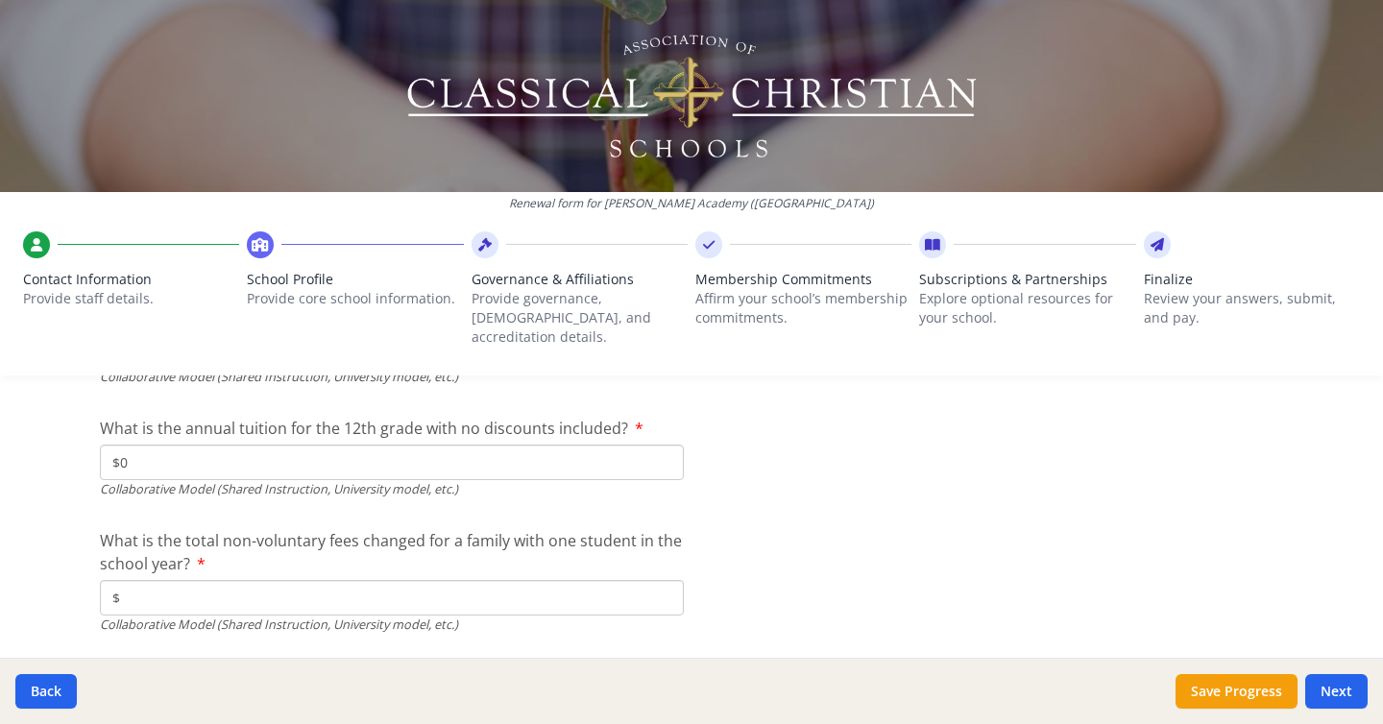
scroll to position [6444, 0]
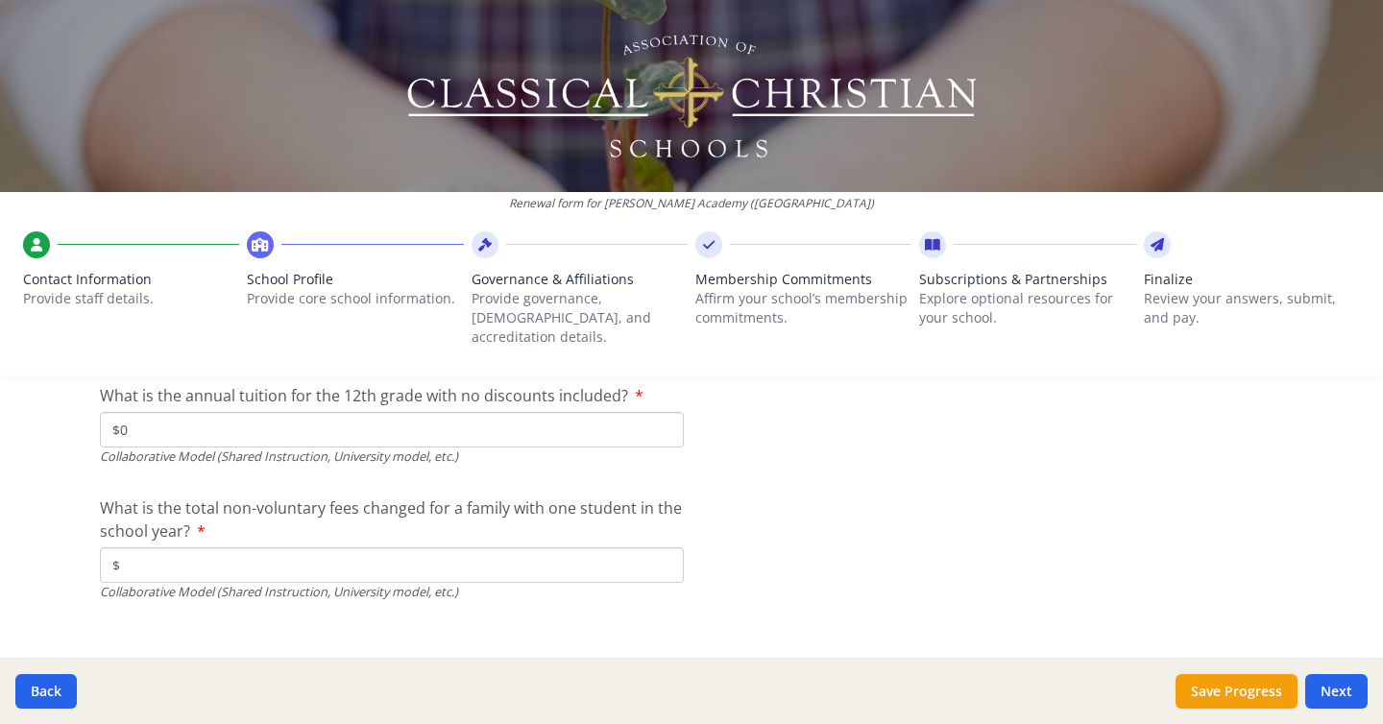
type input "$0"
click at [448, 547] on input "$" at bounding box center [392, 565] width 584 height 36
type input "$450"
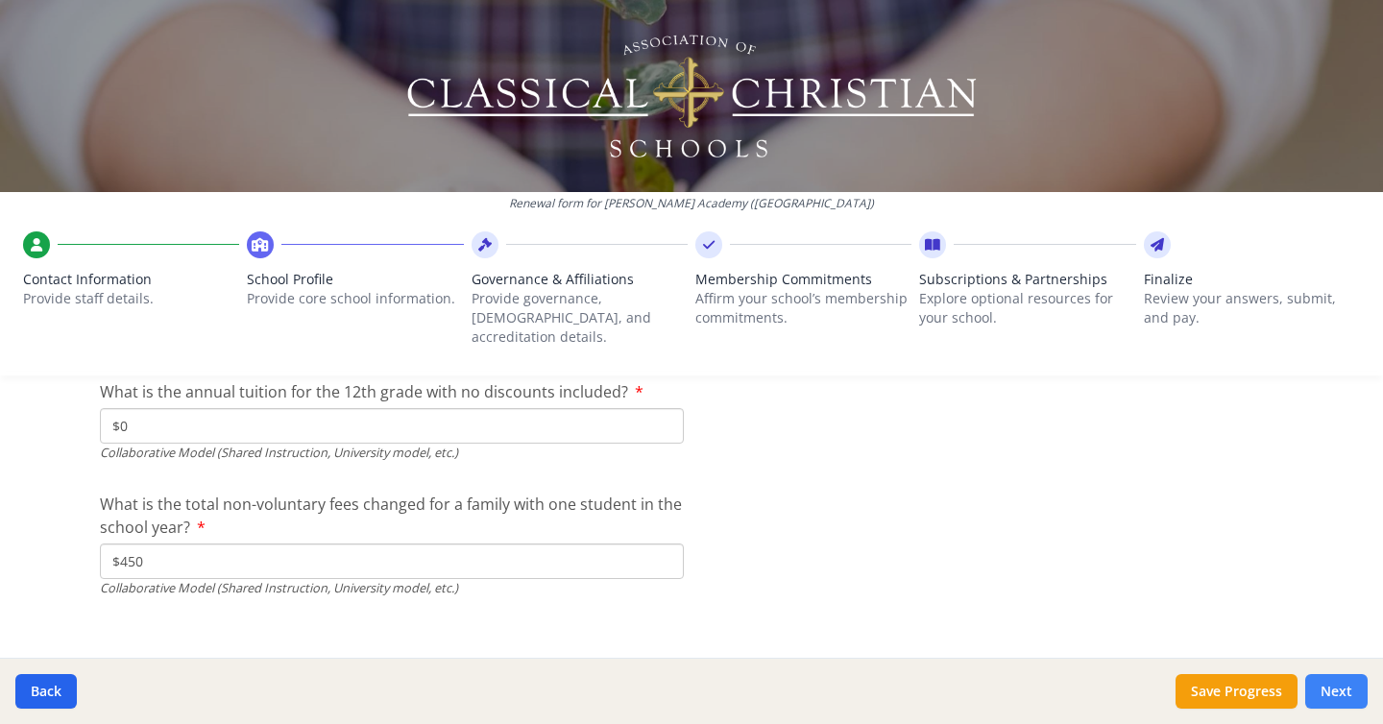
click at [1314, 684] on button "Next" at bounding box center [1336, 691] width 62 height 35
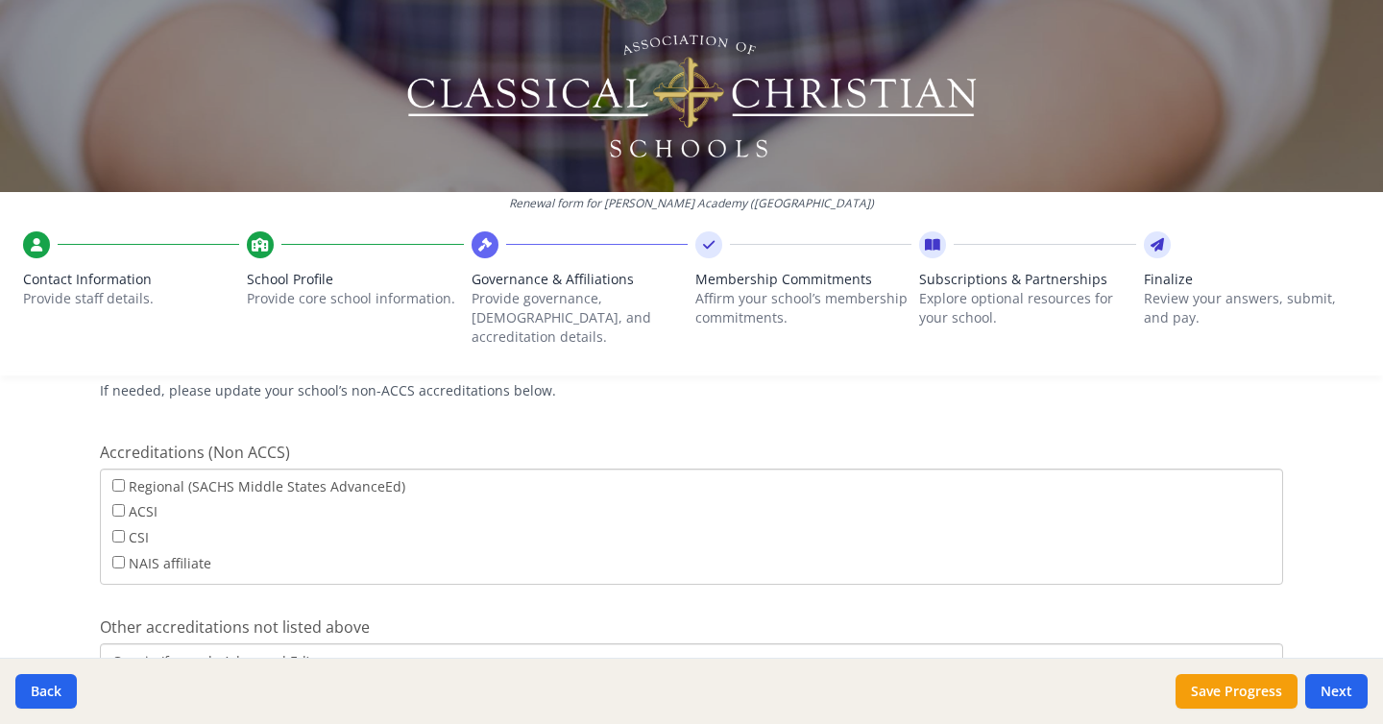
scroll to position [734, 0]
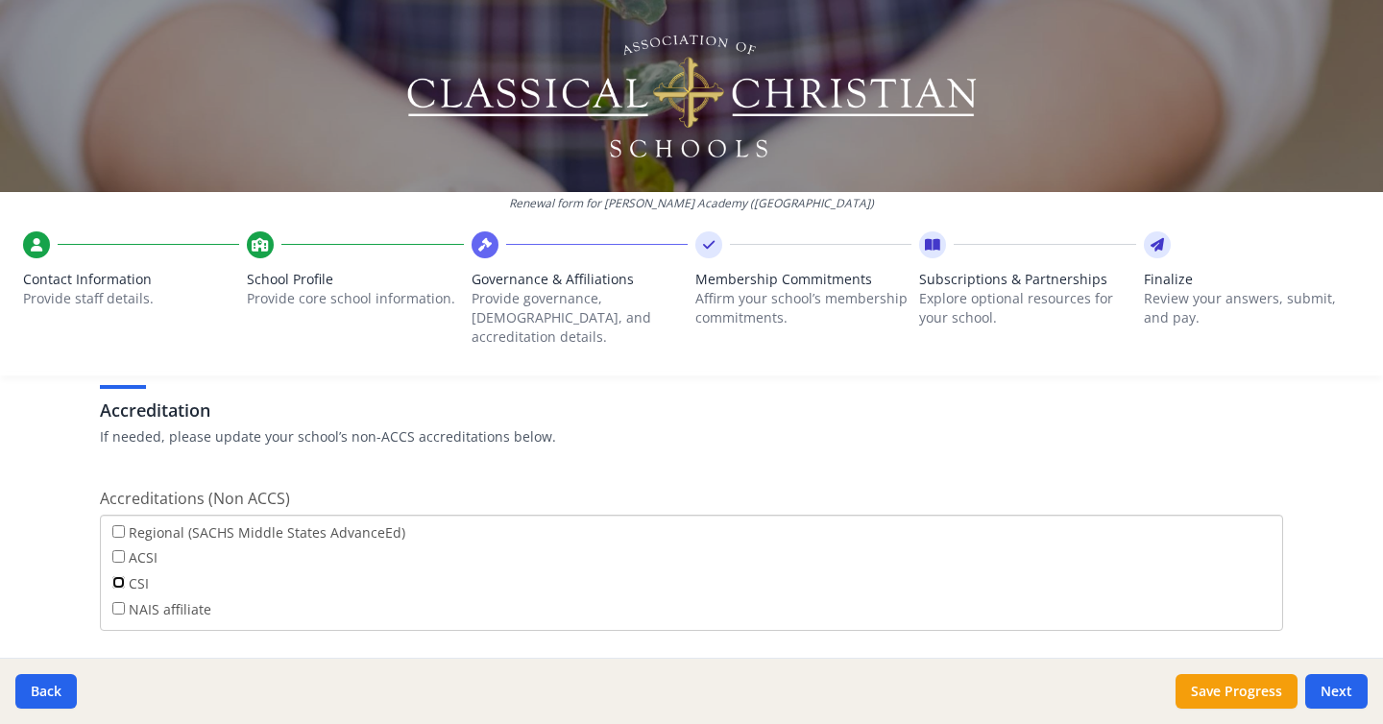
click at [119, 576] on input "CSI" at bounding box center [118, 582] width 12 height 12
checkbox input "true"
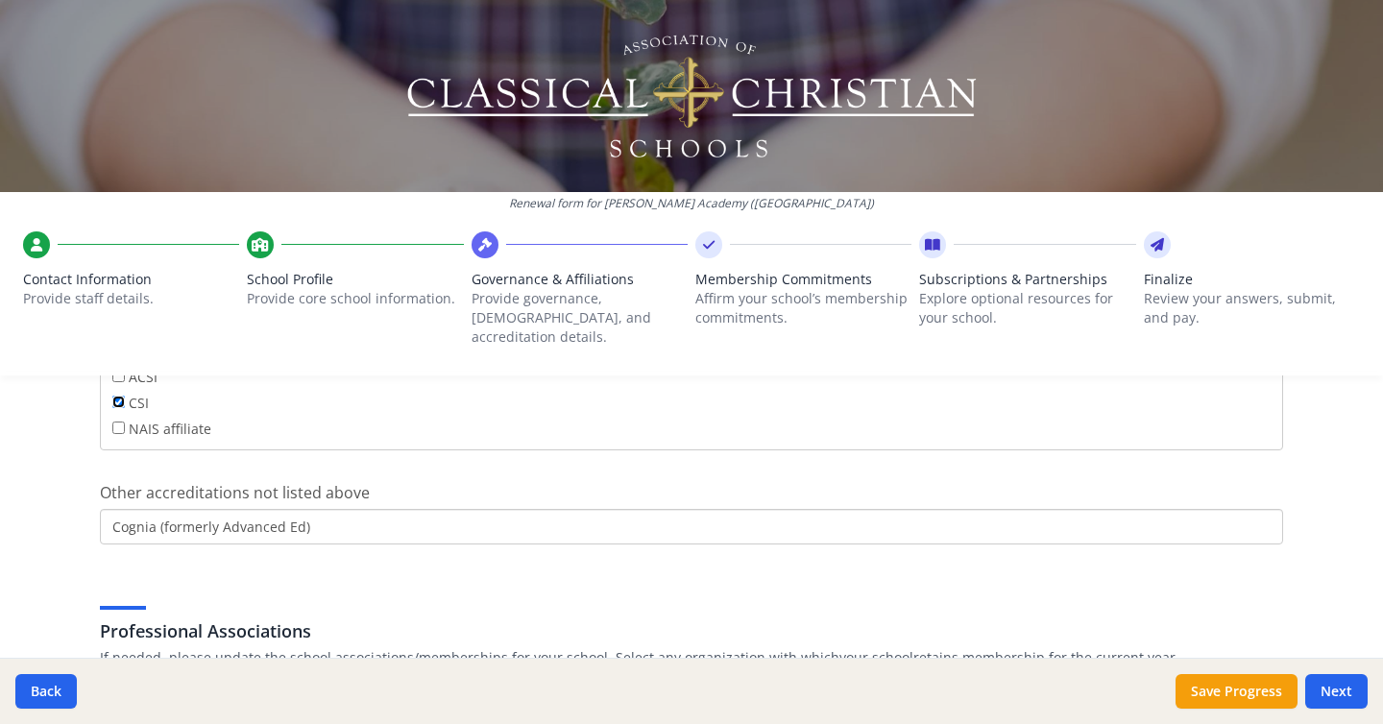
scroll to position [920, 0]
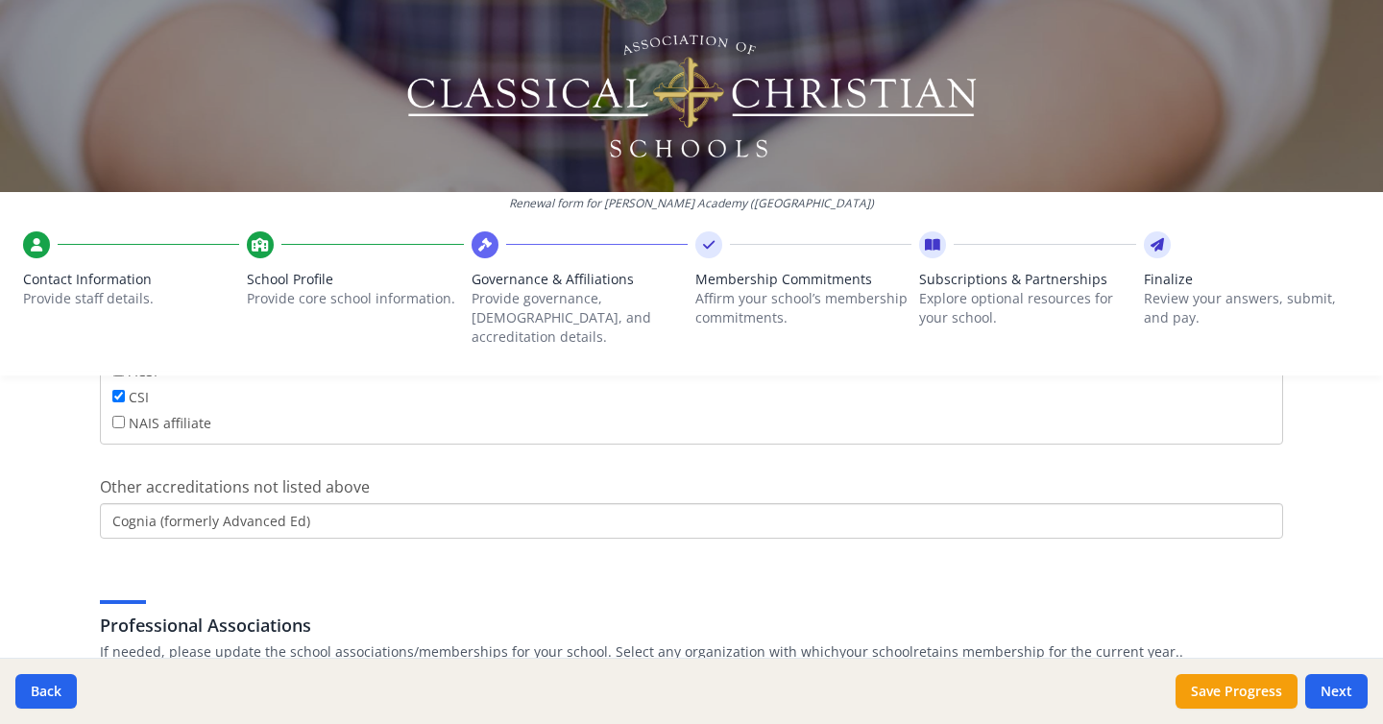
drag, startPoint x: 337, startPoint y: 507, endPoint x: 94, endPoint y: 500, distance: 243.1
click at [94, 500] on div "Governance Structure If needed, please update the governance structure for your…" at bounding box center [691, 297] width 1229 height 1560
click at [152, 528] on div "Governance Structure If needed, please update the governance structure for your…" at bounding box center [691, 297] width 1229 height 1560
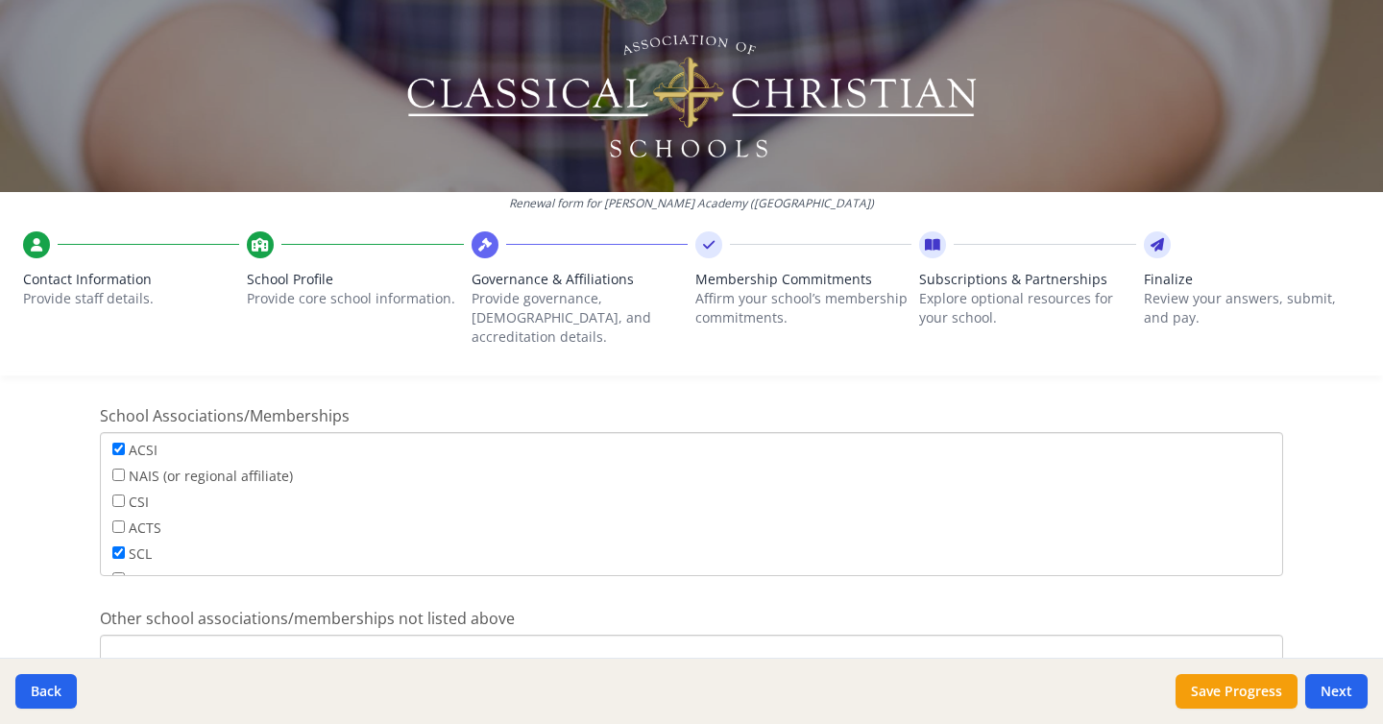
scroll to position [1227, 0]
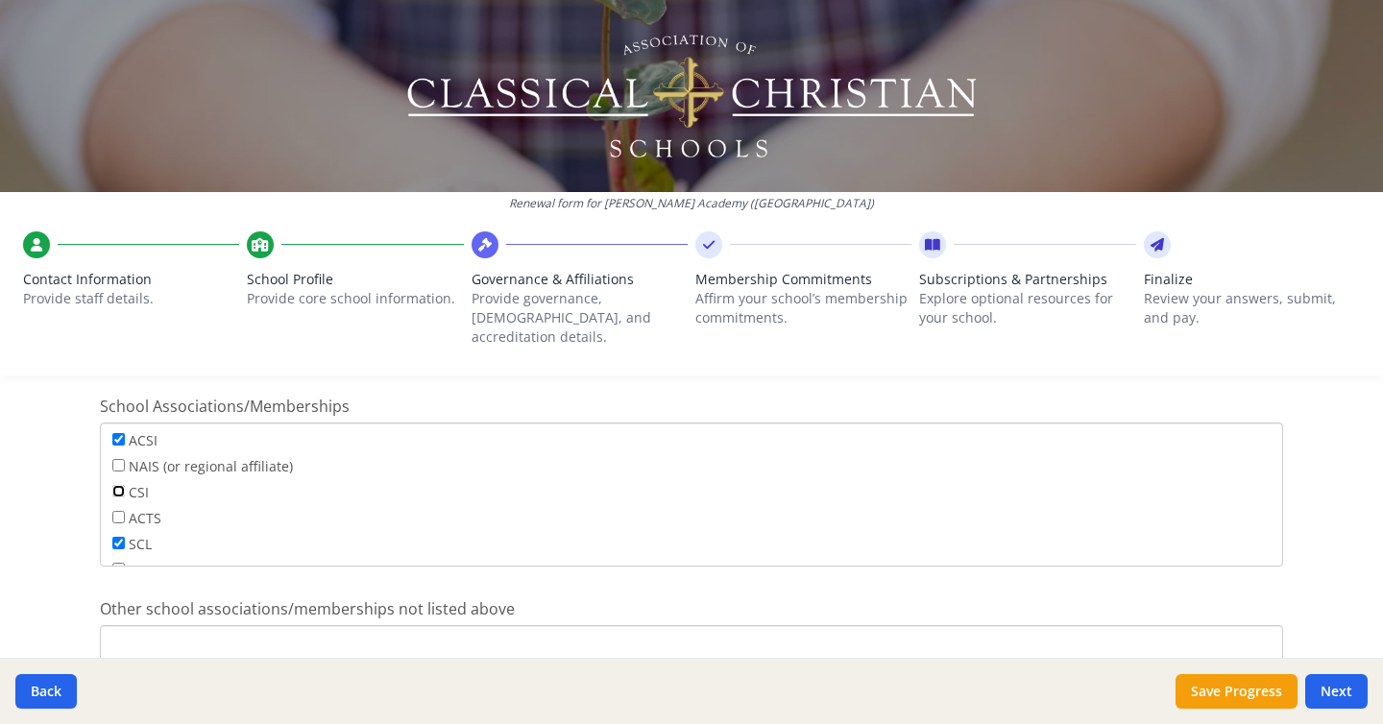
click at [117, 485] on input "CSI" at bounding box center [118, 491] width 12 height 12
checkbox input "true"
click at [121, 466] on input "AdvancED" at bounding box center [118, 472] width 12 height 12
checkbox input "false"
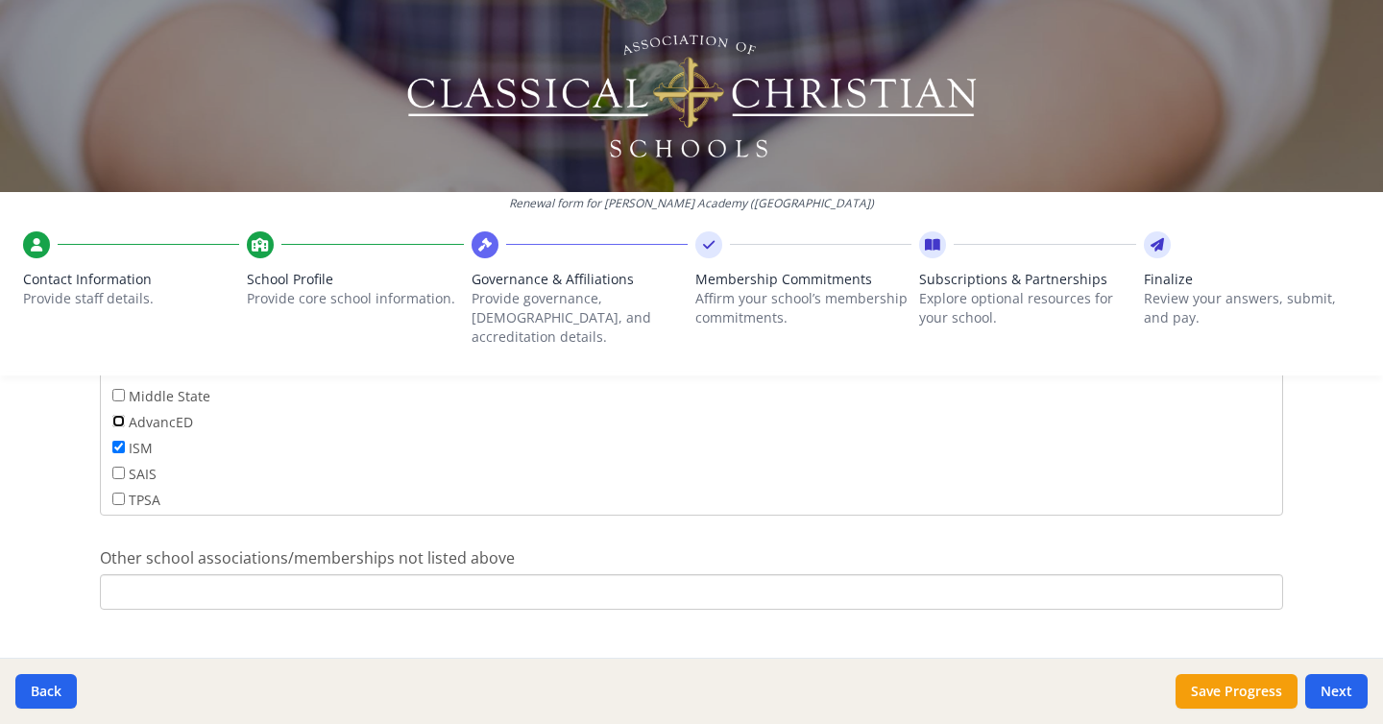
scroll to position [1290, 0]
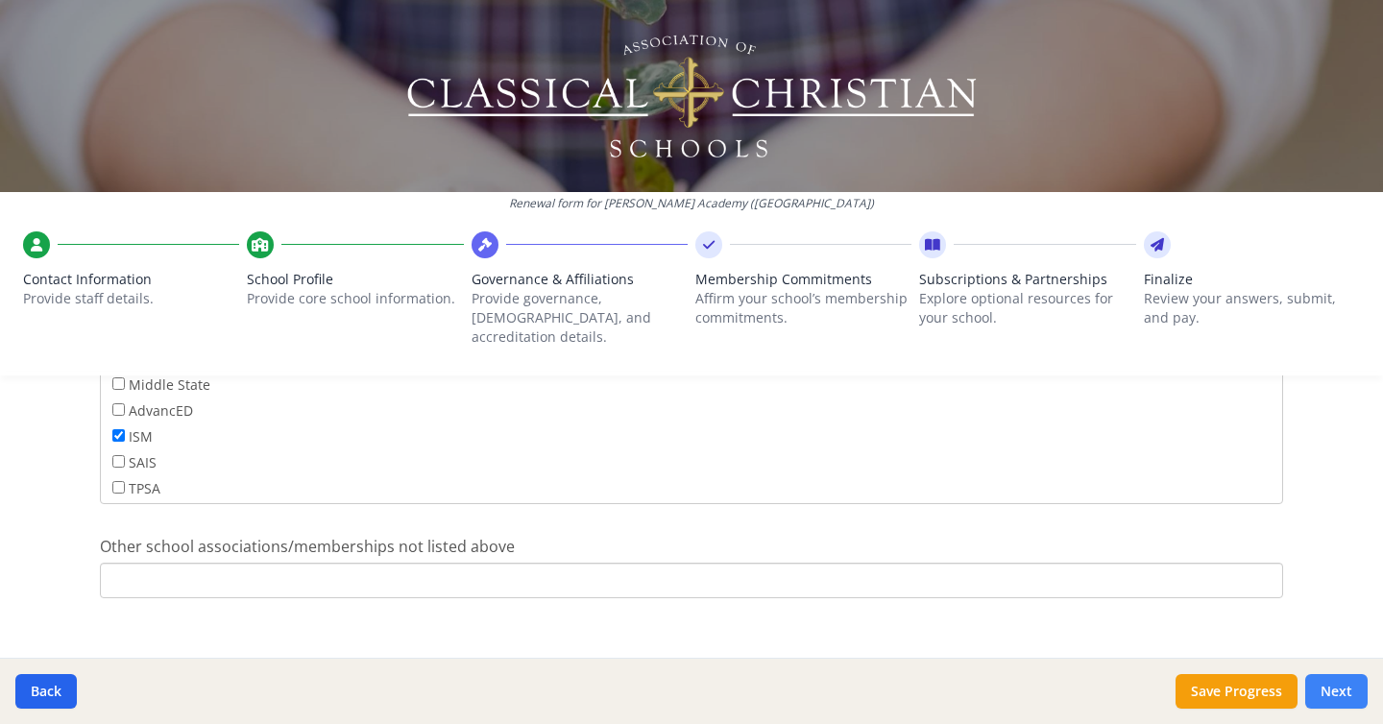
click at [1338, 696] on button "Next" at bounding box center [1336, 691] width 62 height 35
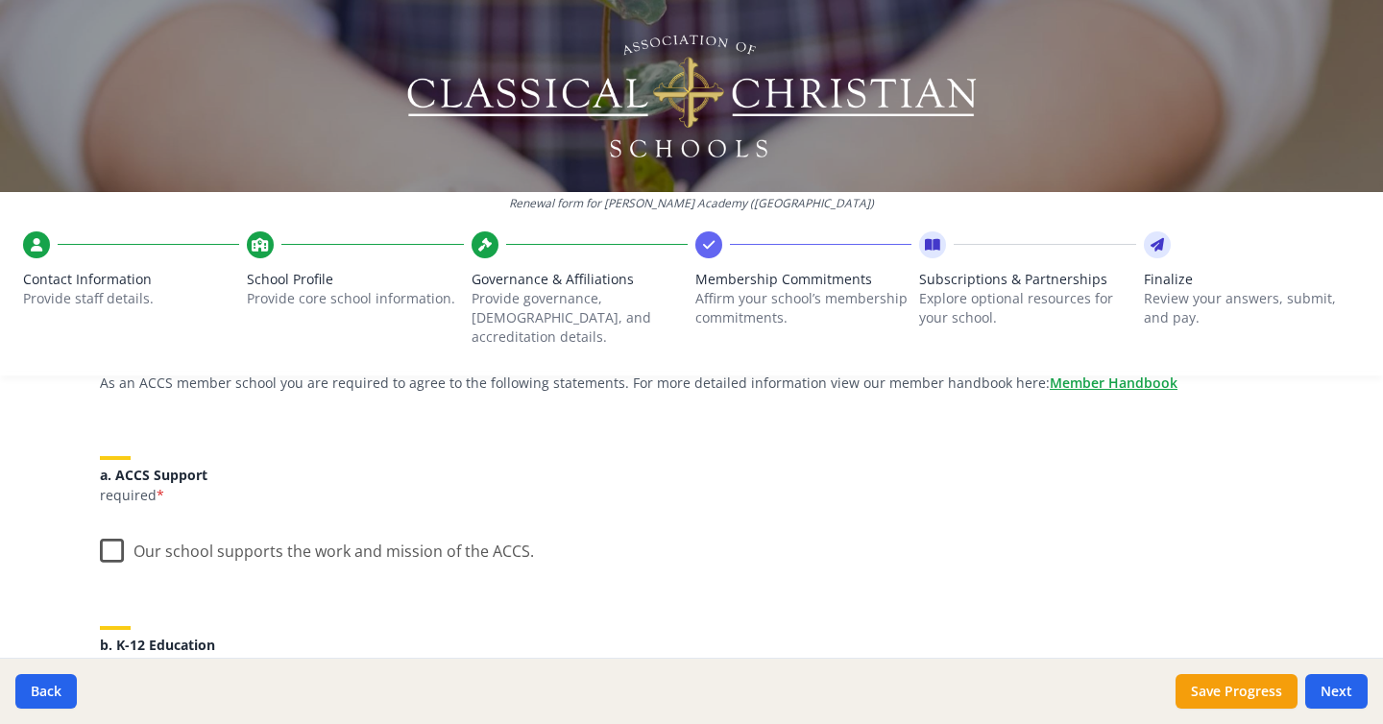
scroll to position [205, 0]
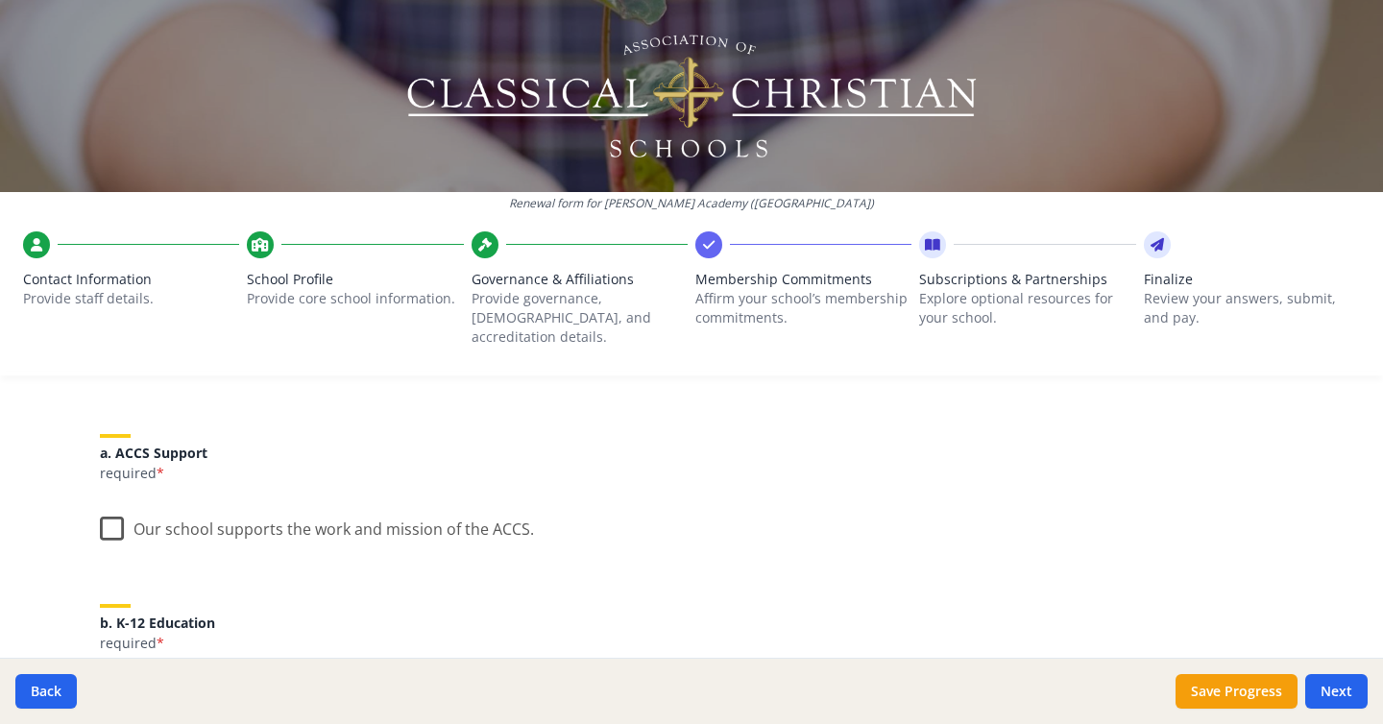
click at [118, 518] on label "Our school supports the work and mission of the ACCS." at bounding box center [317, 524] width 434 height 41
click at [0, 0] on input "Our school supports the work and mission of the ACCS." at bounding box center [0, 0] width 0 height 0
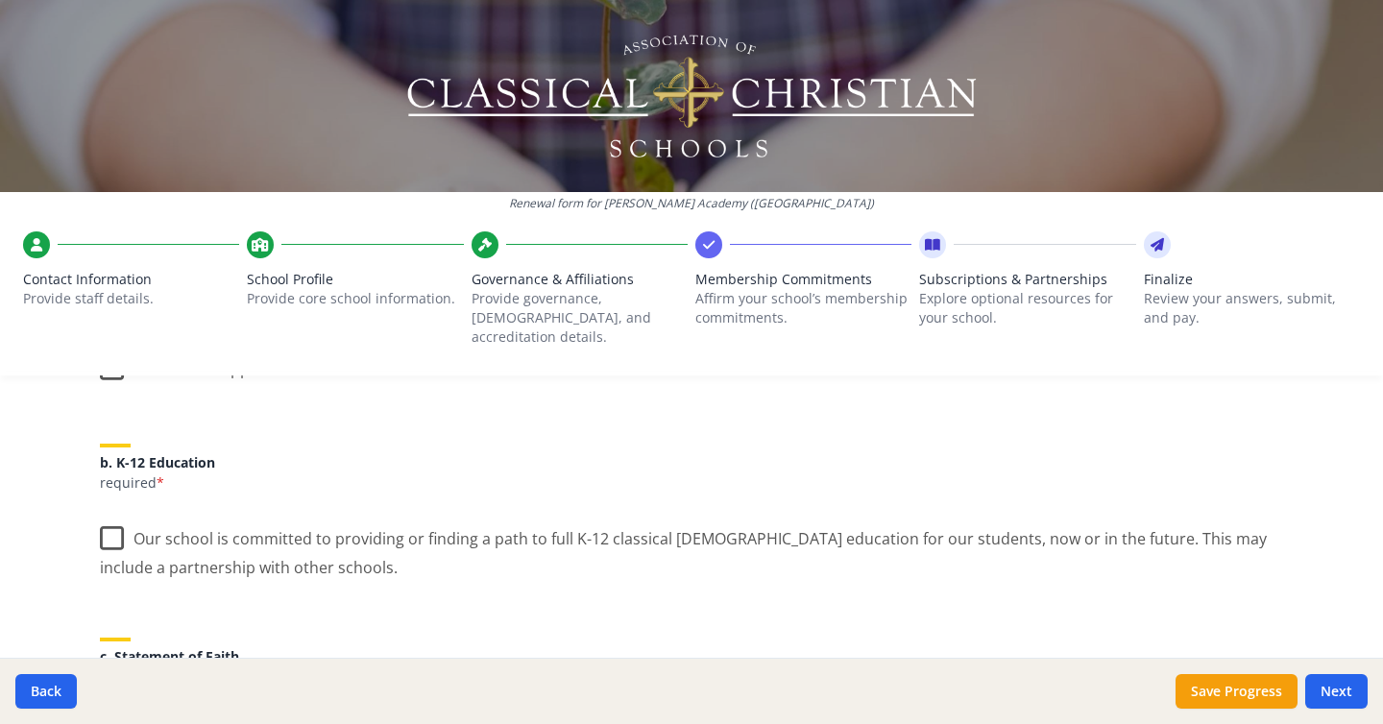
scroll to position [394, 0]
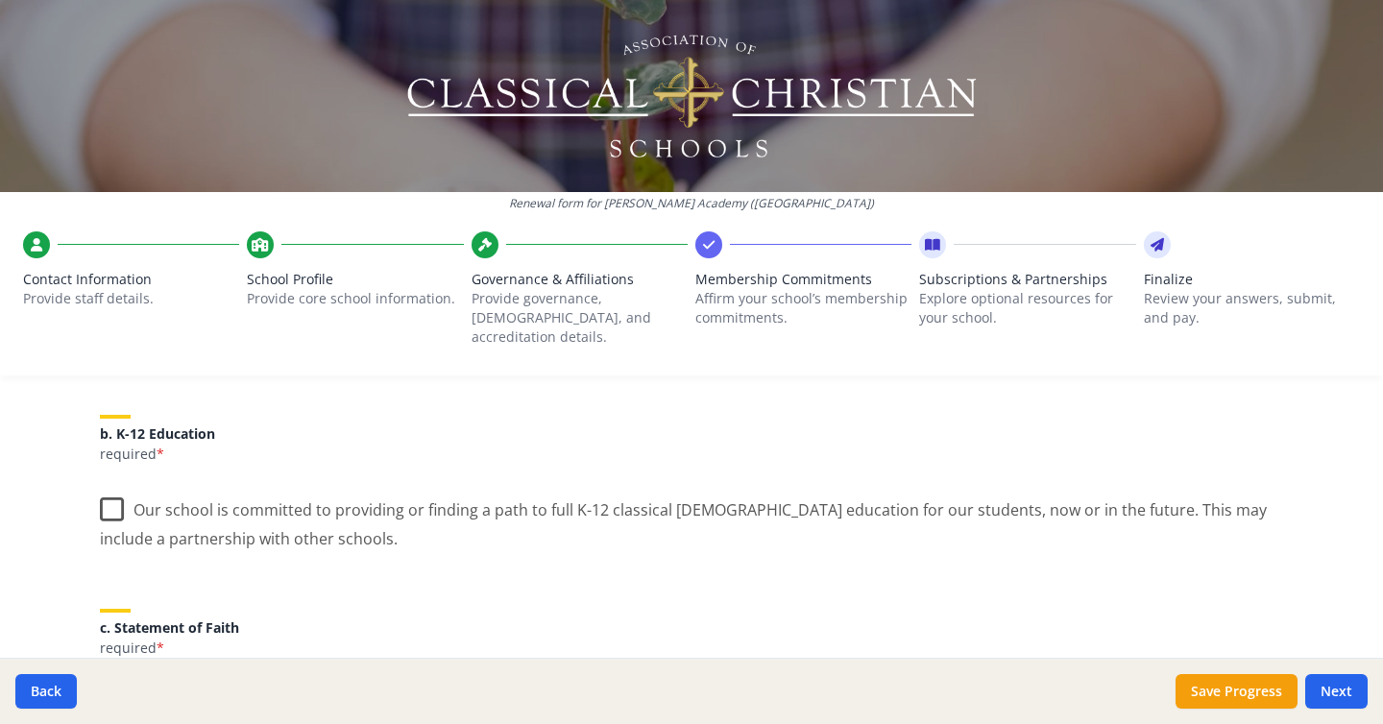
click at [114, 492] on label "Our school is committed to providing or finding a path to full K-12 classical C…" at bounding box center [691, 517] width 1183 height 64
click at [0, 0] on input "Our school is committed to providing or finding a path to full K-12 classical C…" at bounding box center [0, 0] width 0 height 0
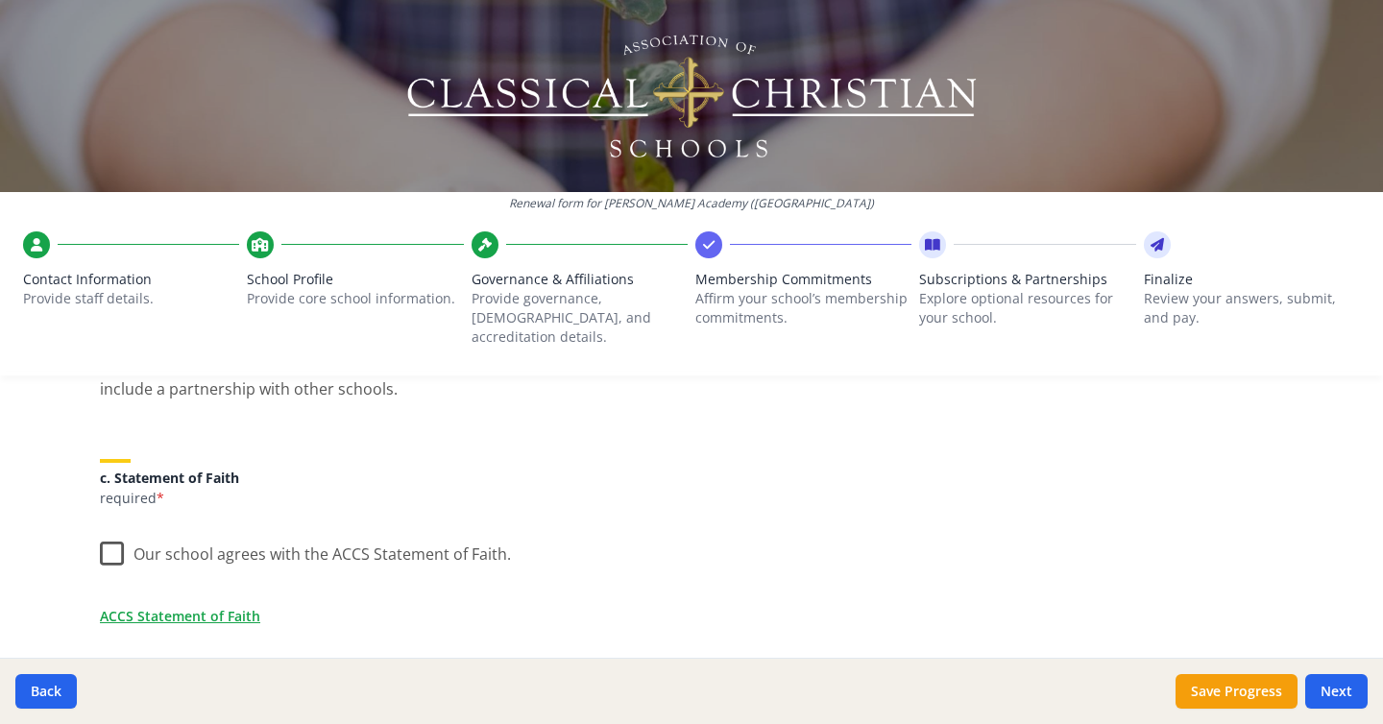
scroll to position [546, 0]
click at [105, 531] on label "Our school agrees with the ACCS Statement of Faith." at bounding box center [305, 546] width 411 height 41
click at [0, 0] on input "Our school agrees with the ACCS Statement of Faith." at bounding box center [0, 0] width 0 height 0
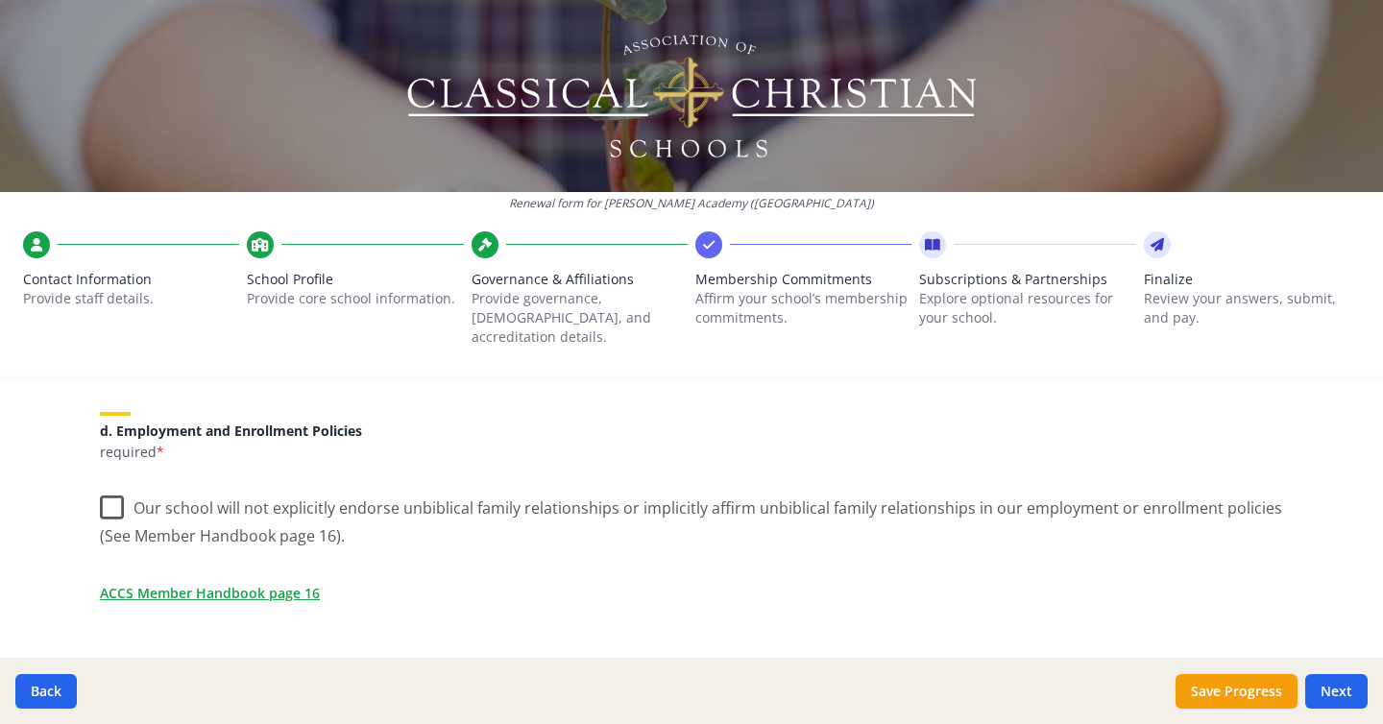
scroll to position [826, 0]
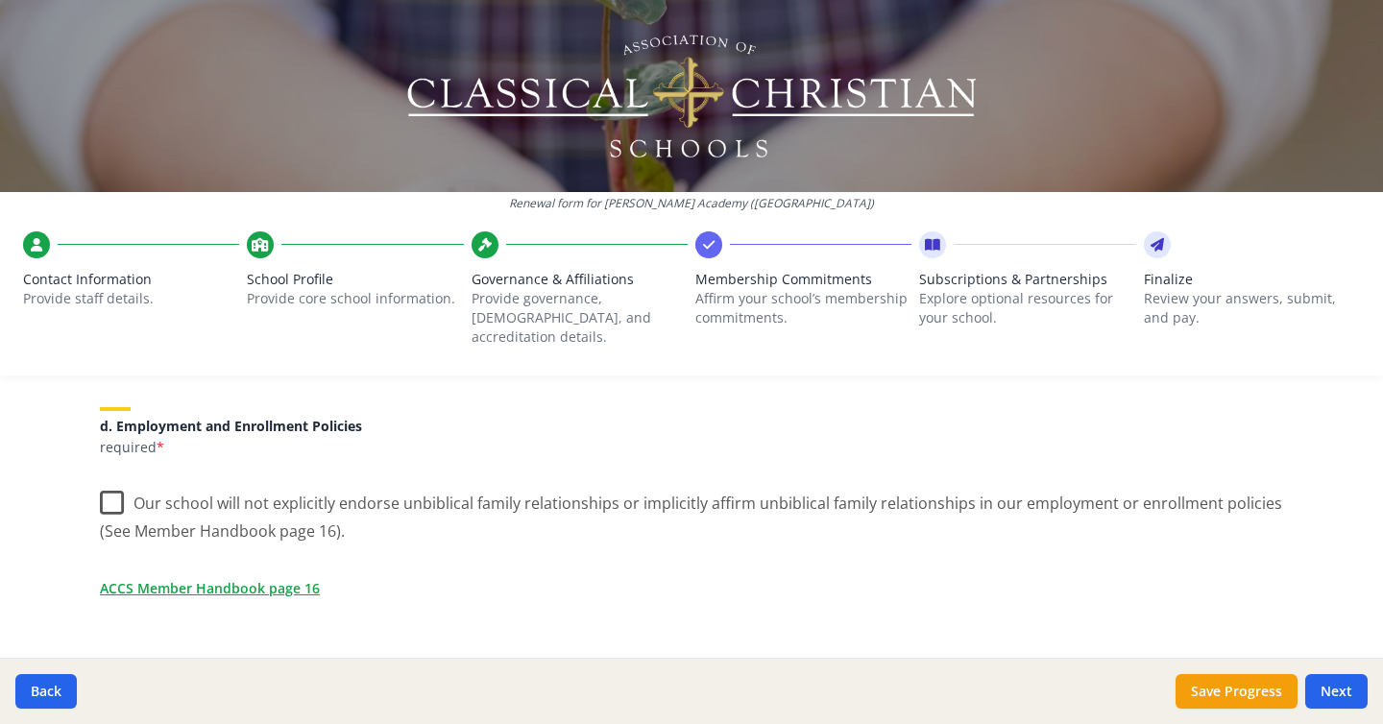
click at [110, 489] on label "Our school will not explicitly endorse unbiblical family relationships or impli…" at bounding box center [691, 510] width 1183 height 64
click at [0, 0] on input "Our school will not explicitly endorse unbiblical family relationships or impli…" at bounding box center [0, 0] width 0 height 0
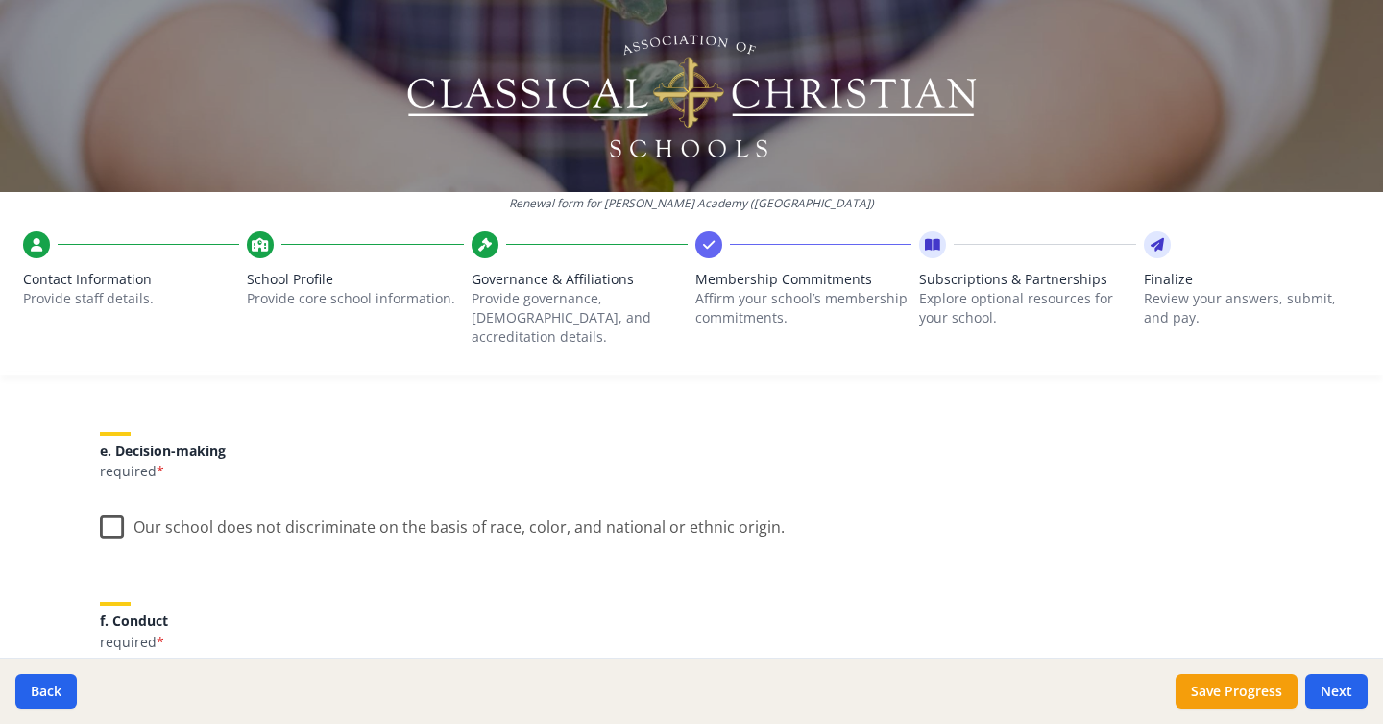
scroll to position [1087, 0]
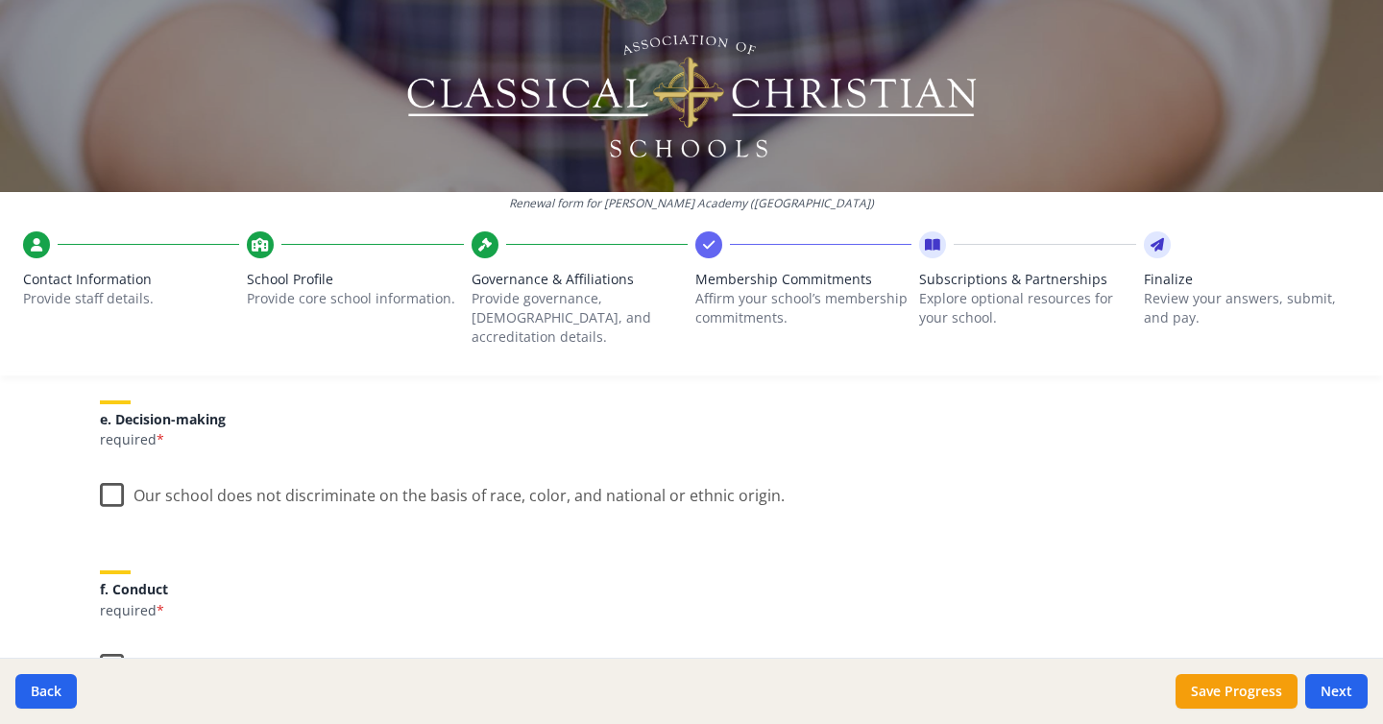
click at [114, 475] on label "Our school does not discriminate on the basis of race, color, and national or e…" at bounding box center [442, 491] width 685 height 41
click at [0, 0] on input "Our school does not discriminate on the basis of race, color, and national or e…" at bounding box center [0, 0] width 0 height 0
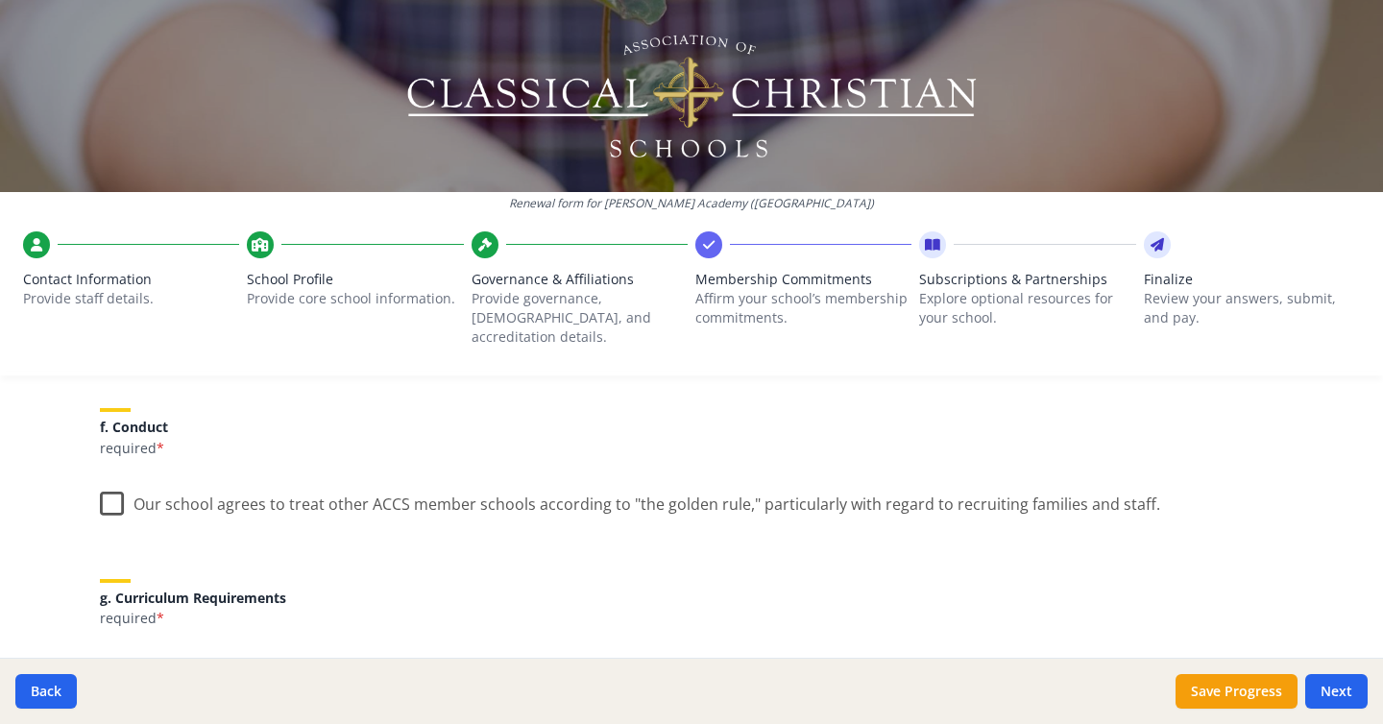
scroll to position [1260, 0]
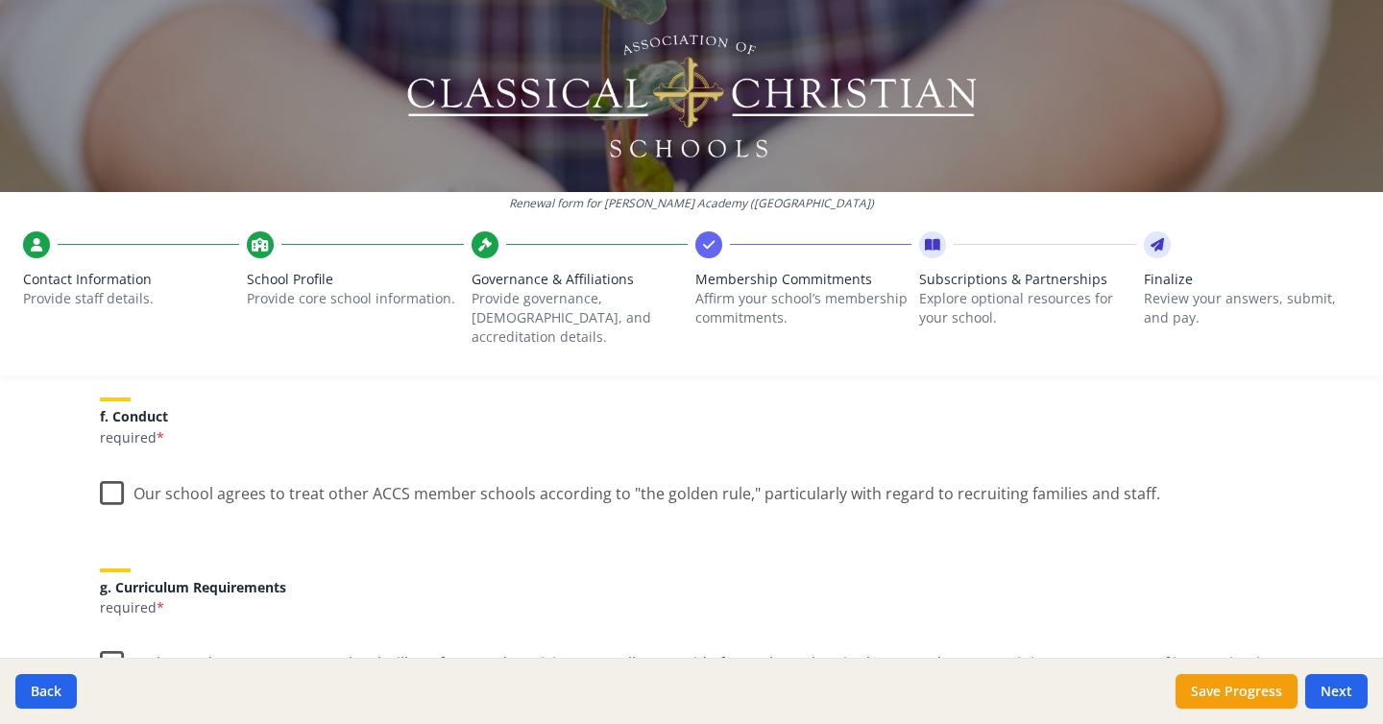
drag, startPoint x: 117, startPoint y: 481, endPoint x: 114, endPoint y: 497, distance: 15.6
click at [117, 481] on label "Our school agrees to treat other ACCS member schools according to "the golden r…" at bounding box center [630, 489] width 1060 height 41
click at [0, 0] on input "Our school agrees to treat other ACCS member schools according to "the golden r…" at bounding box center [0, 0] width 0 height 0
click at [109, 641] on label "In the grades we serve, our school will conform to the Trivium, as well as prov…" at bounding box center [691, 671] width 1183 height 64
click at [0, 0] on input "In the grades we serve, our school will conform to the Trivium, as well as prov…" at bounding box center [0, 0] width 0 height 0
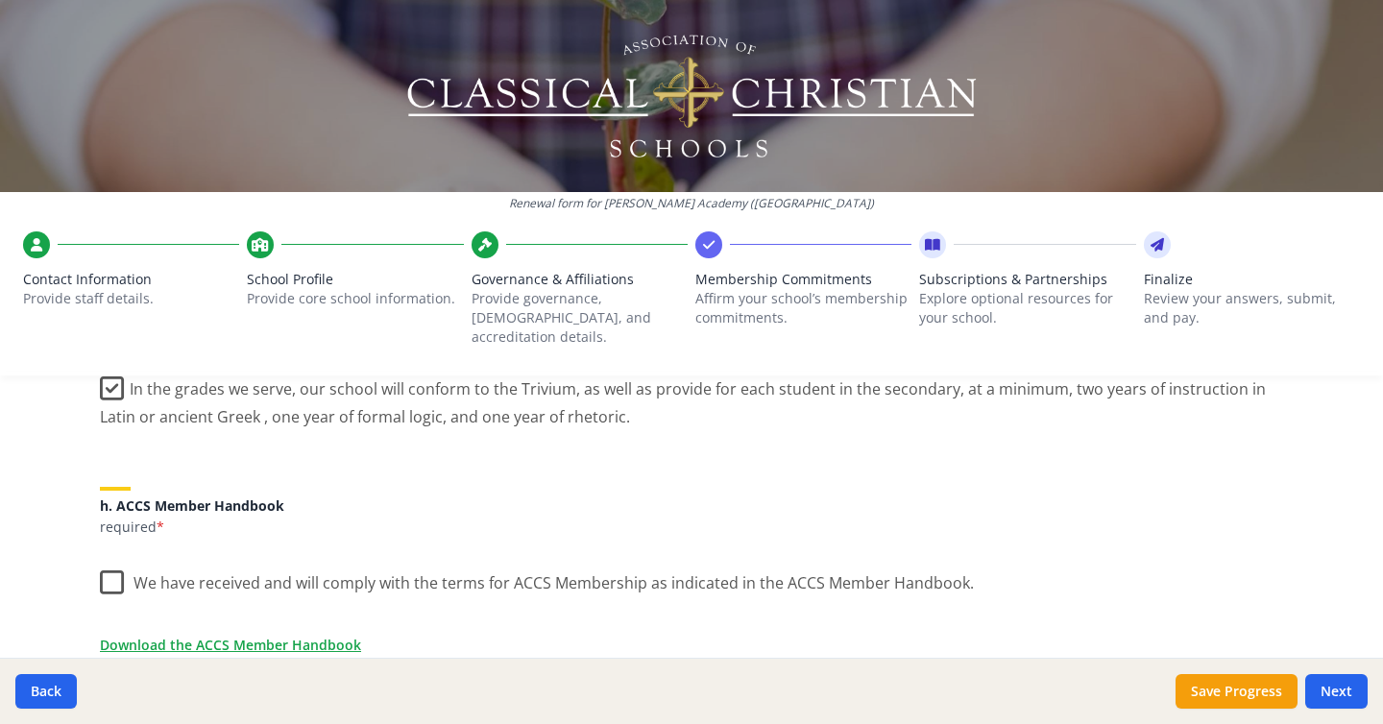
scroll to position [1539, 0]
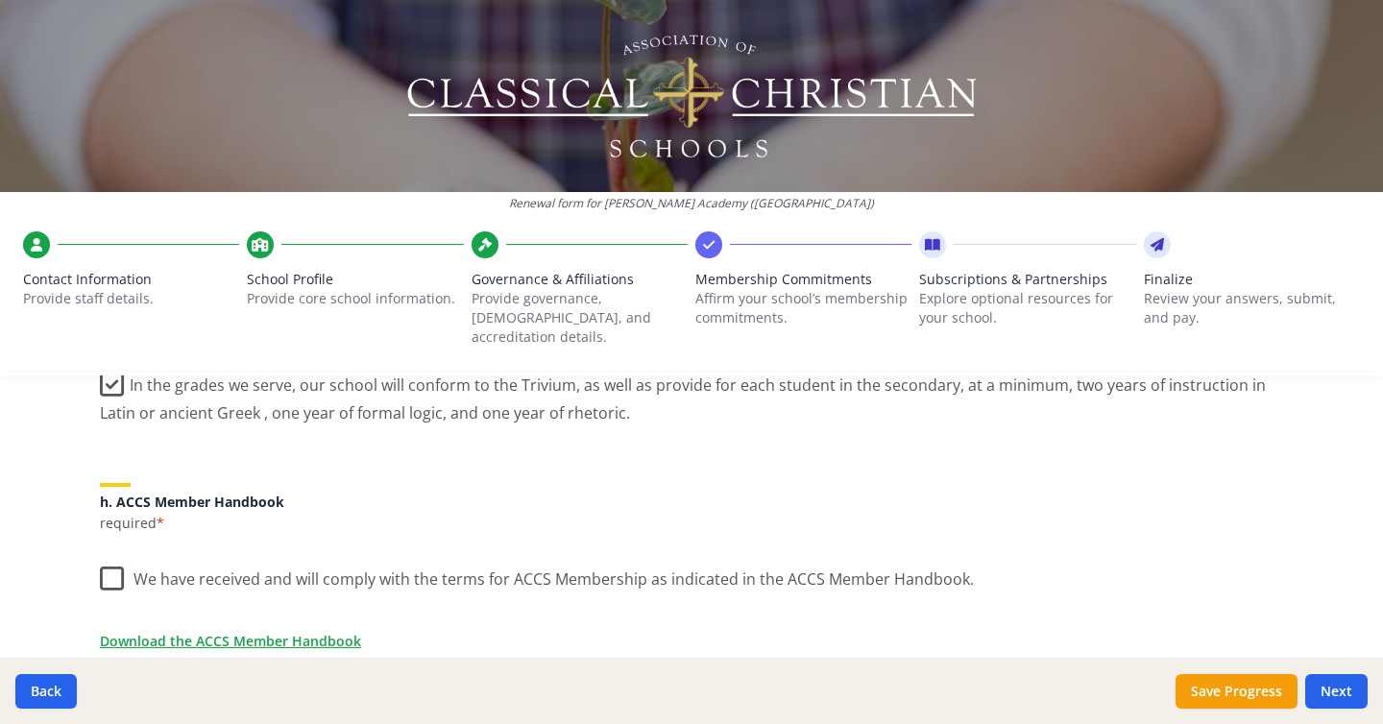
click at [118, 565] on label "We have received and will comply with the terms for ACCS Membership as indicate…" at bounding box center [537, 574] width 874 height 41
click at [0, 0] on input "We have received and will comply with the terms for ACCS Membership as indicate…" at bounding box center [0, 0] width 0 height 0
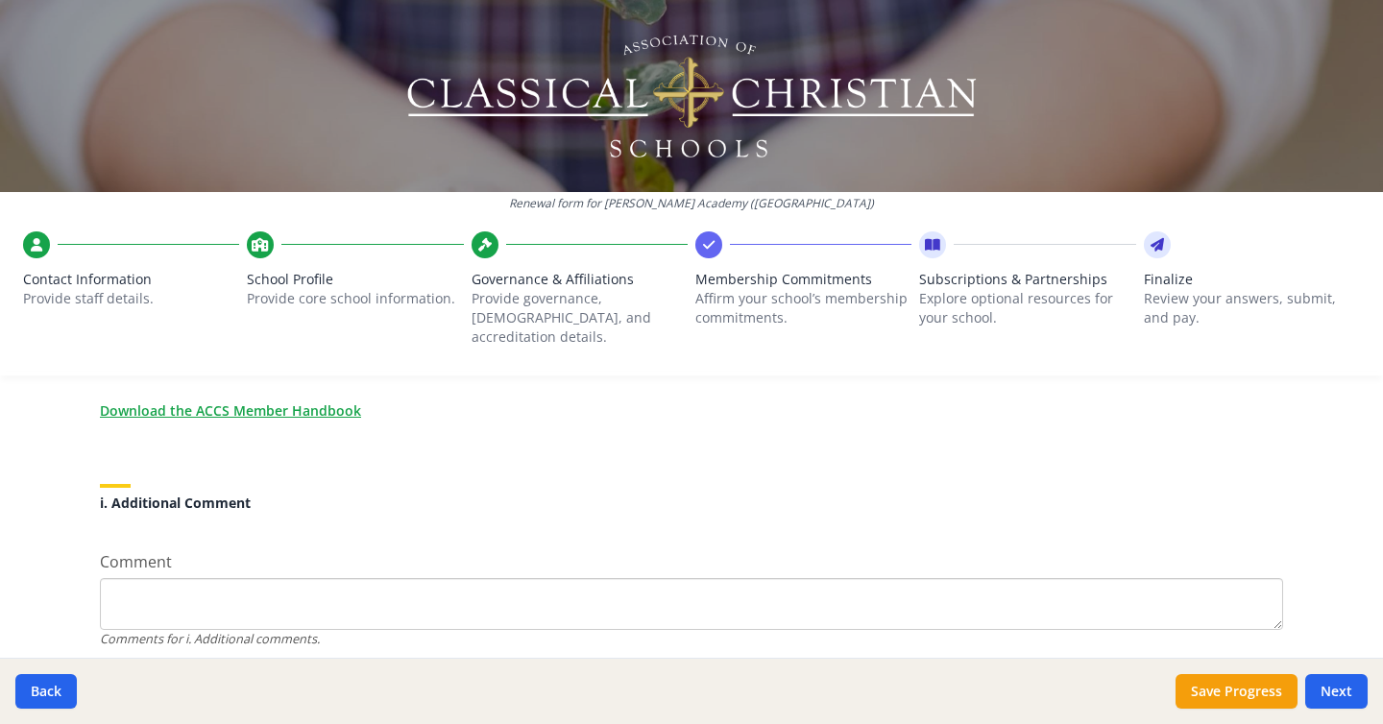
scroll to position [1822, 0]
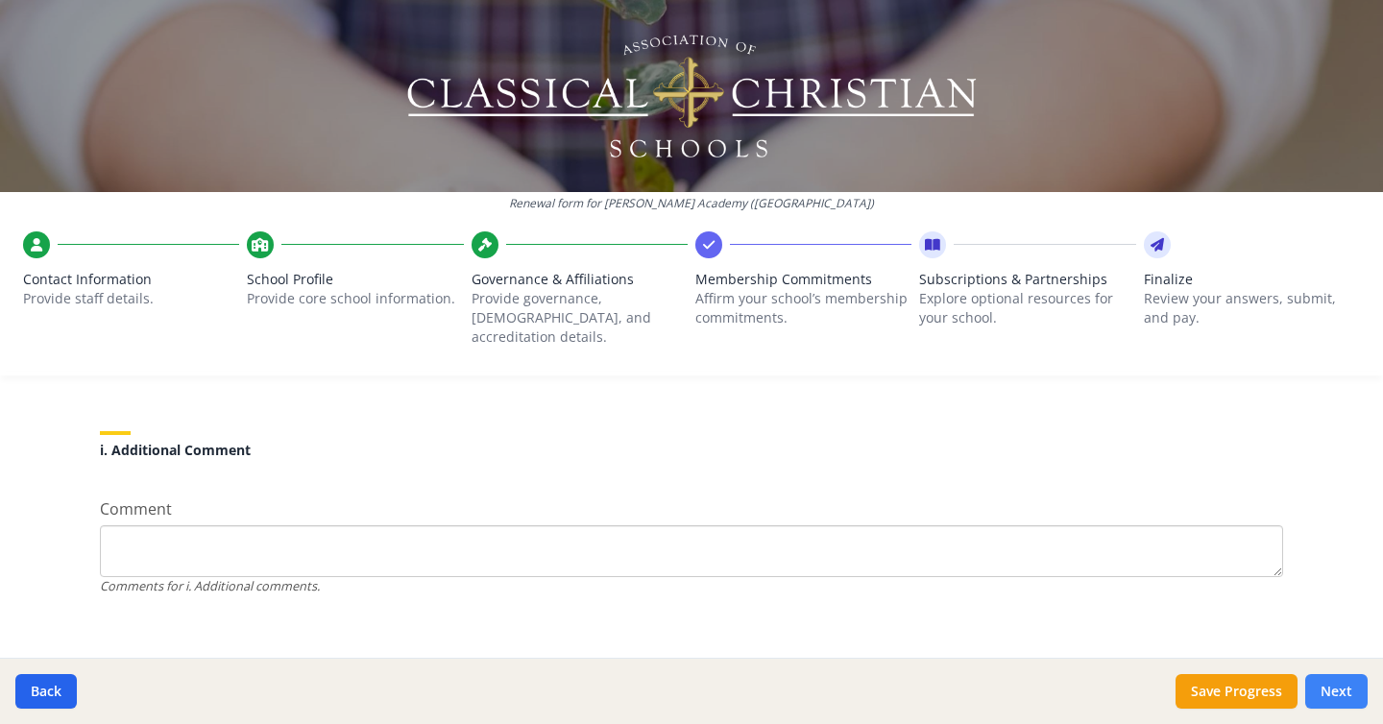
click at [1323, 692] on button "Next" at bounding box center [1336, 691] width 62 height 35
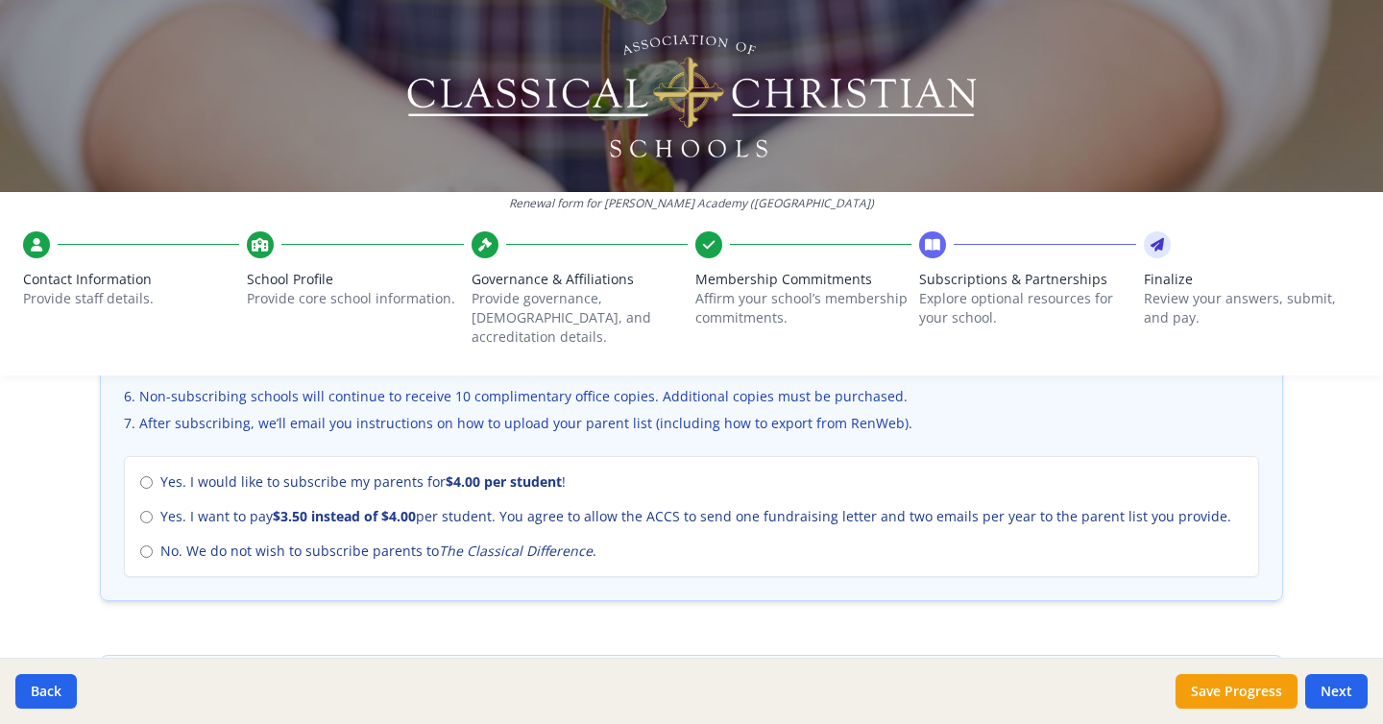
scroll to position [838, 0]
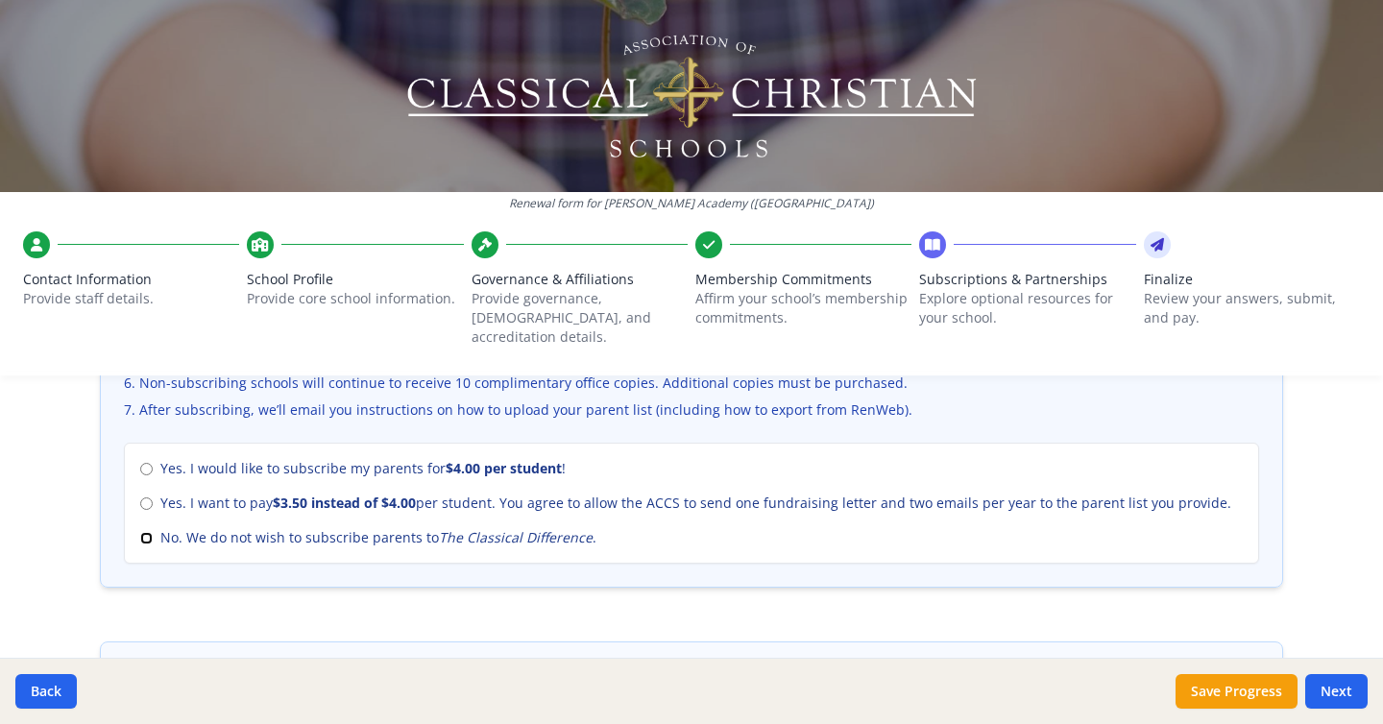
click at [144, 532] on input "No. We do not wish to subscribe parents to The Classical Difference ." at bounding box center [146, 538] width 12 height 12
radio input "true"
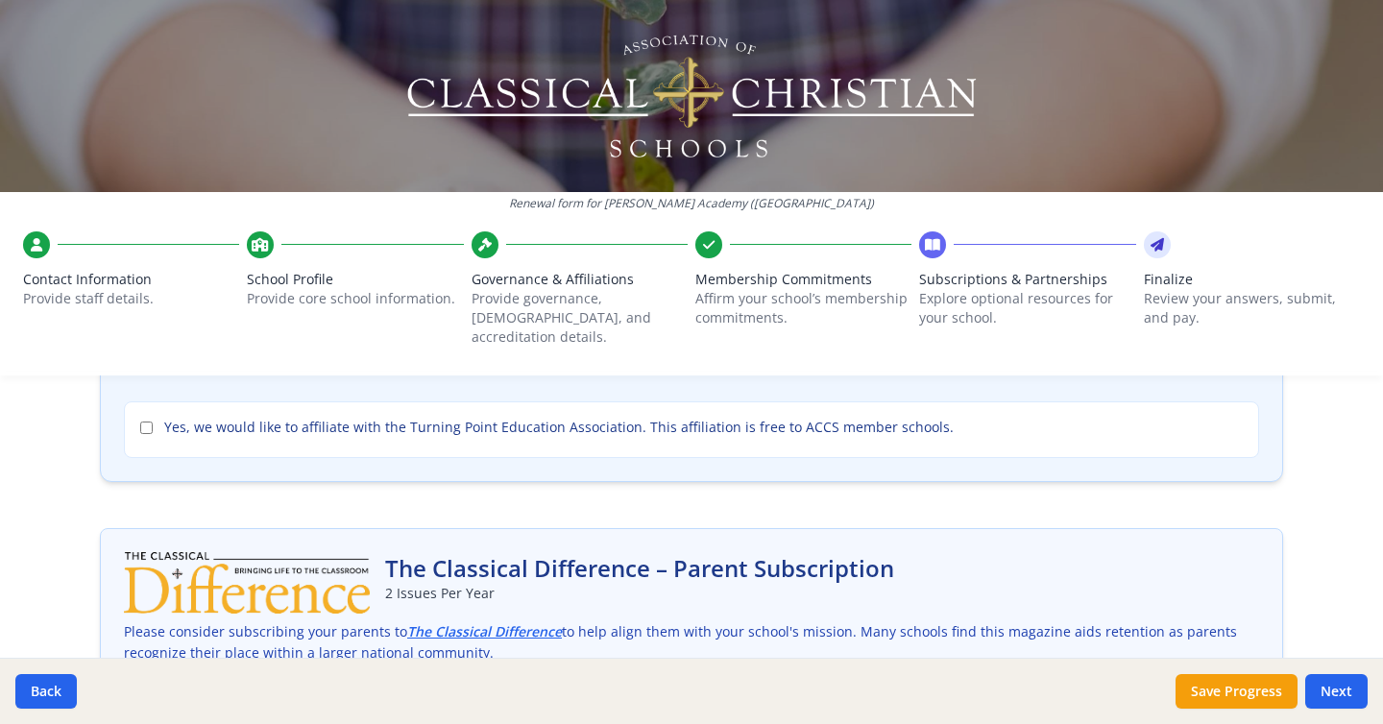
scroll to position [308, 0]
click at [148, 423] on input "Yes, we would like to affiliate with the Turning Point Education Association. T…" at bounding box center [146, 429] width 12 height 12
click at [147, 423] on input "Yes, we would like to affiliate with the Turning Point Education Association. T…" at bounding box center [146, 429] width 12 height 12
checkbox input "false"
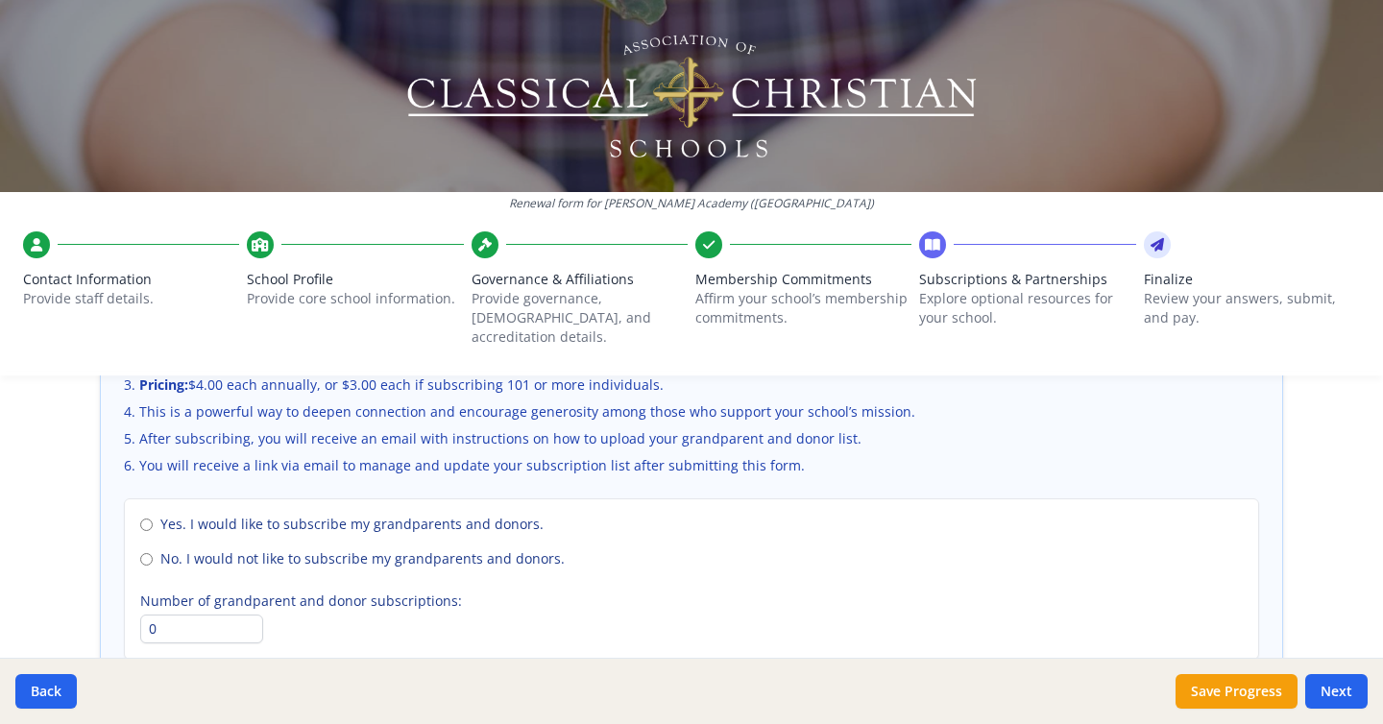
scroll to position [1363, 0]
click at [216, 547] on span "No. I would not like to subscribe my grandparents and donors." at bounding box center [362, 556] width 404 height 19
click at [153, 551] on input "No. I would not like to subscribe my grandparents and donors." at bounding box center [146, 557] width 12 height 12
radio input "true"
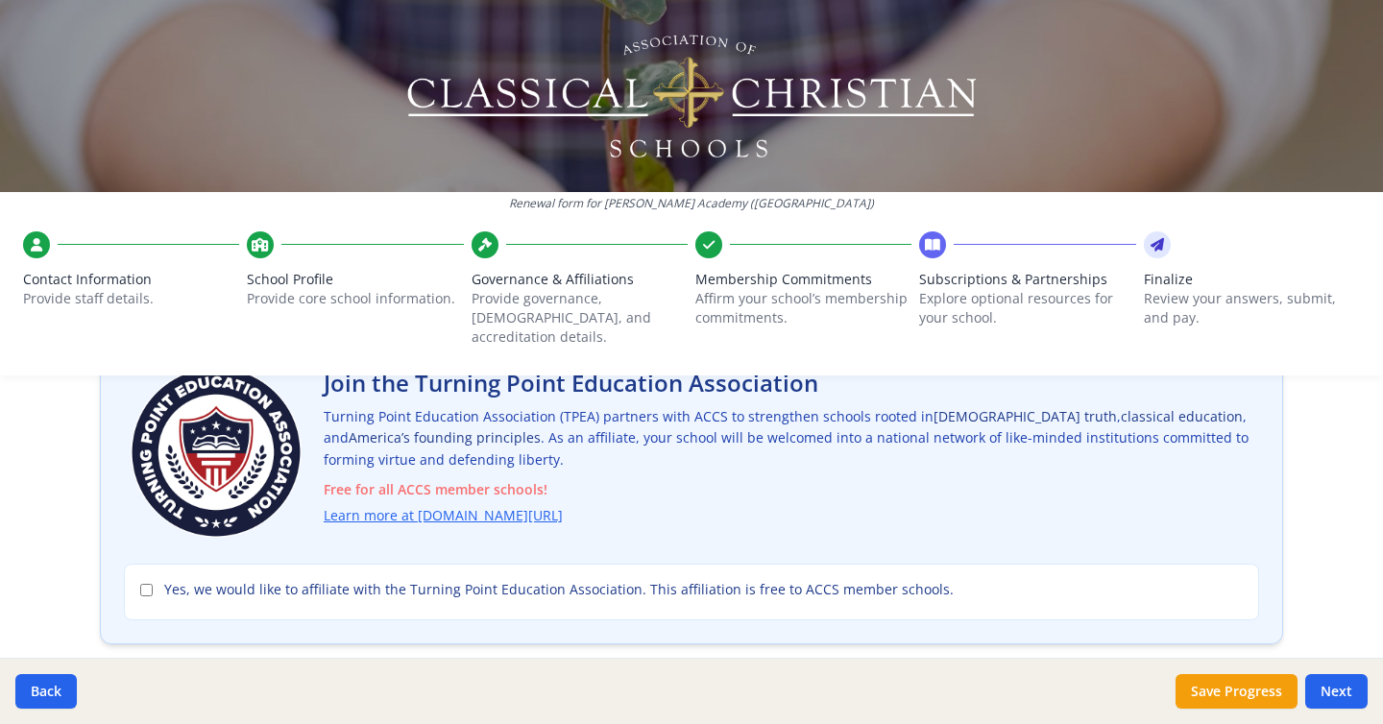
scroll to position [195, 0]
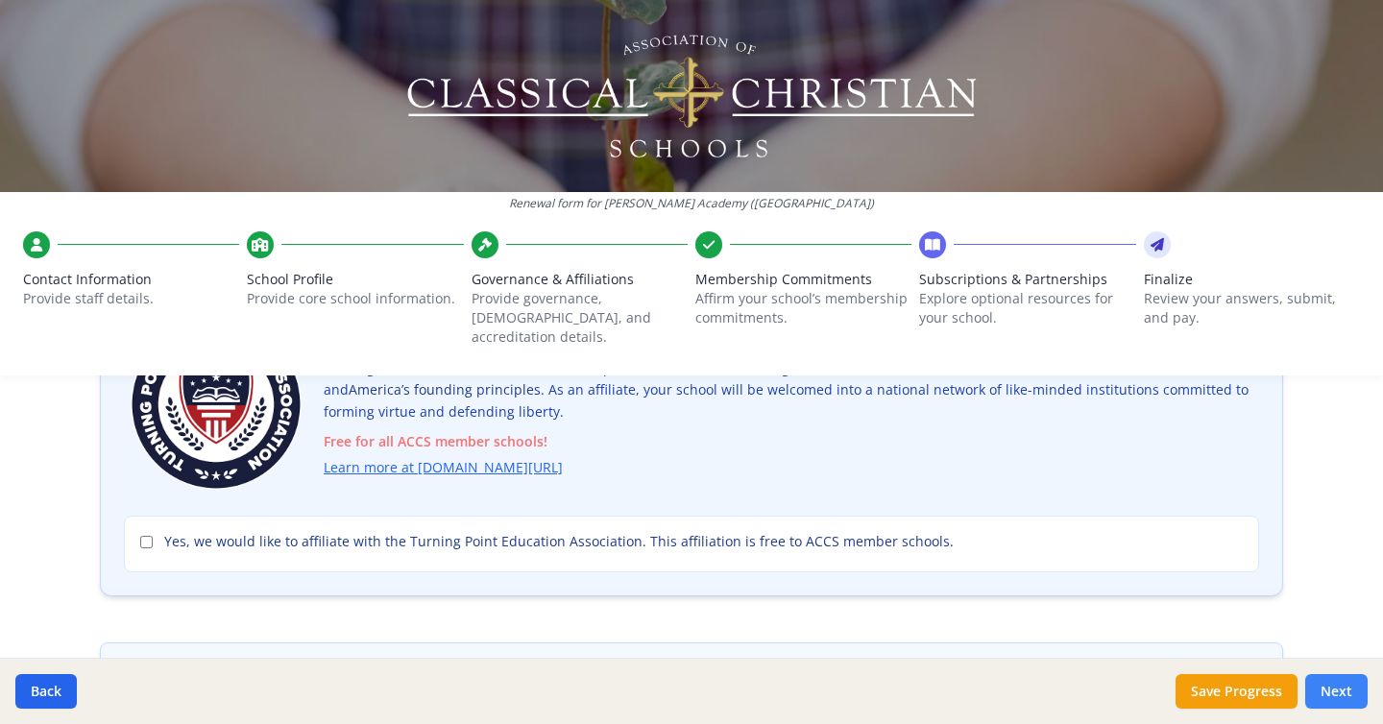
click at [1333, 692] on button "Next" at bounding box center [1336, 691] width 62 height 35
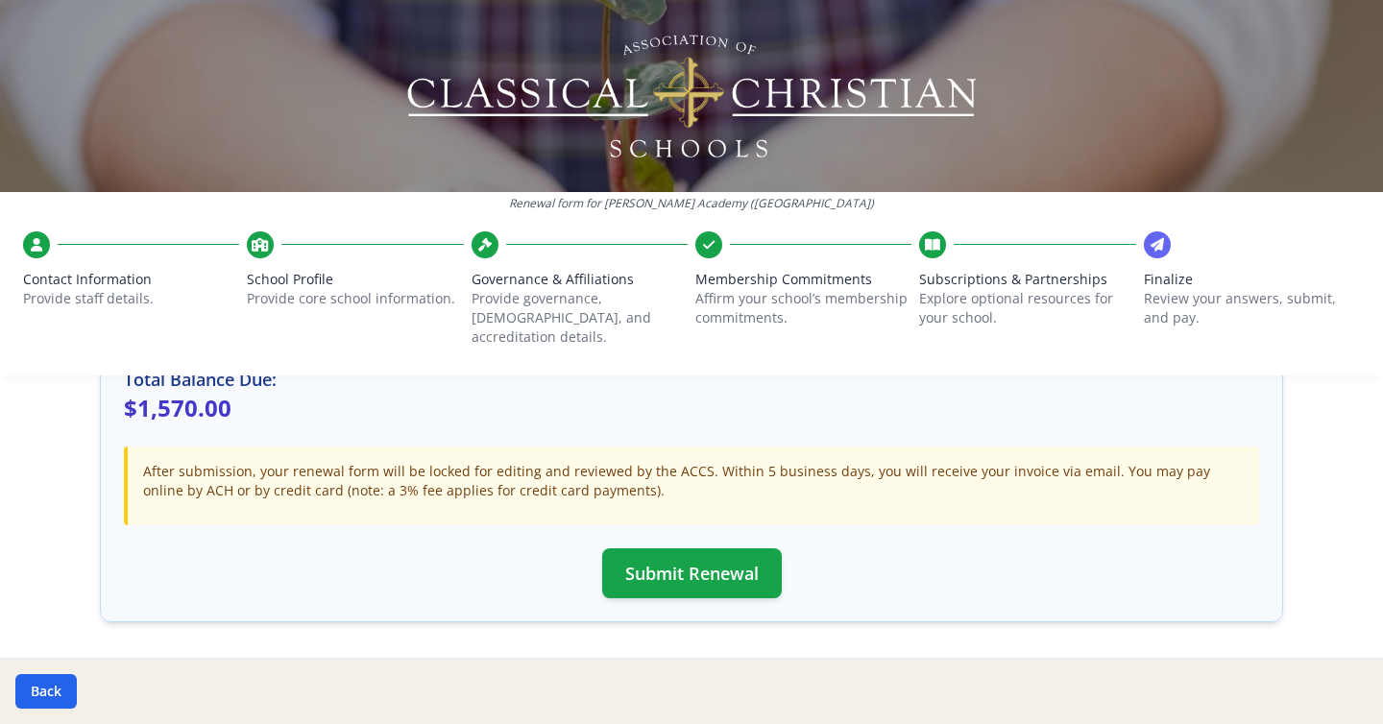
scroll to position [621, 0]
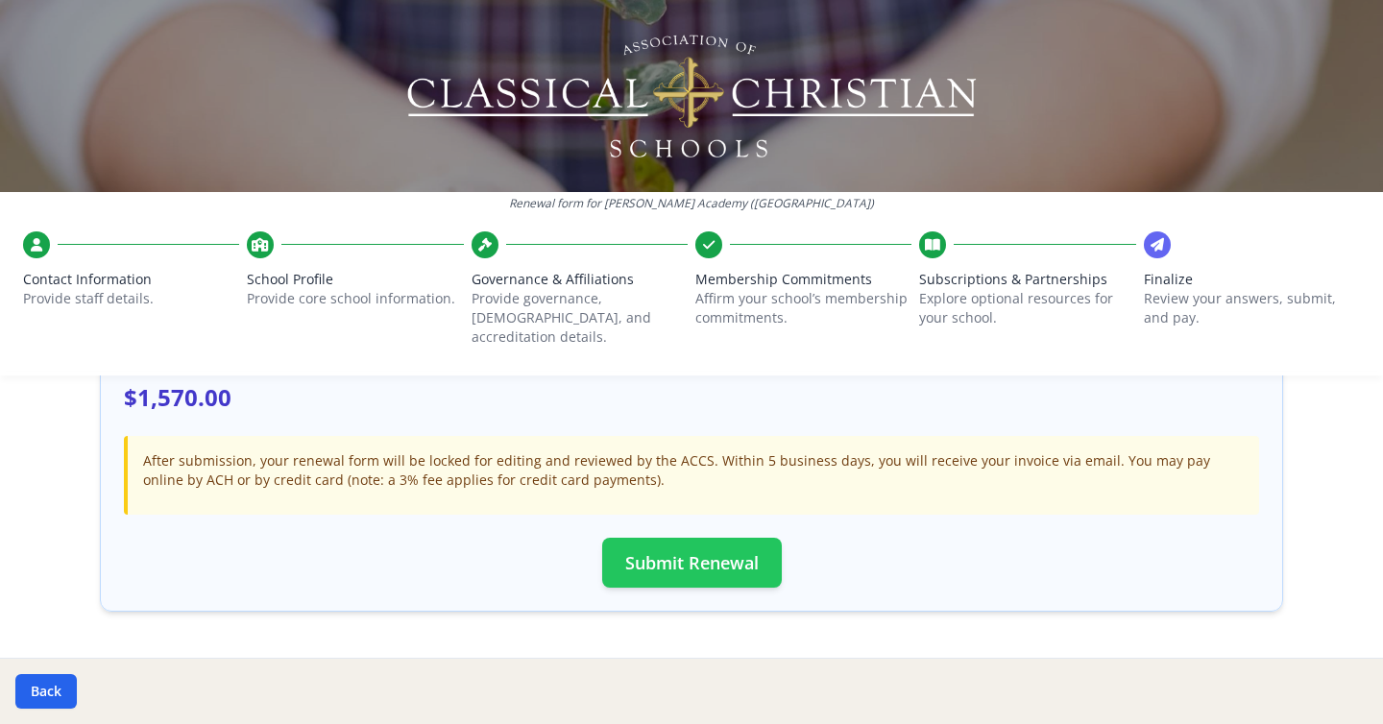
click at [649, 539] on button "Submit Renewal" at bounding box center [692, 563] width 180 height 50
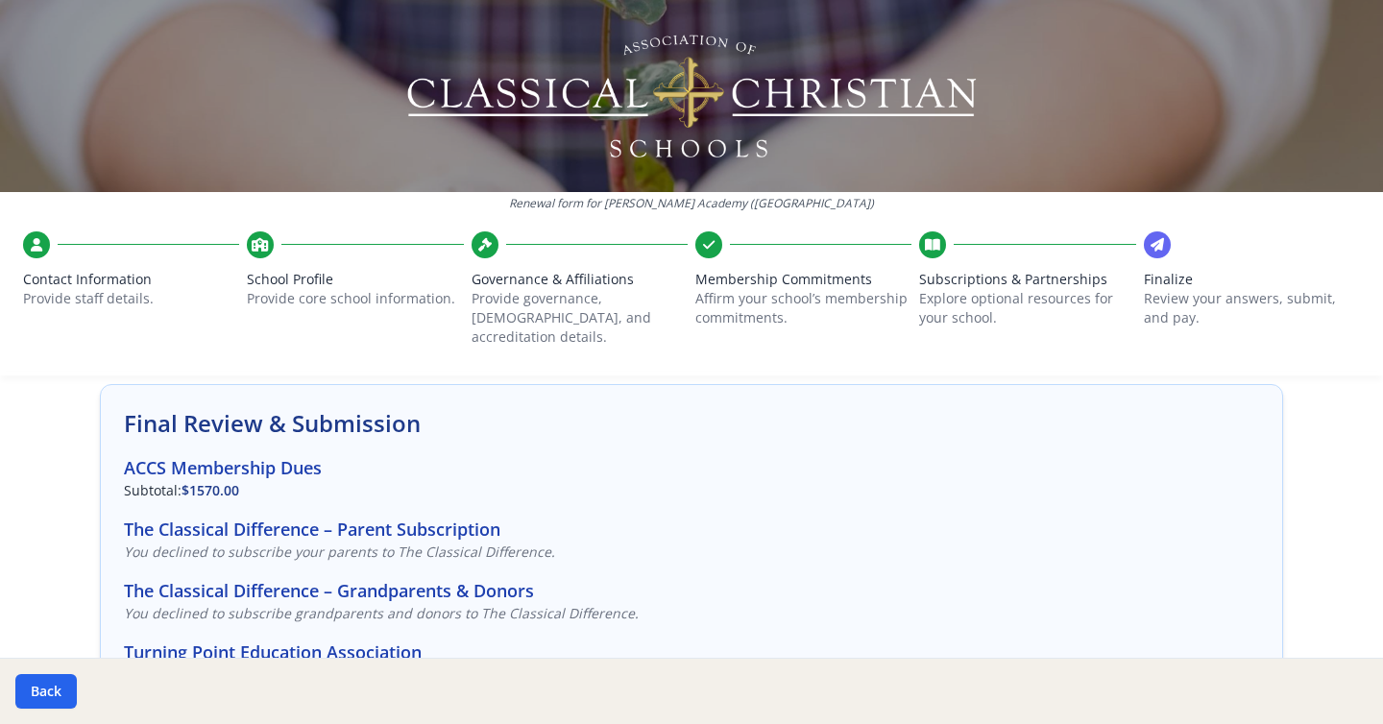
scroll to position [107, 0]
